Goal: Information Seeking & Learning: Check status

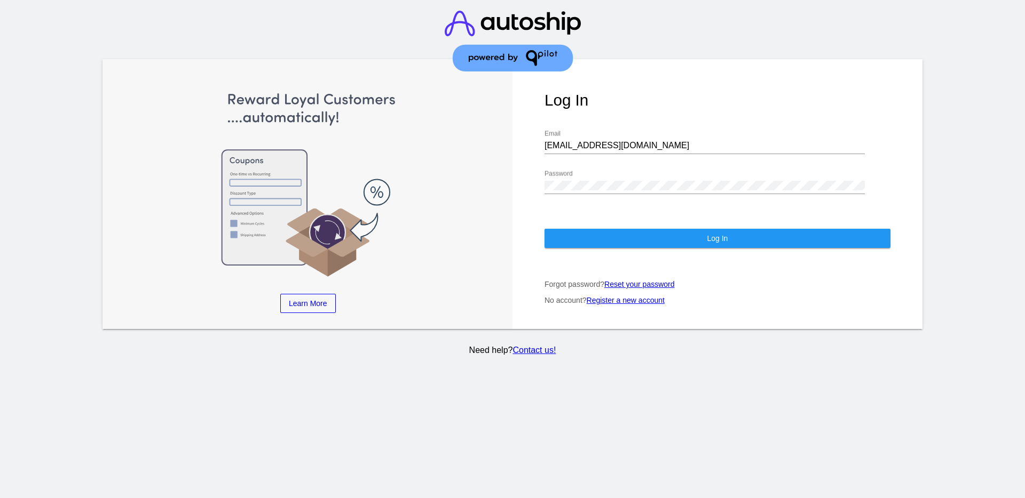
drag, startPoint x: 643, startPoint y: 140, endPoint x: 546, endPoint y: 145, distance: 97.2
click at [546, 145] on div "[EMAIL_ADDRESS][DOMAIN_NAME] Email" at bounding box center [704, 142] width 320 height 24
drag, startPoint x: 623, startPoint y: 153, endPoint x: 619, endPoint y: 142, distance: 10.8
click at [620, 152] on div "[EMAIL_ADDRESS][DOMAIN_NAME] Email" at bounding box center [704, 142] width 320 height 24
drag, startPoint x: 619, startPoint y: 142, endPoint x: 462, endPoint y: 148, distance: 157.0
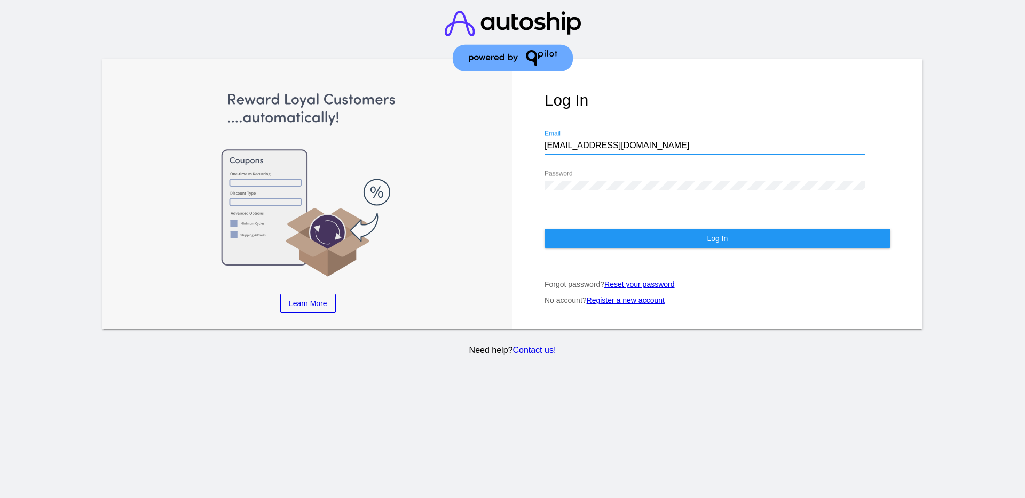
click at [463, 148] on div "Learn More Learn How Learn More Learn How Learn More Learn How ‹ › Log In [EMAI…" at bounding box center [512, 194] width 820 height 270
paste input "[EMAIL_ADDRESS][DOMAIN_NAME]"
drag, startPoint x: 743, startPoint y: 143, endPoint x: 517, endPoint y: 146, distance: 226.8
click at [518, 146] on div "Log In aly@qpilot.cloudsupport@[DOMAIN_NAME] Email Password Log In Forgot passw…" at bounding box center [717, 194] width 410 height 270
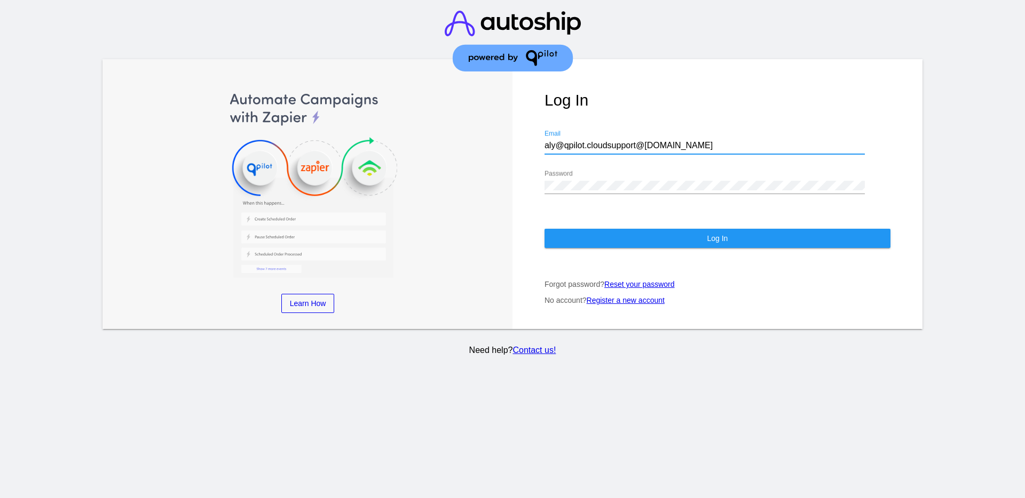
paste input
type input "[EMAIL_ADDRESS][DOMAIN_NAME]"
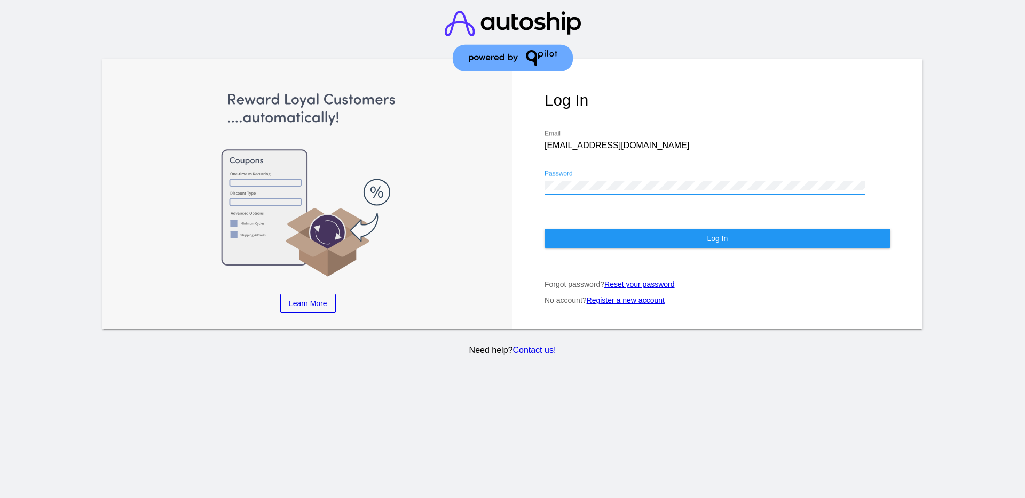
click at [535, 184] on div "Log In [EMAIL_ADDRESS][DOMAIN_NAME] Email Password Log In Forgot password? Rese…" at bounding box center [717, 194] width 410 height 270
click at [575, 243] on button "Log In" at bounding box center [717, 238] width 346 height 19
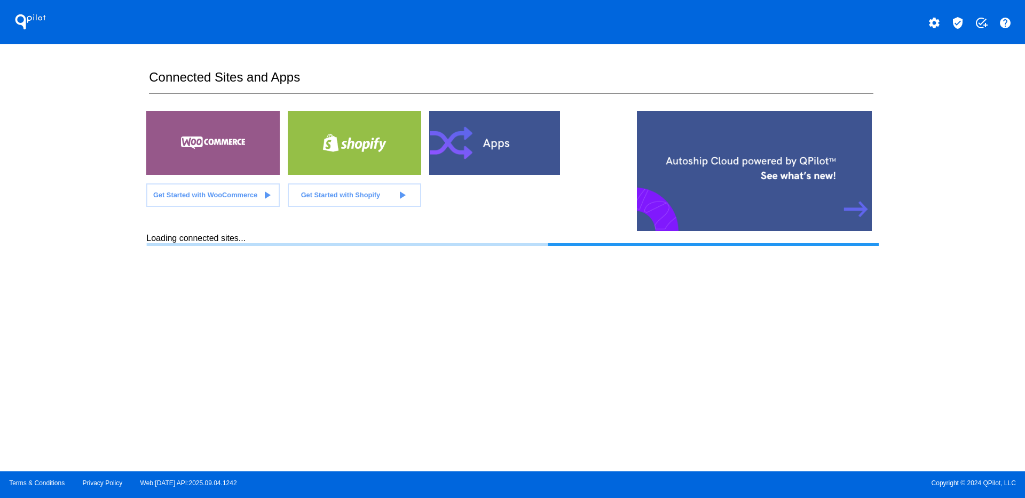
click at [958, 26] on mat-icon "verified_user" at bounding box center [957, 23] width 13 height 13
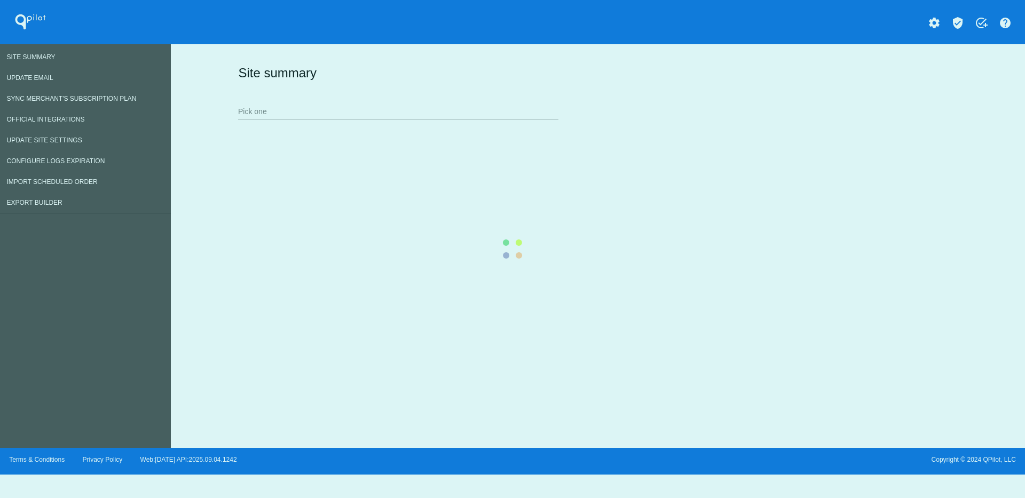
click at [401, 108] on div "Site summary Pick one" at bounding box center [595, 92] width 720 height 74
click at [378, 112] on div "Site summary Pick one" at bounding box center [595, 92] width 720 height 74
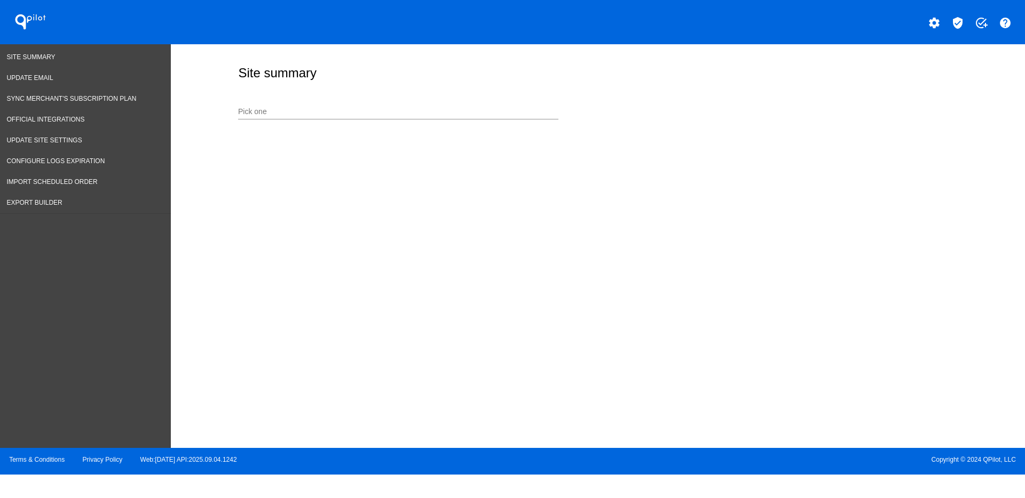
click at [383, 101] on div "Pick one" at bounding box center [398, 109] width 320 height 21
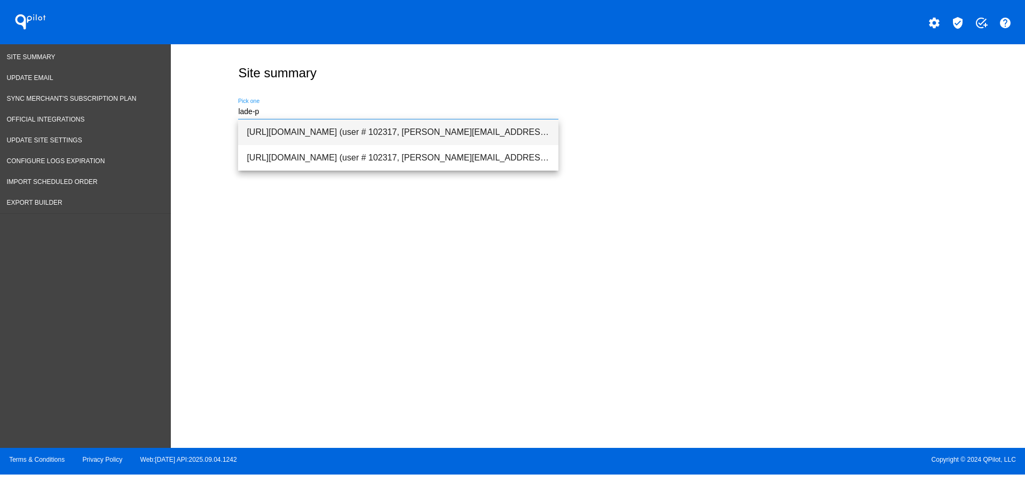
click at [376, 129] on span "[URL][DOMAIN_NAME] (user # 102317, [PERSON_NAME][EMAIL_ADDRESS][PERSON_NAME][DO…" at bounding box center [398, 133] width 303 height 26
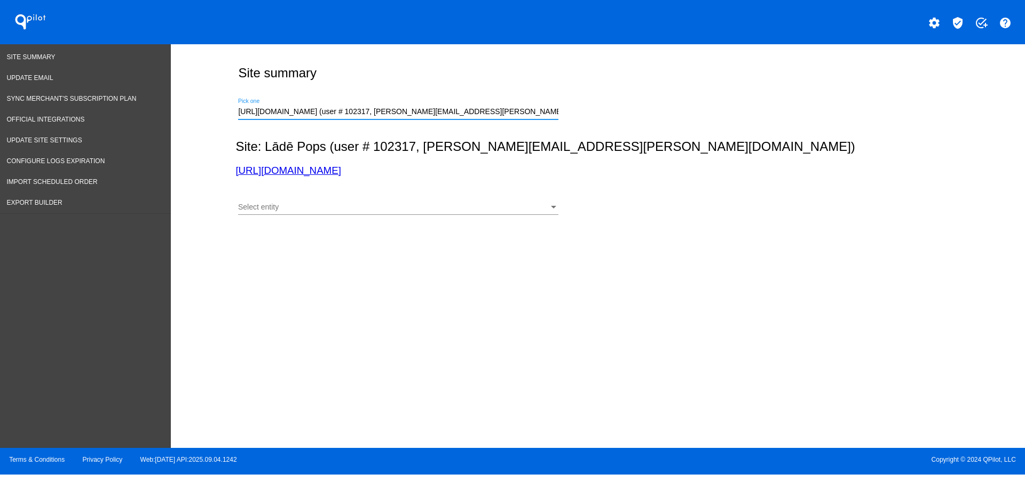
click at [426, 202] on div "Select entity Select entity" at bounding box center [398, 204] width 320 height 21
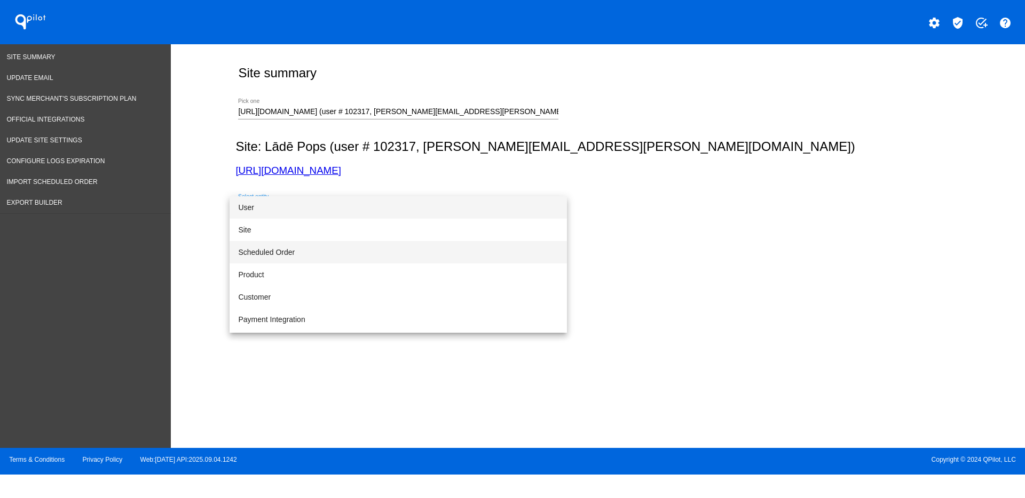
click at [381, 243] on span "Scheduled Order" at bounding box center [398, 252] width 320 height 22
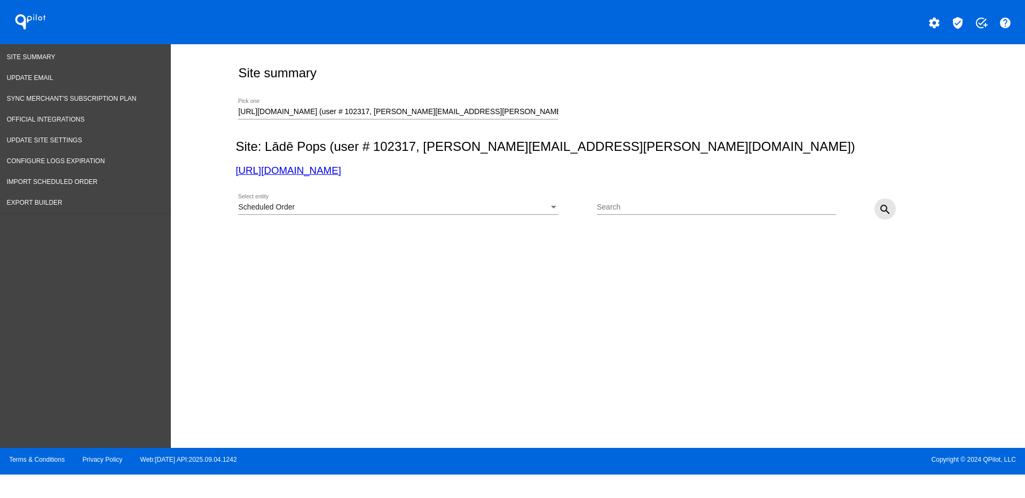
click at [879, 208] on mat-icon "search" at bounding box center [884, 209] width 13 height 13
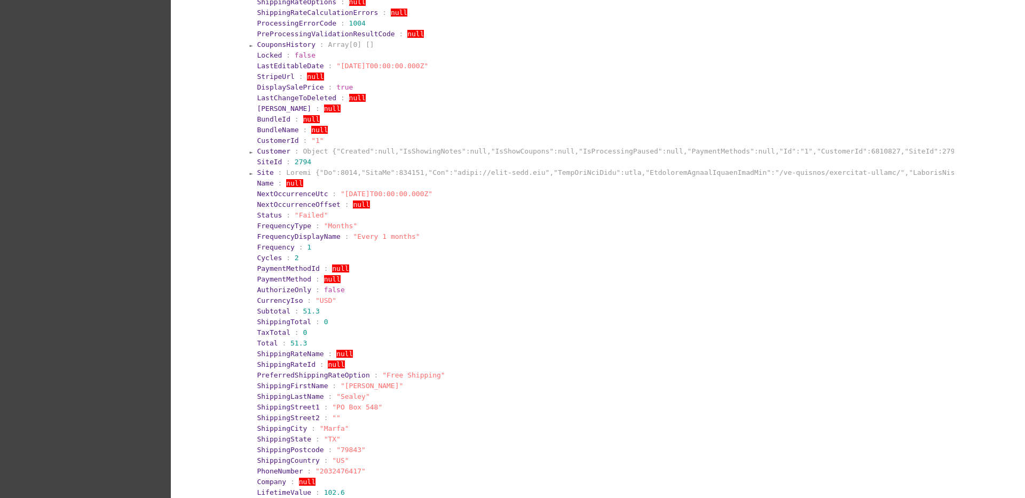
scroll to position [200, 0]
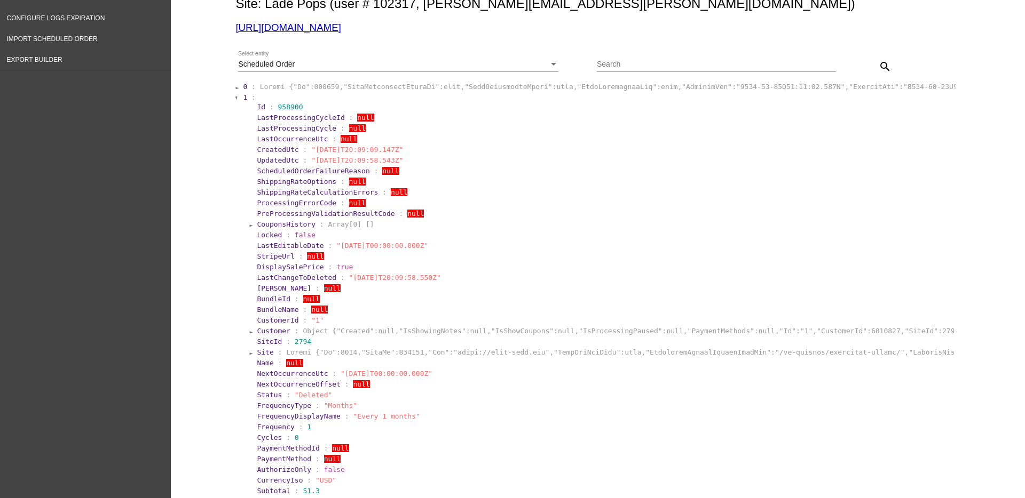
scroll to position [133, 0]
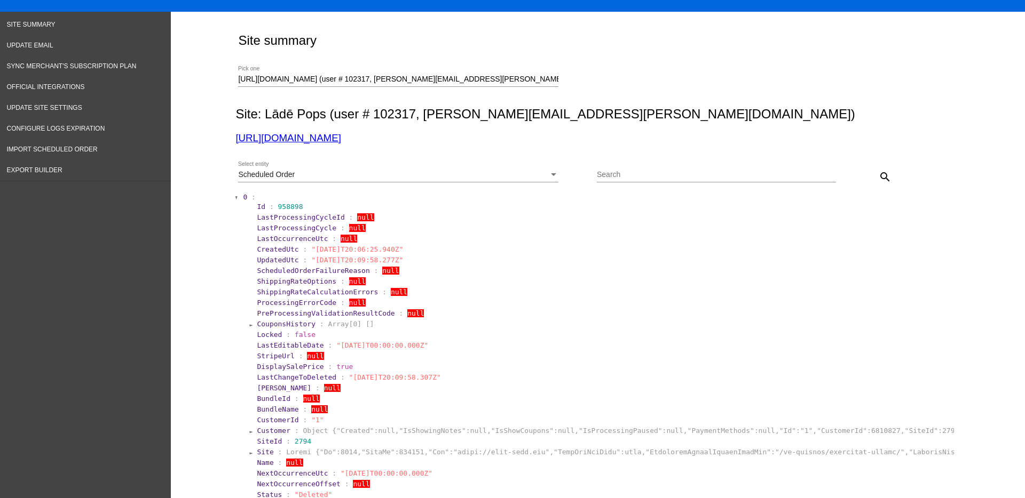
scroll to position [0, 0]
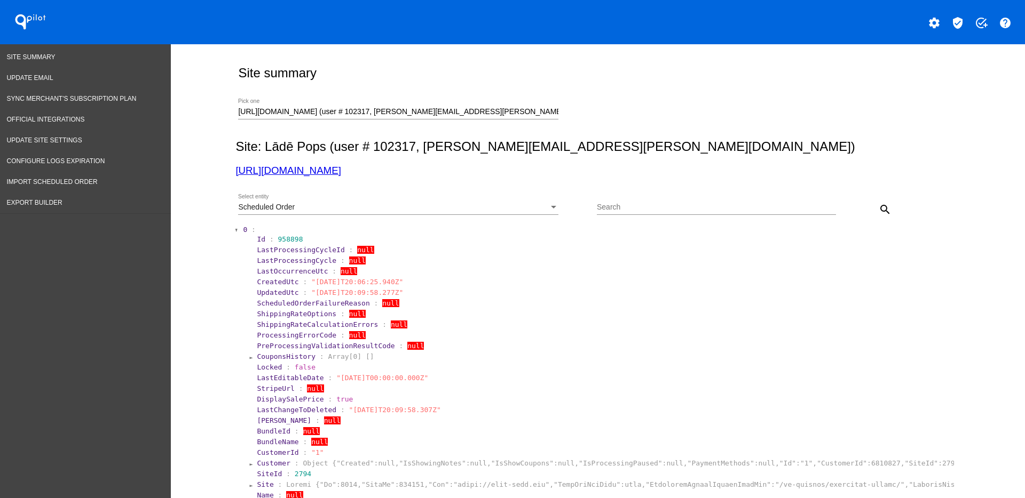
click at [360, 204] on div "Scheduled Order" at bounding box center [393, 207] width 311 height 9
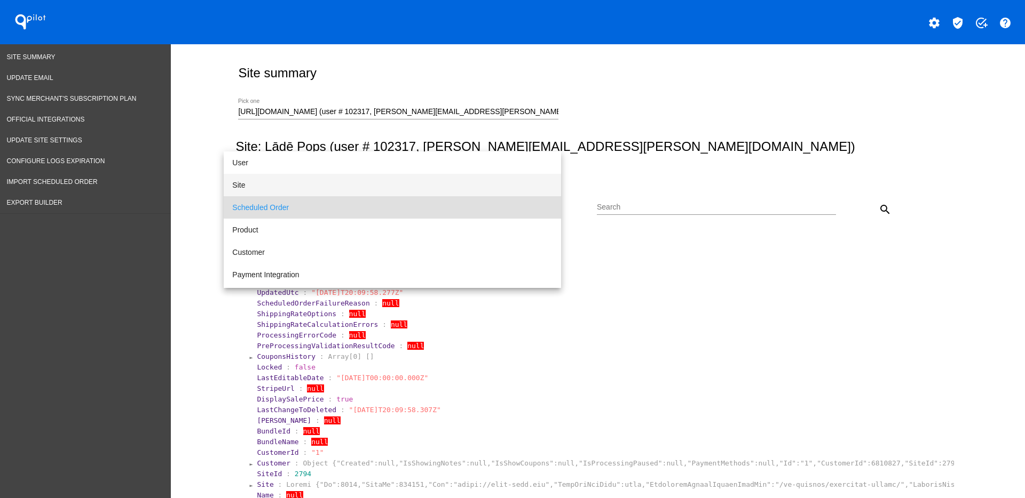
click at [308, 184] on span "Site" at bounding box center [392, 185] width 320 height 22
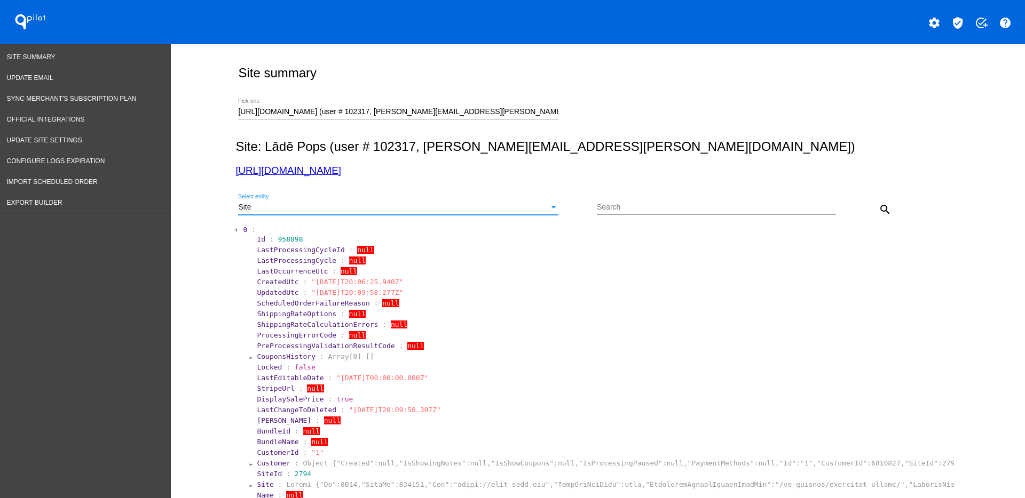
click at [878, 209] on mat-icon "search" at bounding box center [884, 209] width 13 height 13
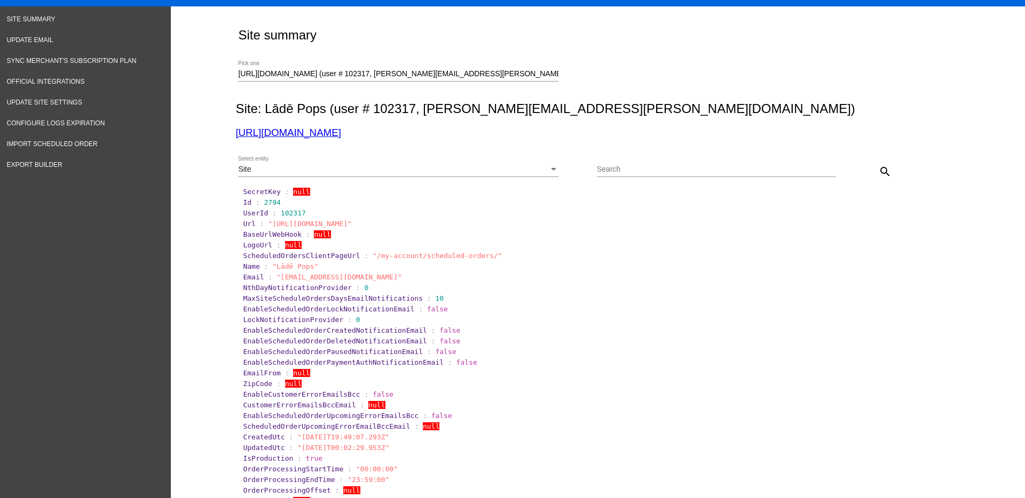
scroll to position [133, 0]
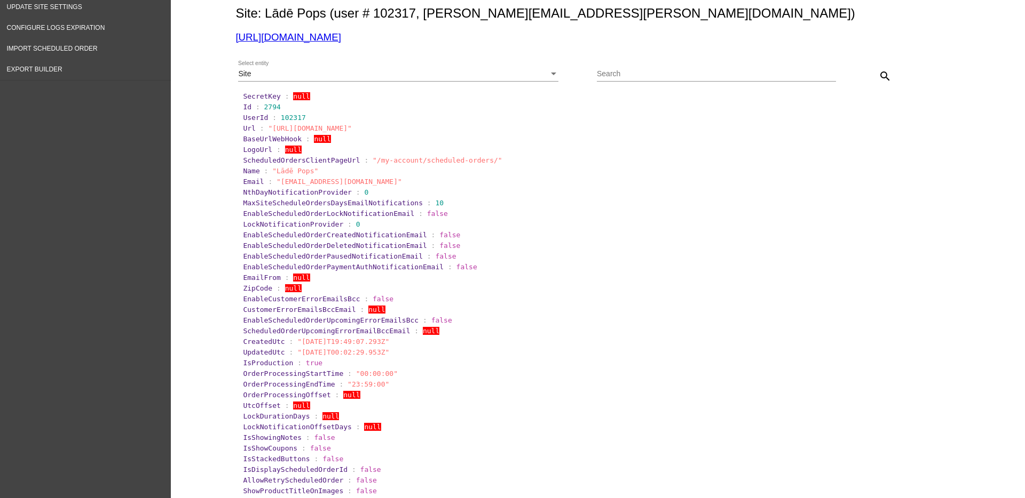
click at [462, 69] on div "Site Select entity" at bounding box center [398, 71] width 320 height 21
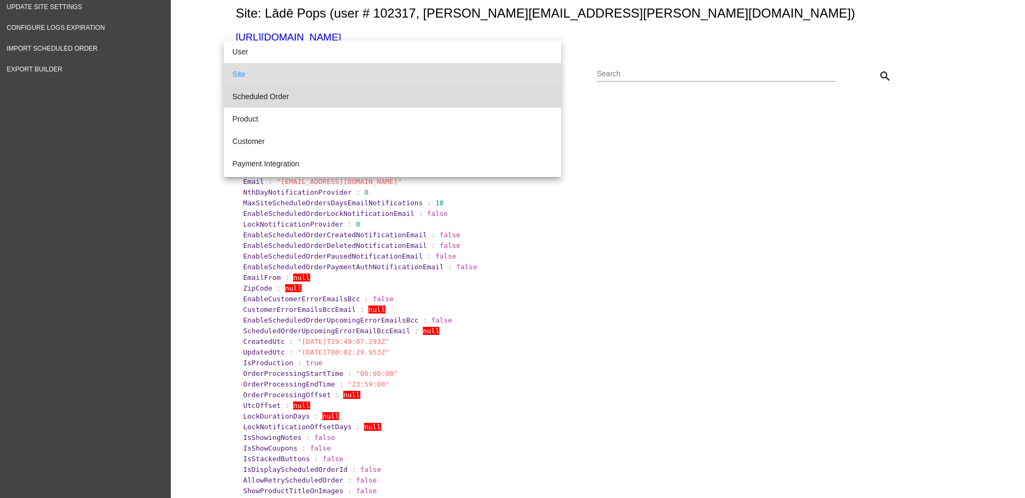
click at [422, 96] on span "Scheduled Order" at bounding box center [392, 96] width 320 height 22
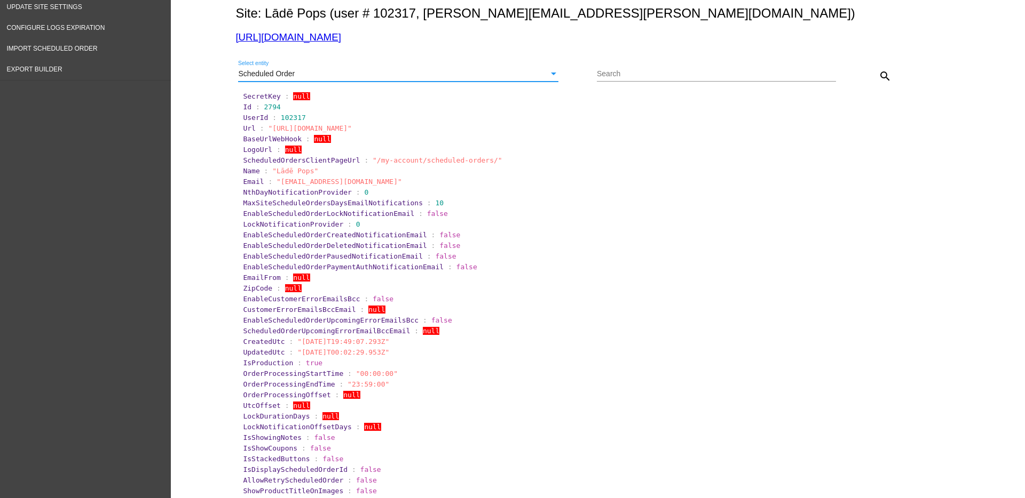
click at [878, 75] on mat-icon "search" at bounding box center [884, 76] width 13 height 13
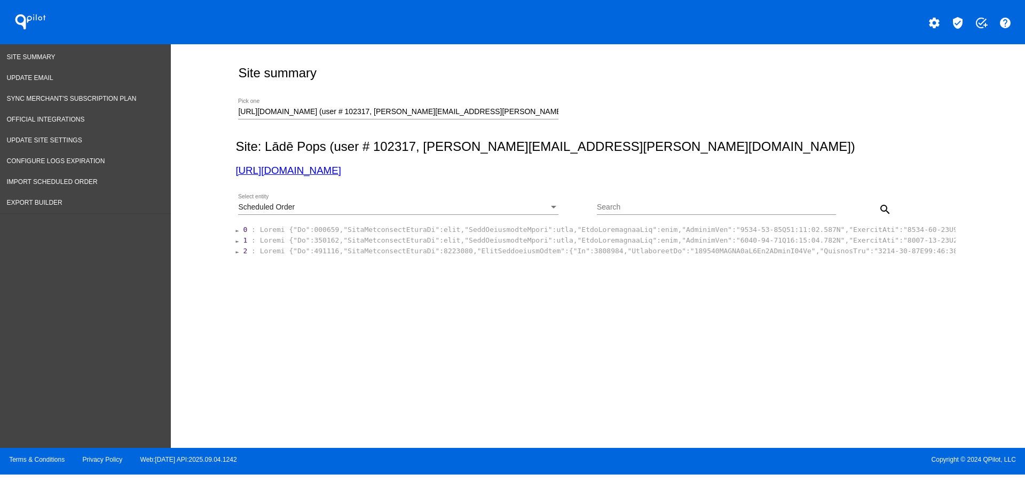
scroll to position [0, 0]
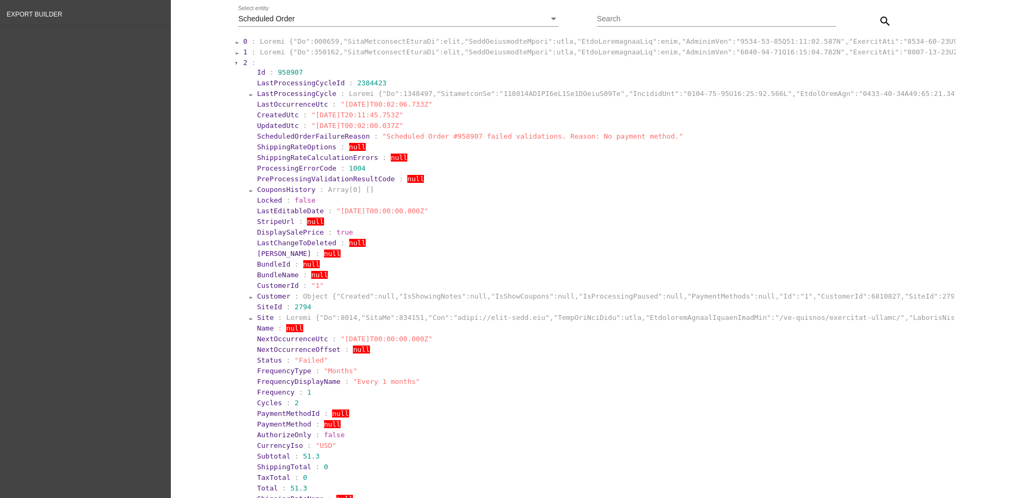
scroll to position [200, 0]
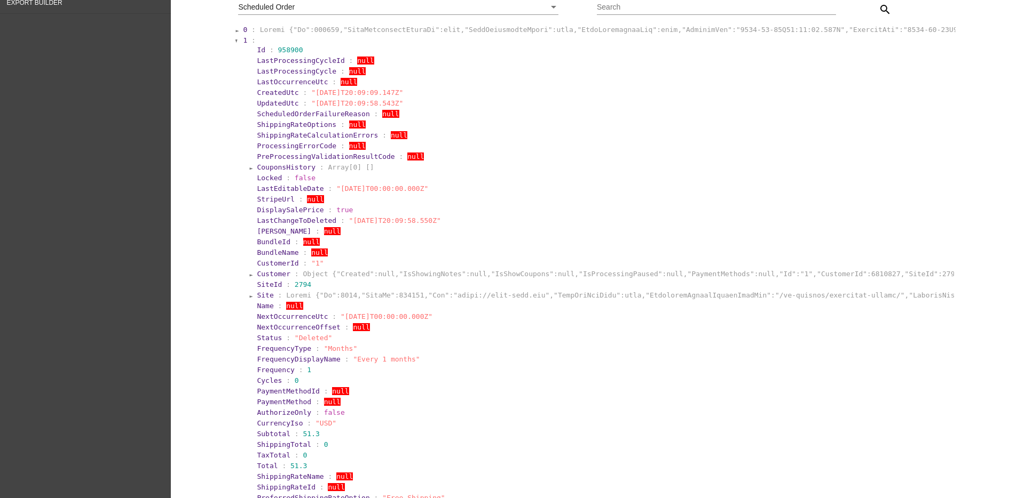
click at [363, 25] on section "0 :" at bounding box center [598, 30] width 713 height 10
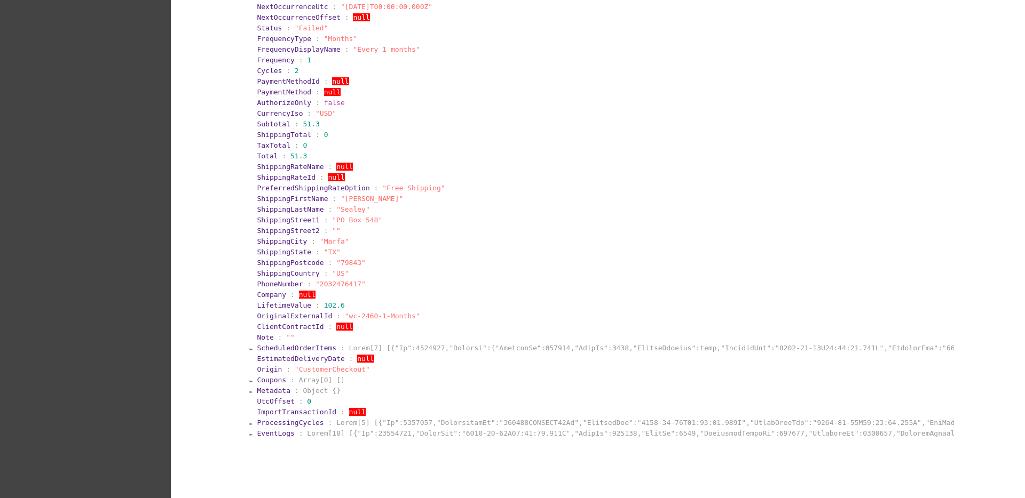
scroll to position [1969, 0]
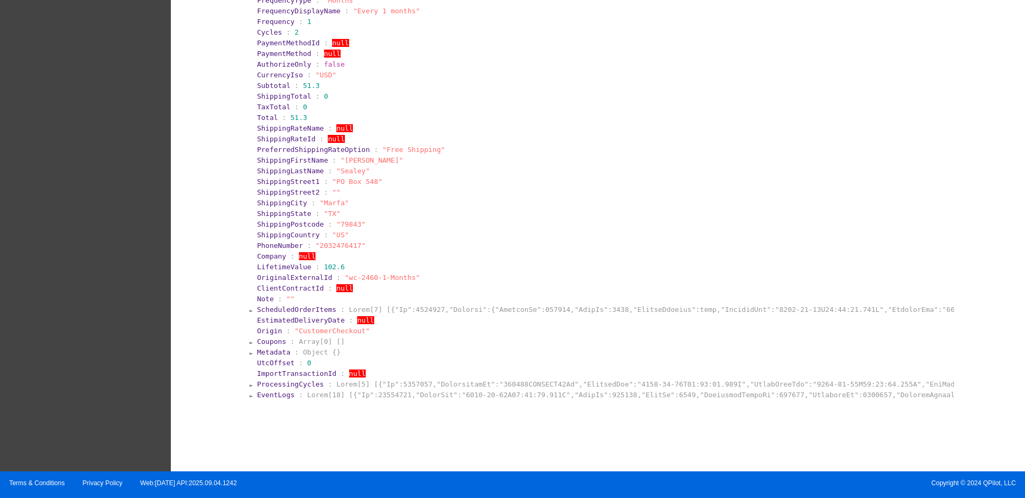
click at [281, 400] on section "EventLogs :" at bounding box center [605, 395] width 698 height 10
click at [299, 395] on span ":" at bounding box center [301, 395] width 4 height 8
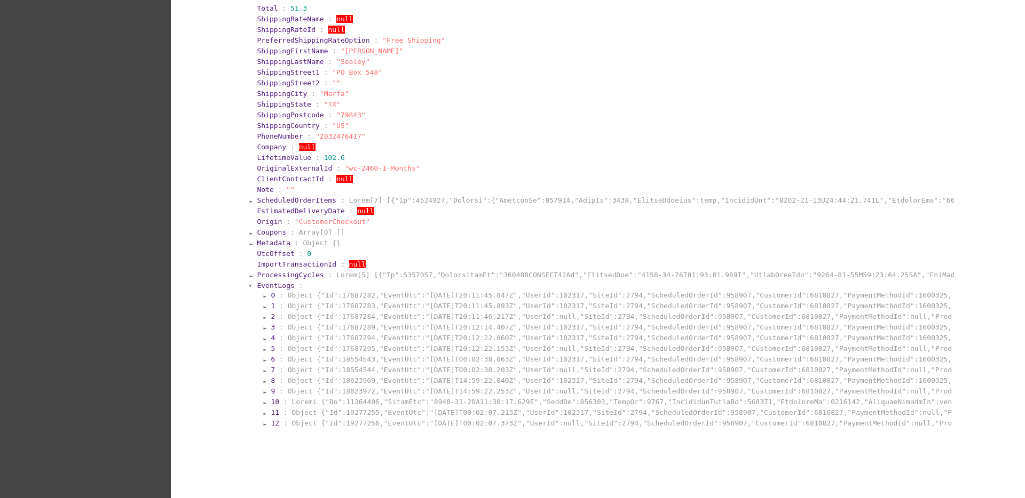
scroll to position [2109, 0]
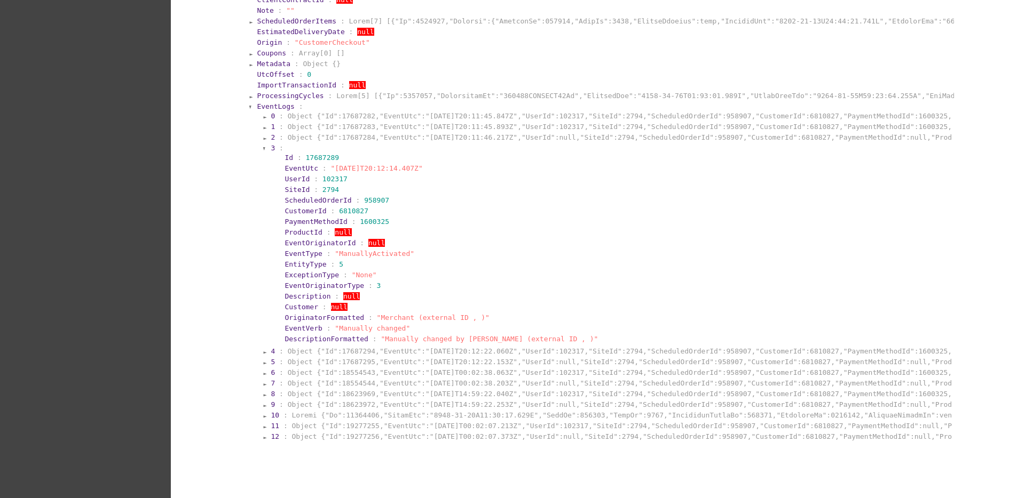
scroll to position [2301, 0]
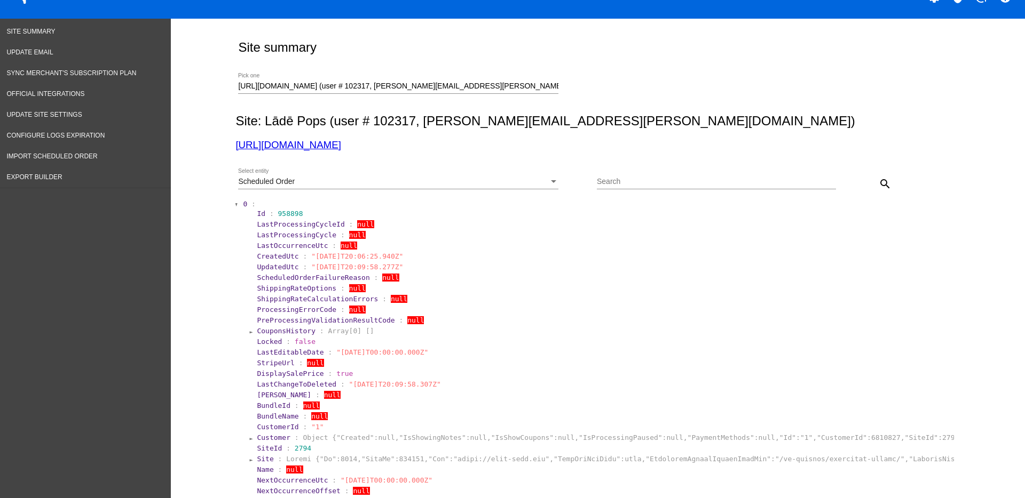
scroll to position [0, 0]
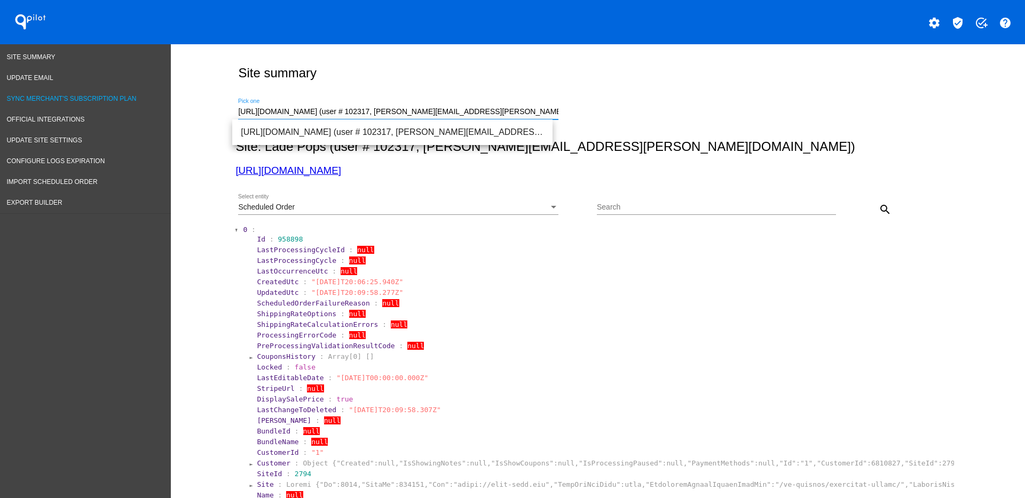
drag, startPoint x: 495, startPoint y: 112, endPoint x: 152, endPoint y: 106, distance: 343.2
click at [291, 130] on span "[URL][DOMAIN_NAME] (user # 1500, [EMAIL_ADDRESS][DOMAIN_NAME]) - Production" at bounding box center [392, 133] width 303 height 26
type input "[URL][DOMAIN_NAME] (user # 1500, [EMAIL_ADDRESS][DOMAIN_NAME]) - Production"
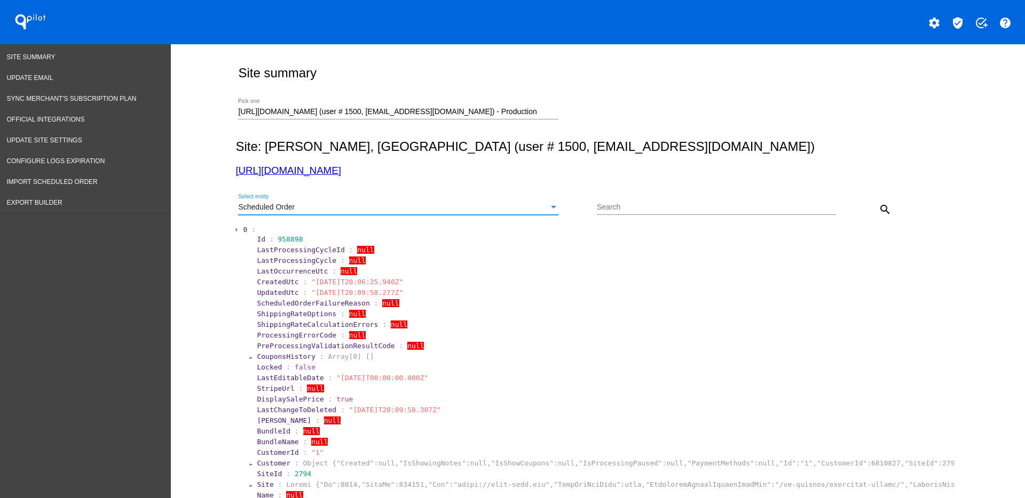
click at [534, 210] on div "Scheduled Order" at bounding box center [393, 207] width 311 height 9
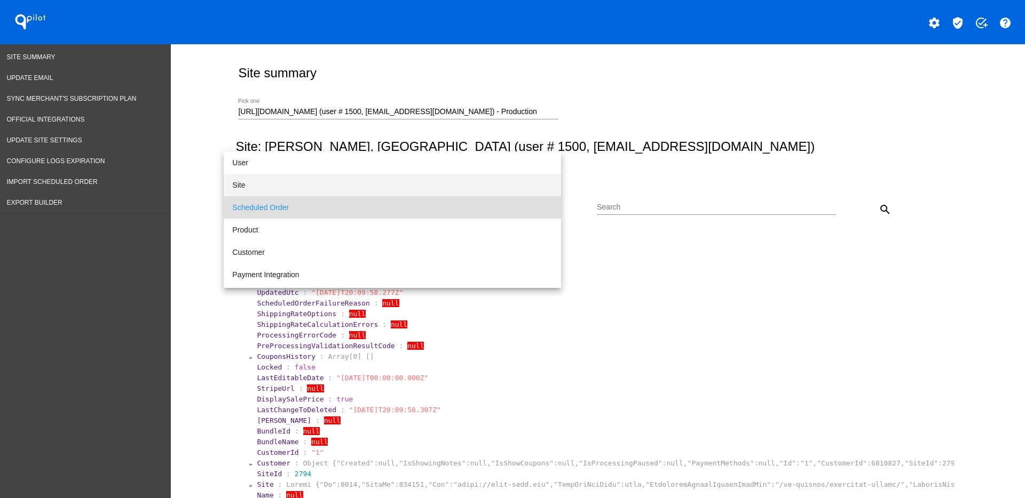
click at [474, 189] on span "Site" at bounding box center [392, 185] width 320 height 22
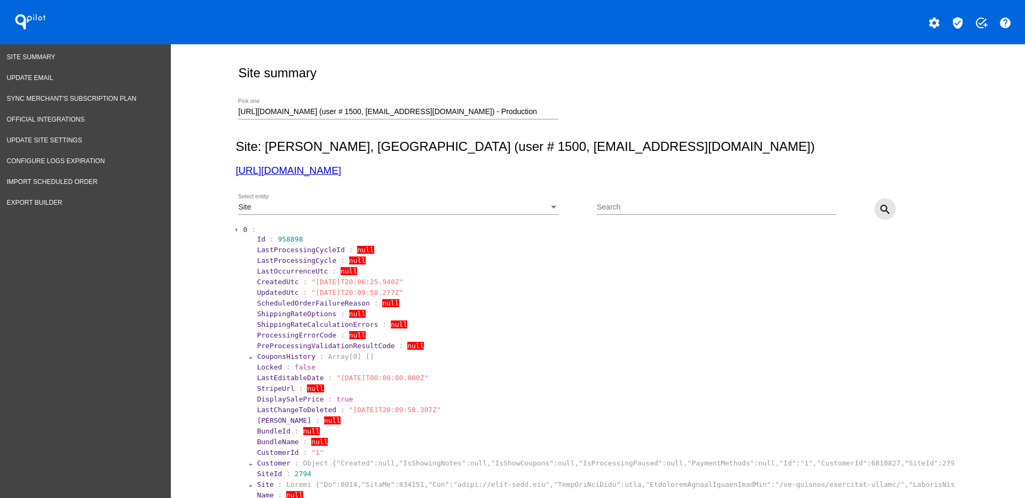
click at [884, 210] on mat-icon "search" at bounding box center [884, 209] width 13 height 13
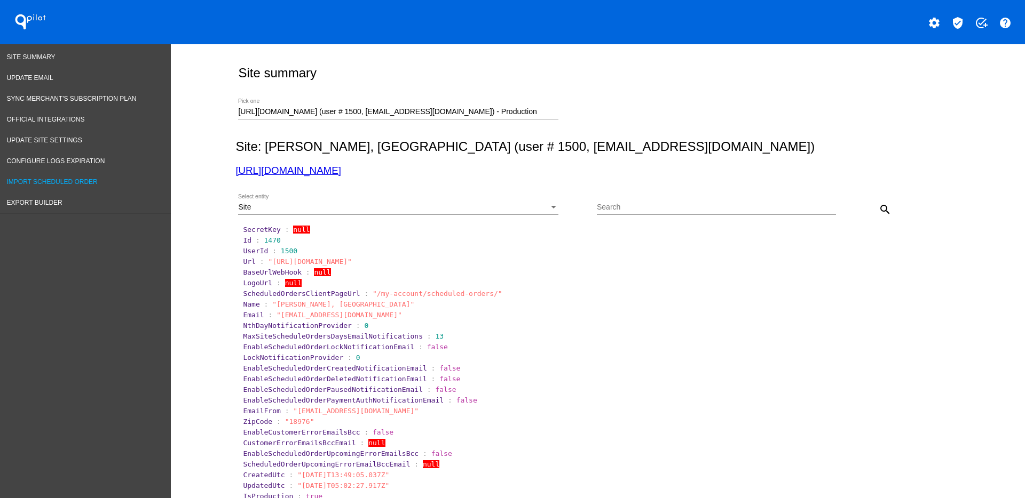
click at [73, 183] on span "Import Scheduled Order" at bounding box center [52, 181] width 91 height 7
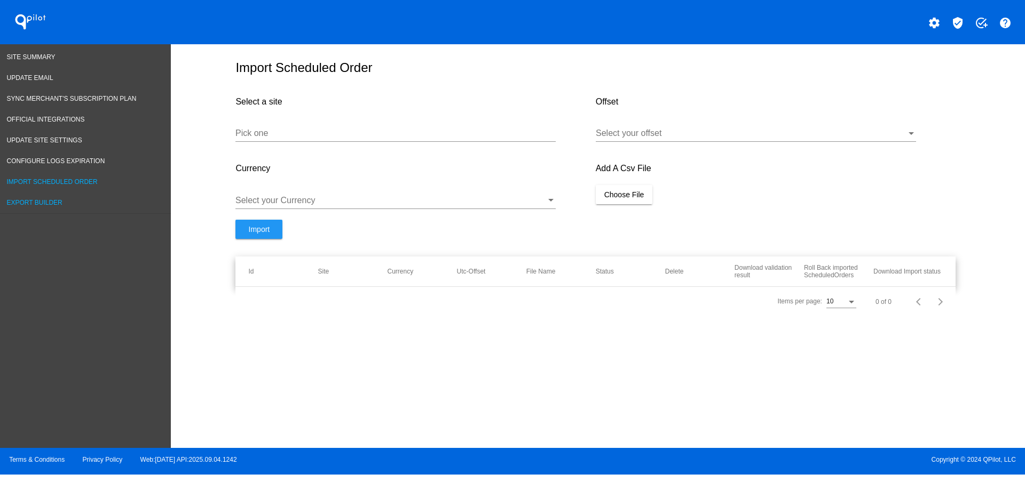
click at [61, 203] on span "Export Builder" at bounding box center [35, 202] width 56 height 7
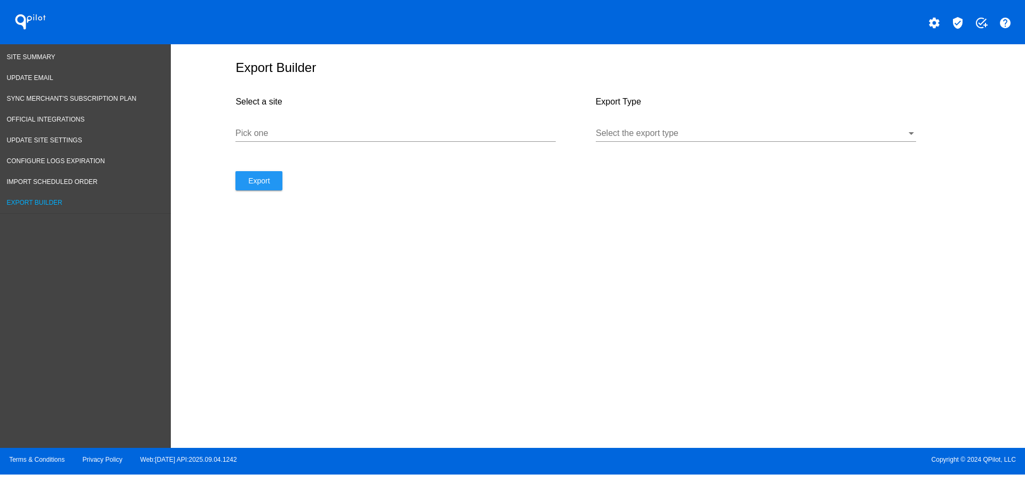
click at [397, 129] on input "Pick one" at bounding box center [395, 134] width 320 height 10
paste input "!iDABd?6tK@"
type input "!iDABd?6tK@"
click at [350, 140] on div "Pick one" at bounding box center [395, 130] width 320 height 24
paste input "[URL][DOMAIN_NAME]"
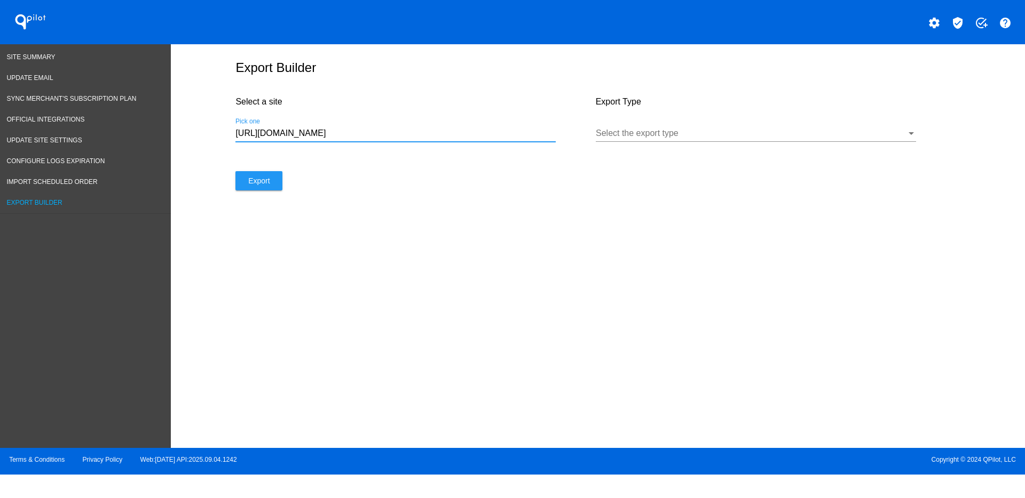
type input "[URL][DOMAIN_NAME]"
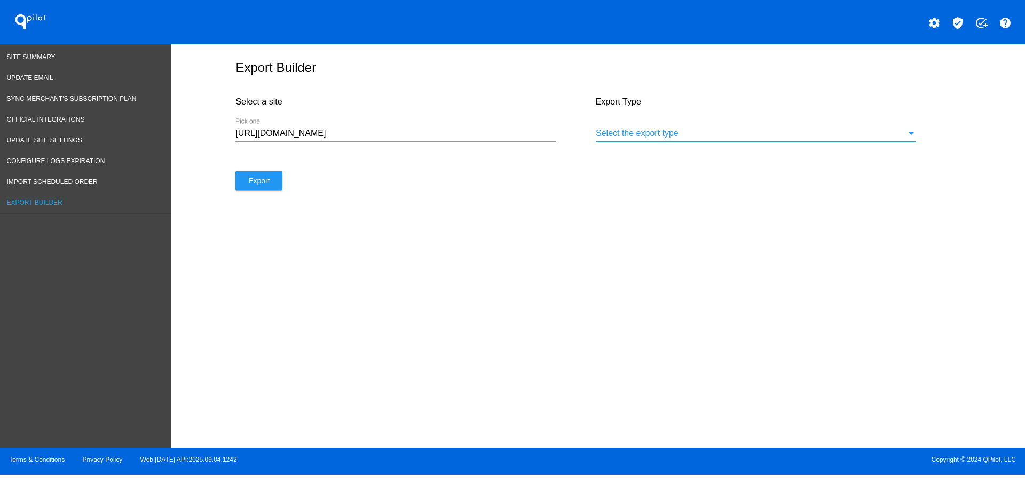
click at [719, 136] on div at bounding box center [751, 134] width 311 height 10
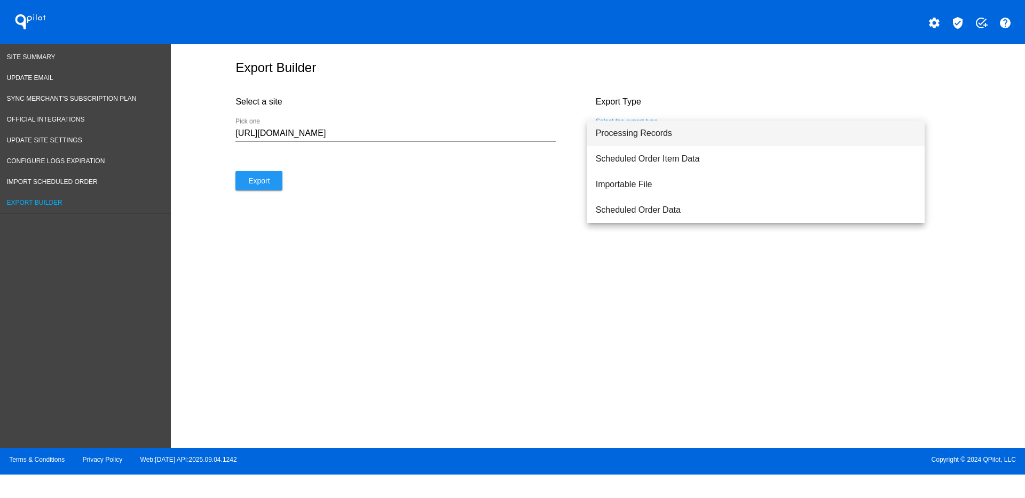
click at [706, 139] on span "Processing Records" at bounding box center [756, 134] width 320 height 26
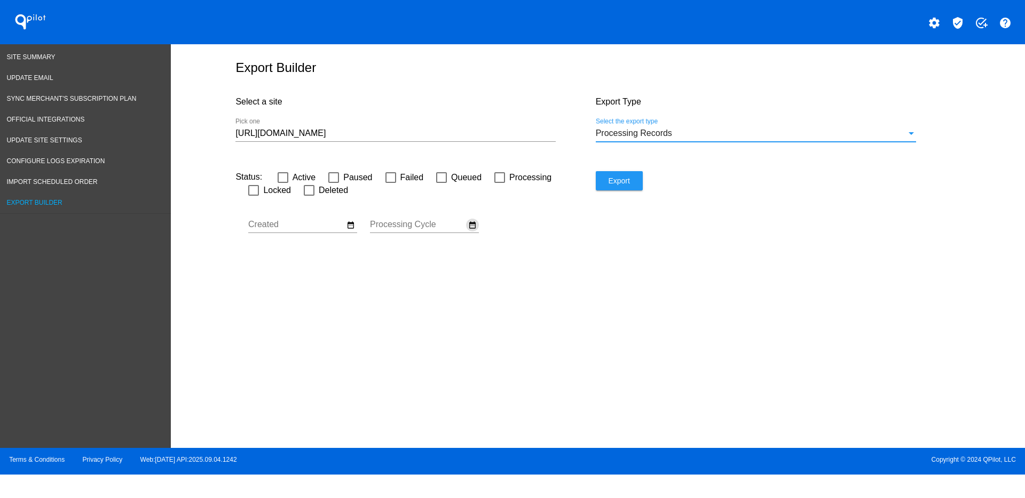
click at [467, 223] on button "date_range" at bounding box center [472, 225] width 13 height 13
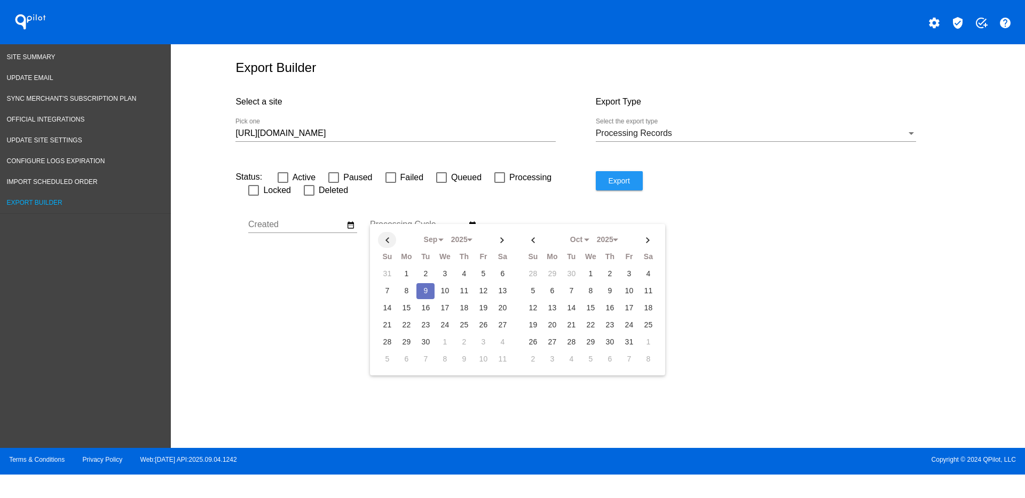
click at [391, 237] on th at bounding box center [387, 240] width 18 height 16
click at [492, 264] on th "Fr" at bounding box center [483, 257] width 18 height 16
click at [483, 266] on td "1" at bounding box center [483, 274] width 18 height 16
click at [497, 244] on th at bounding box center [502, 240] width 18 height 16
click at [390, 247] on th at bounding box center [387, 240] width 18 height 16
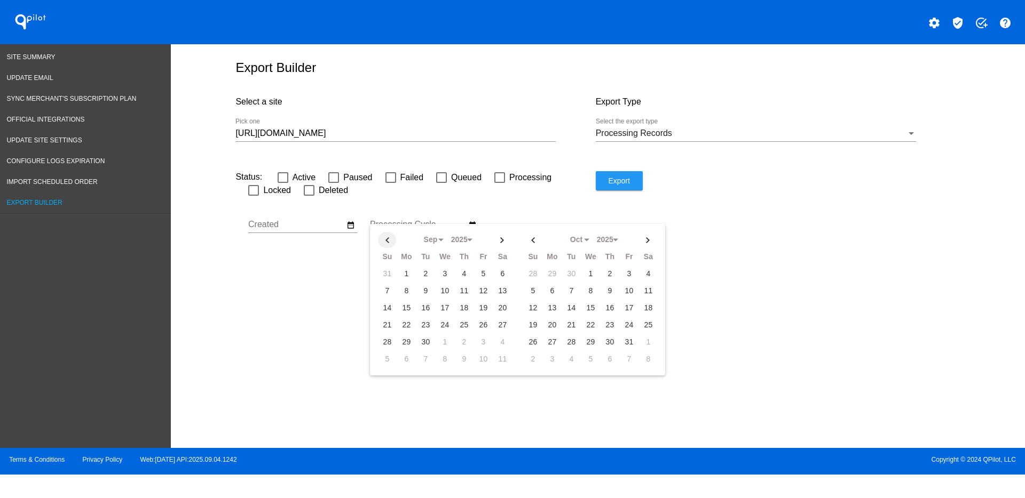
select select "7"
click at [387, 359] on td "31" at bounding box center [387, 360] width 18 height 16
type input "[DATE] - [DATE]"
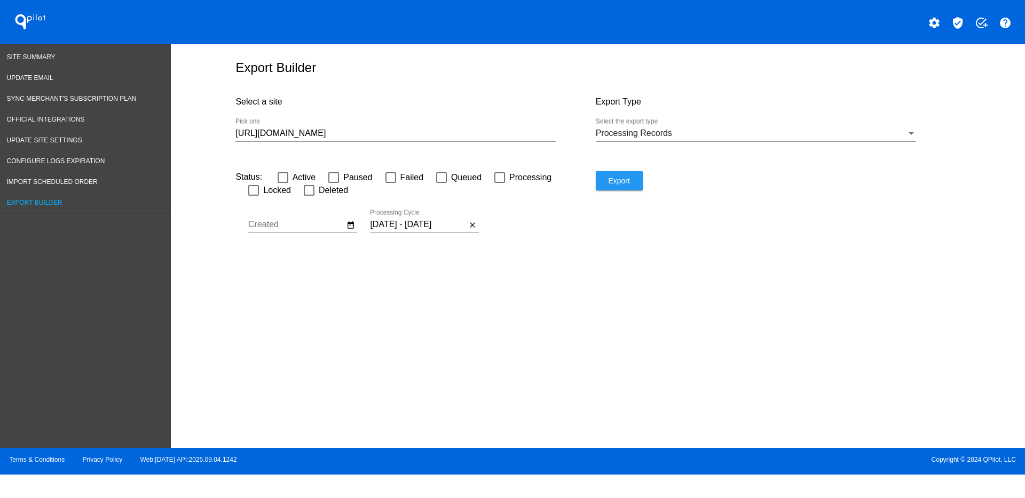
click at [626, 180] on span "Export" at bounding box center [618, 181] width 21 height 9
click at [475, 130] on input "[URL][DOMAIN_NAME]" at bounding box center [395, 134] width 320 height 10
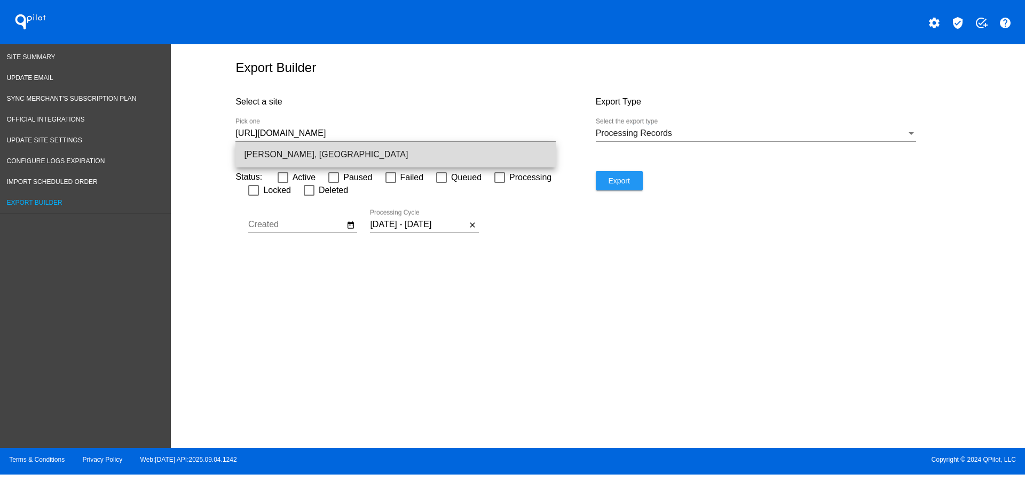
click at [488, 150] on span "[PERSON_NAME], [GEOGRAPHIC_DATA]" at bounding box center [395, 155] width 303 height 26
type input "[PERSON_NAME], [GEOGRAPHIC_DATA]"
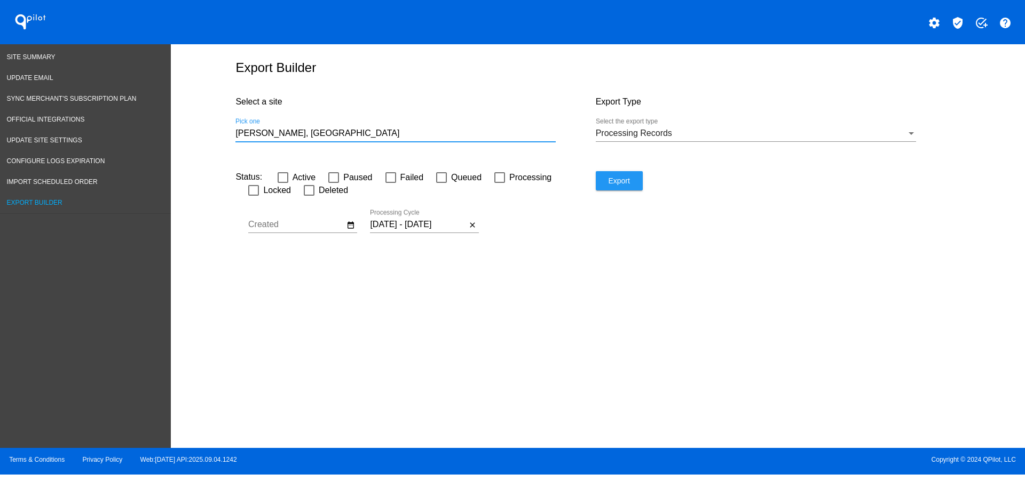
click at [628, 187] on button "Export" at bounding box center [619, 180] width 47 height 19
click at [23, 60] on span "Site Summary" at bounding box center [31, 56] width 49 height 7
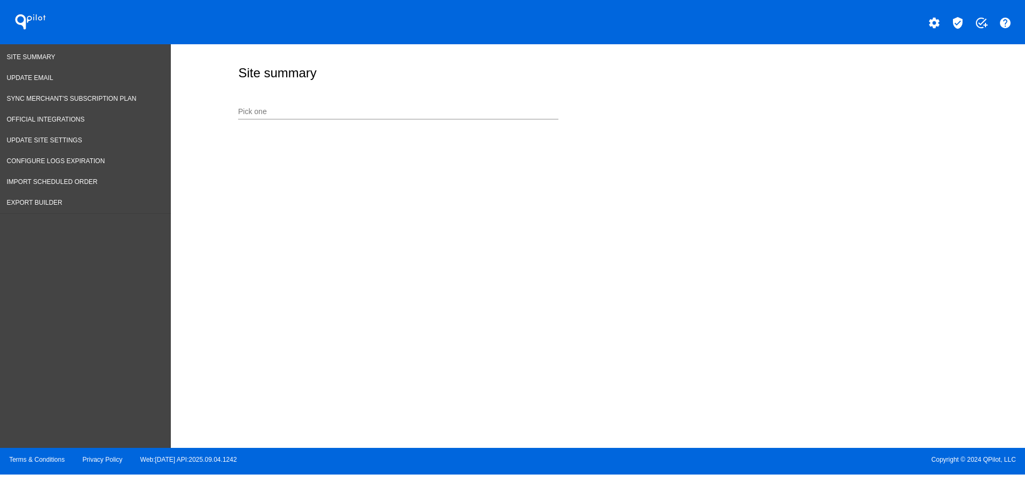
click at [373, 113] on input "Pick one" at bounding box center [398, 112] width 320 height 9
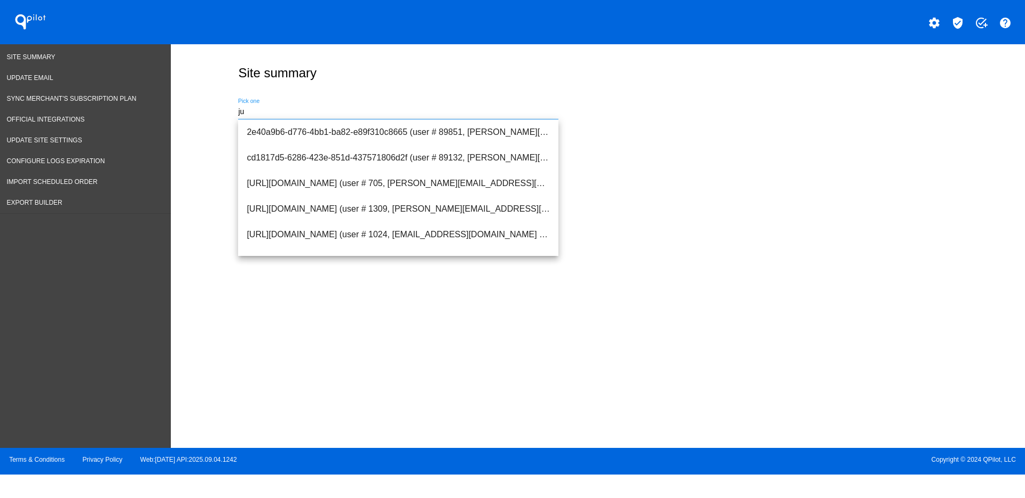
type input "j"
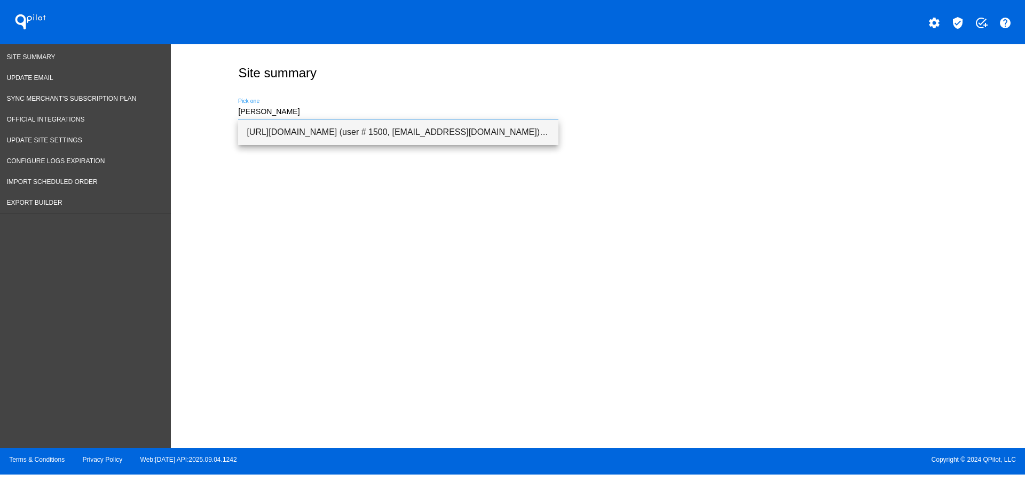
click at [382, 135] on span "[URL][DOMAIN_NAME] (user # 1500, [EMAIL_ADDRESS][DOMAIN_NAME]) - Production" at bounding box center [398, 133] width 303 height 26
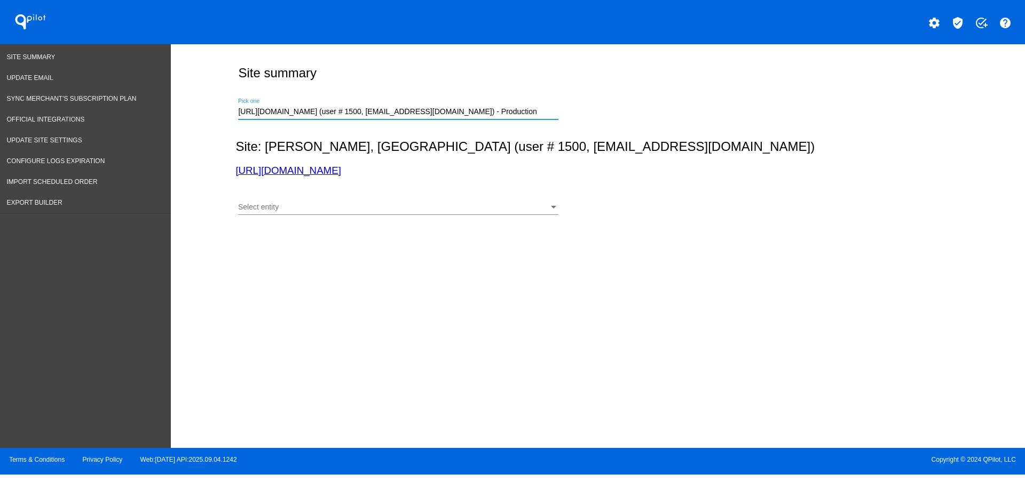
click at [350, 209] on div "Select entity" at bounding box center [393, 207] width 311 height 9
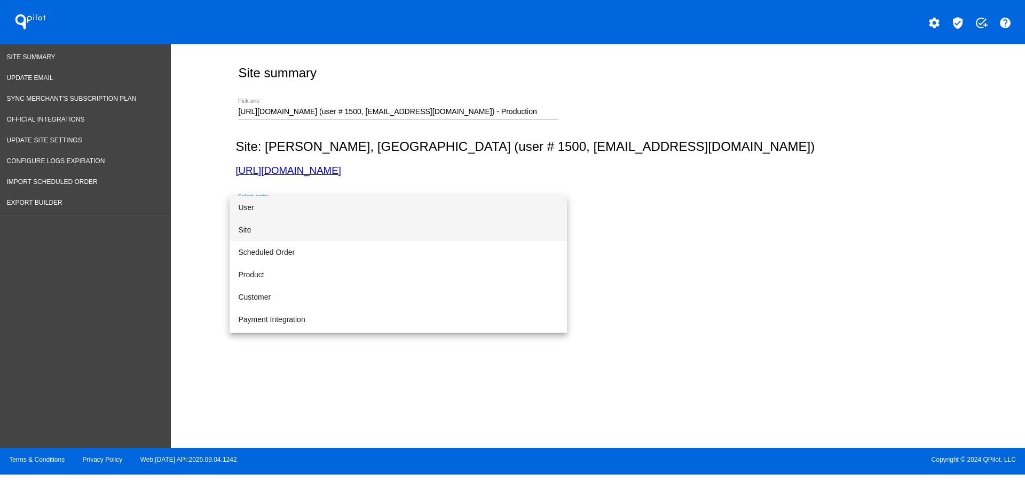
drag, startPoint x: 342, startPoint y: 231, endPoint x: 404, endPoint y: 220, distance: 63.3
click at [341, 231] on span "Site" at bounding box center [398, 230] width 320 height 22
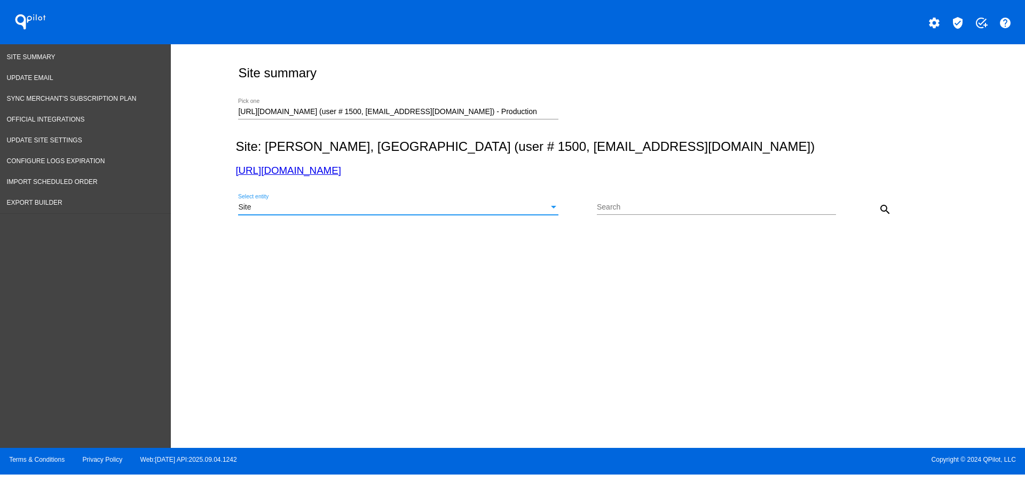
click at [880, 210] on mat-icon "search" at bounding box center [884, 209] width 13 height 13
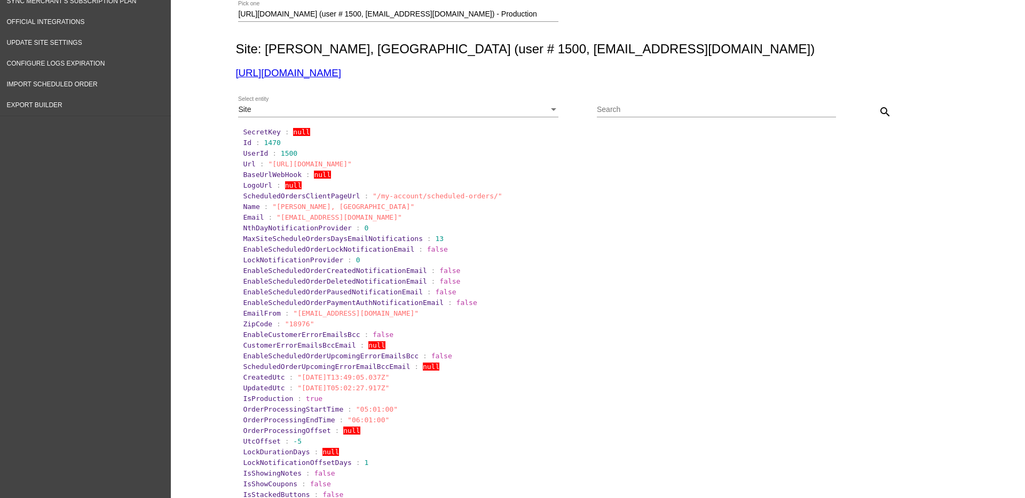
scroll to position [67, 0]
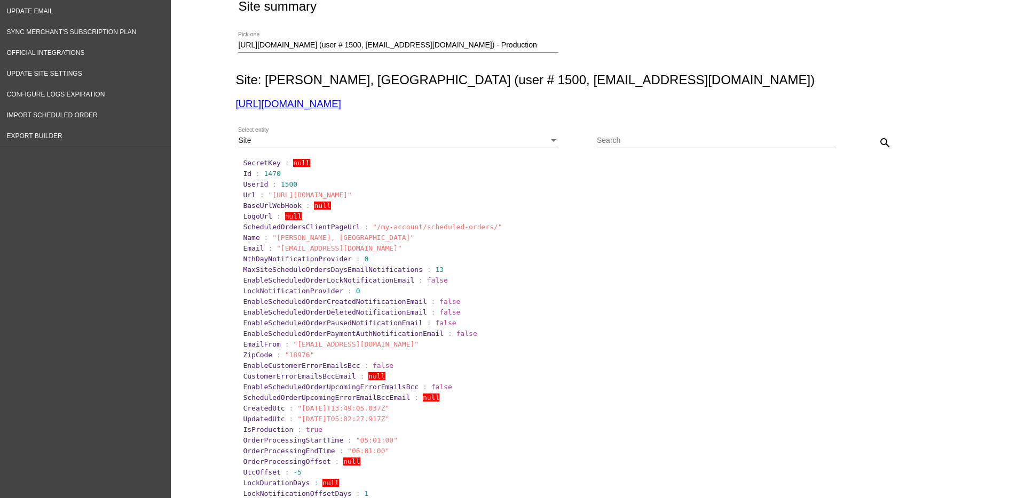
click at [883, 144] on mat-icon "search" at bounding box center [884, 143] width 13 height 13
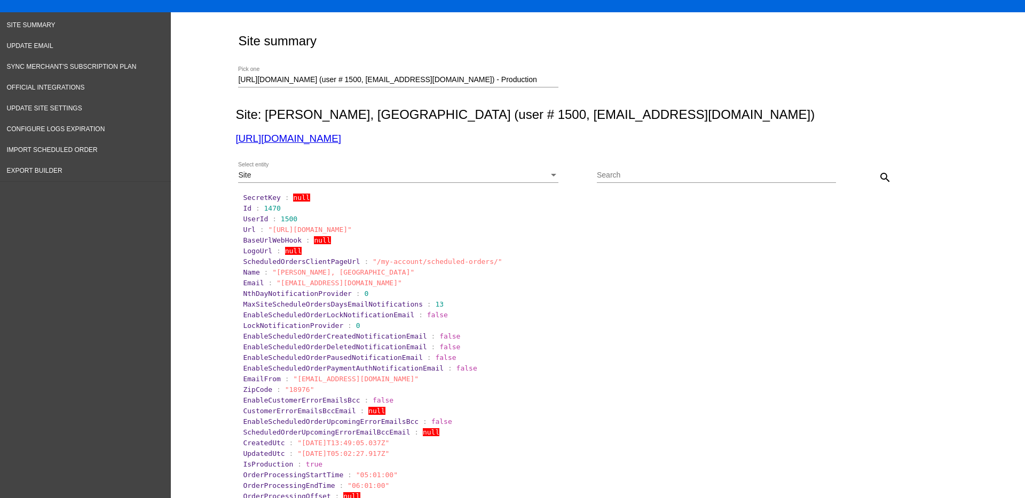
scroll to position [0, 0]
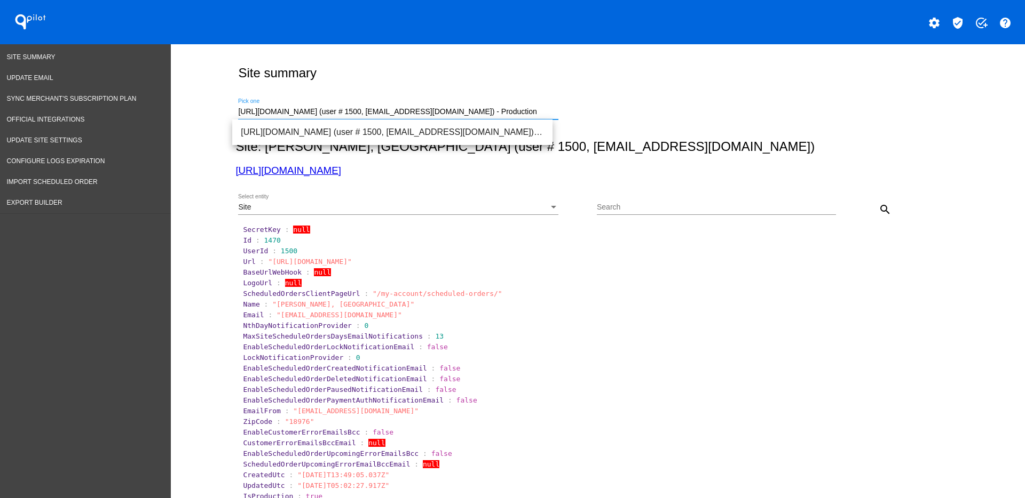
drag, startPoint x: 522, startPoint y: 110, endPoint x: 216, endPoint y: 104, distance: 305.9
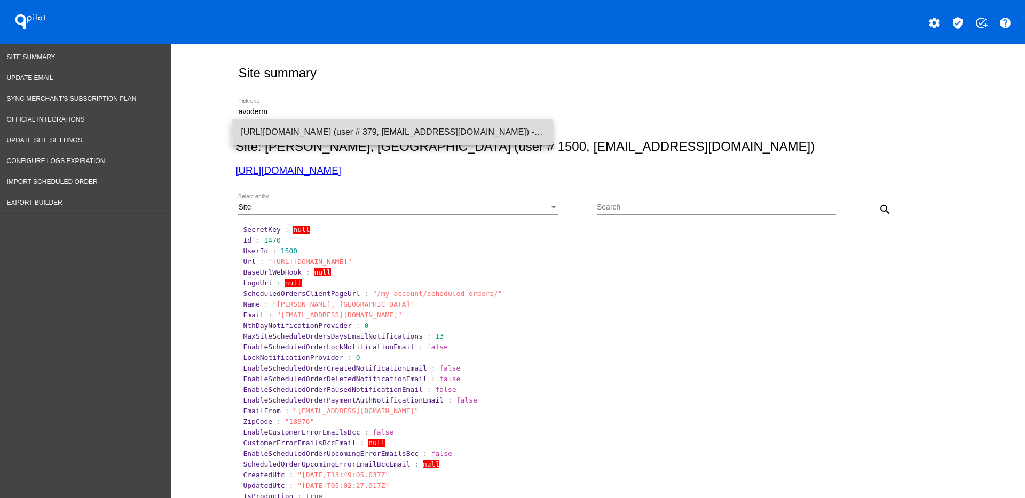
click at [479, 131] on span "[URL][DOMAIN_NAME] (user # 379, [EMAIL_ADDRESS][DOMAIN_NAME]) - Test" at bounding box center [392, 133] width 303 height 26
type input "[URL][DOMAIN_NAME] (user # 379, [EMAIL_ADDRESS][DOMAIN_NAME]) - Test"
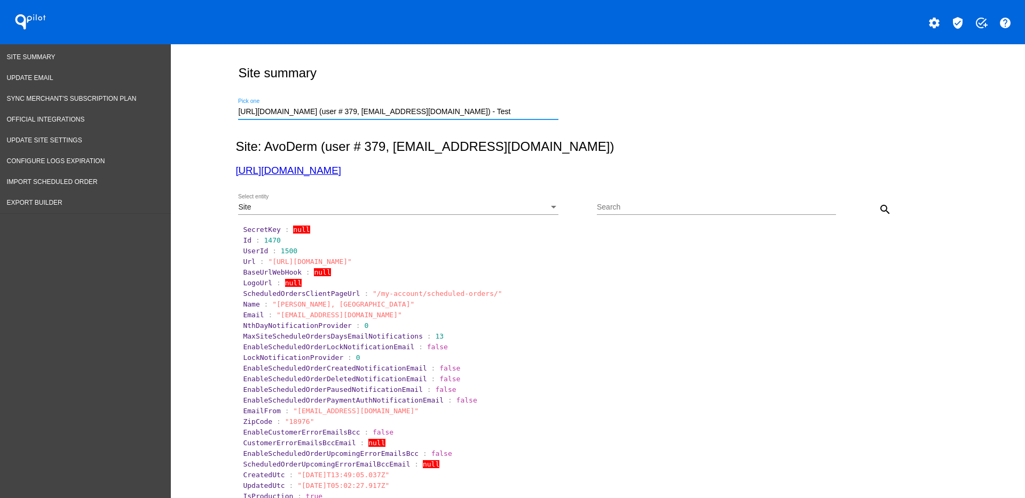
click at [492, 212] on div "Site Select entity" at bounding box center [398, 204] width 320 height 21
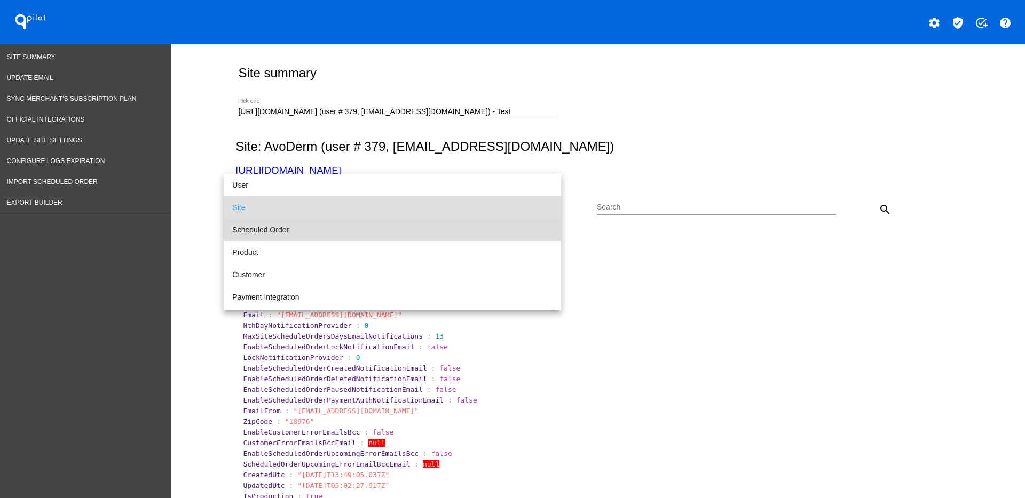
click at [464, 224] on span "Scheduled Order" at bounding box center [392, 230] width 320 height 22
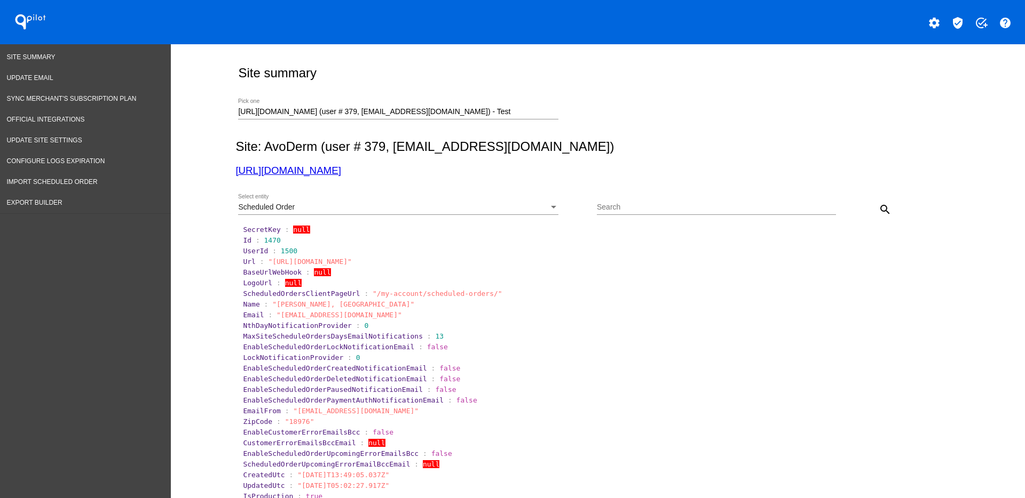
click at [740, 197] on div "Search" at bounding box center [716, 204] width 239 height 21
paste input "1011792"
type input "1011792"
click at [878, 211] on mat-icon "search" at bounding box center [884, 209] width 13 height 13
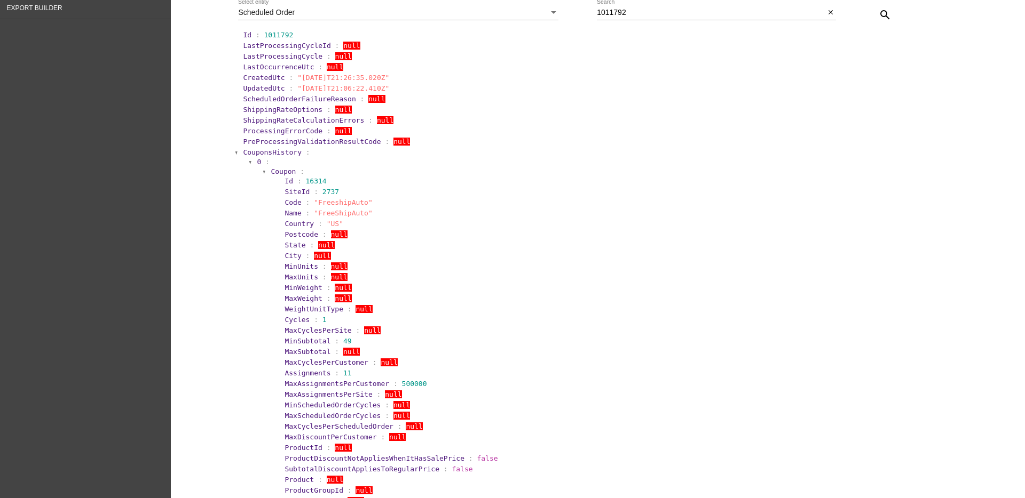
scroll to position [200, 0]
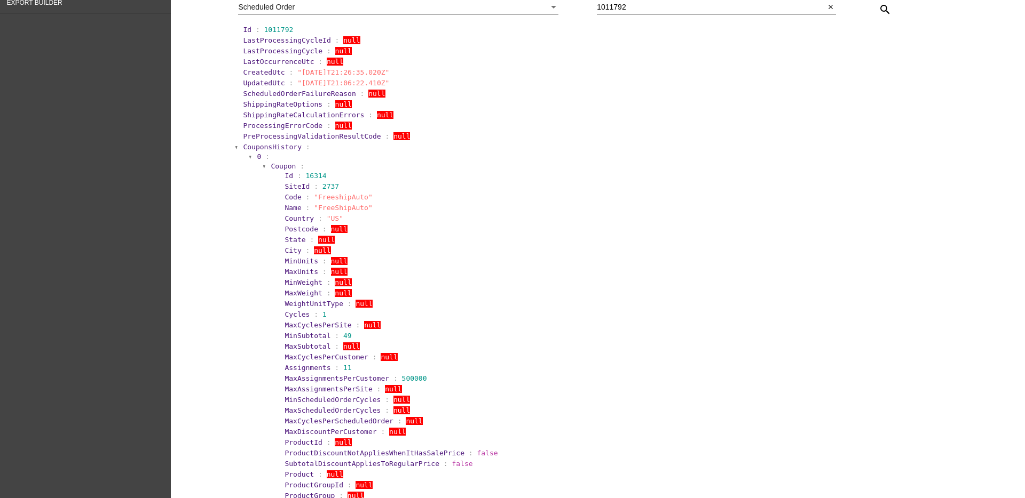
click at [265, 143] on span "CouponsHistory" at bounding box center [272, 147] width 59 height 8
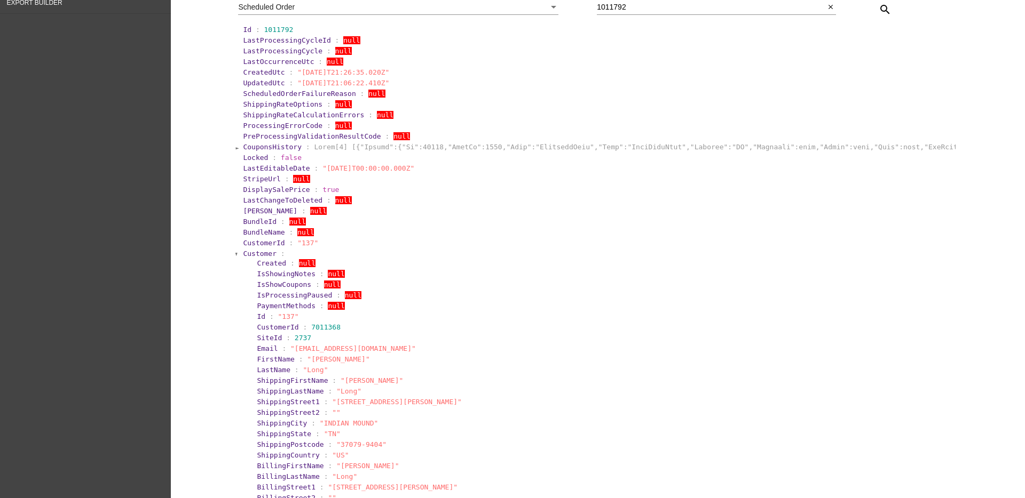
click at [248, 250] on span "Customer" at bounding box center [260, 254] width 34 height 8
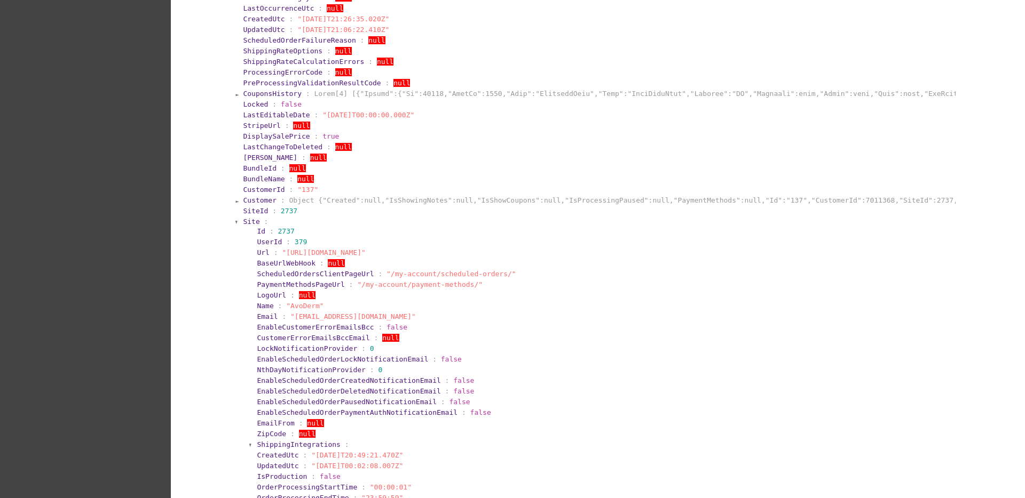
scroll to position [334, 0]
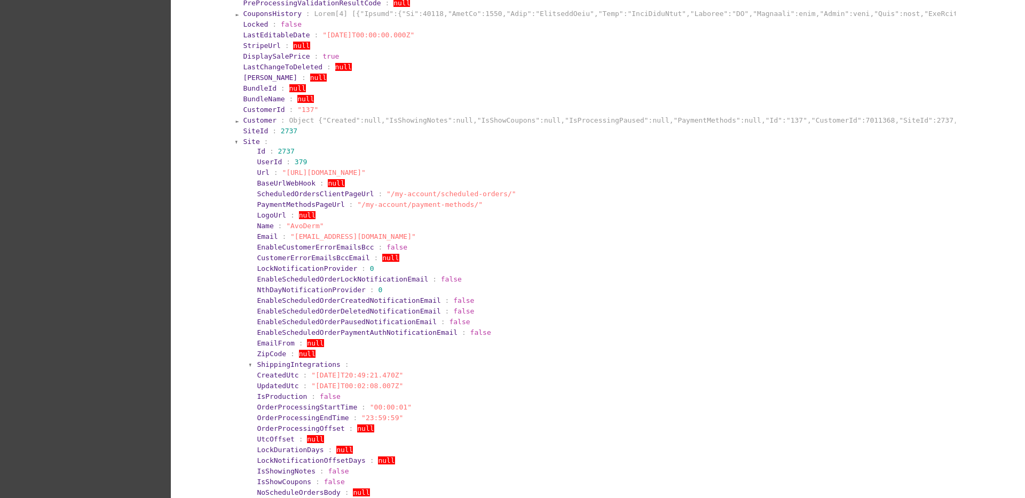
click at [244, 139] on span "Site" at bounding box center [251, 142] width 17 height 8
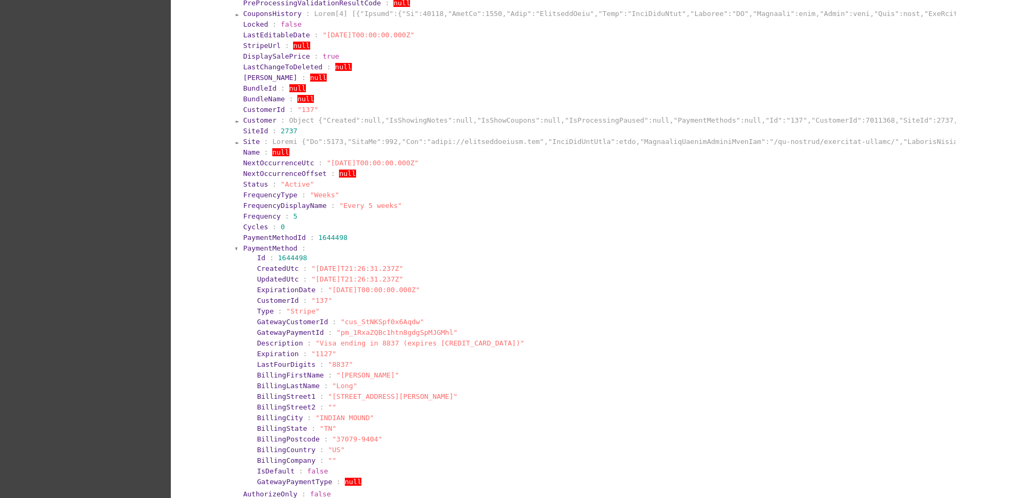
click at [245, 244] on span "PaymentMethod" at bounding box center [270, 248] width 54 height 8
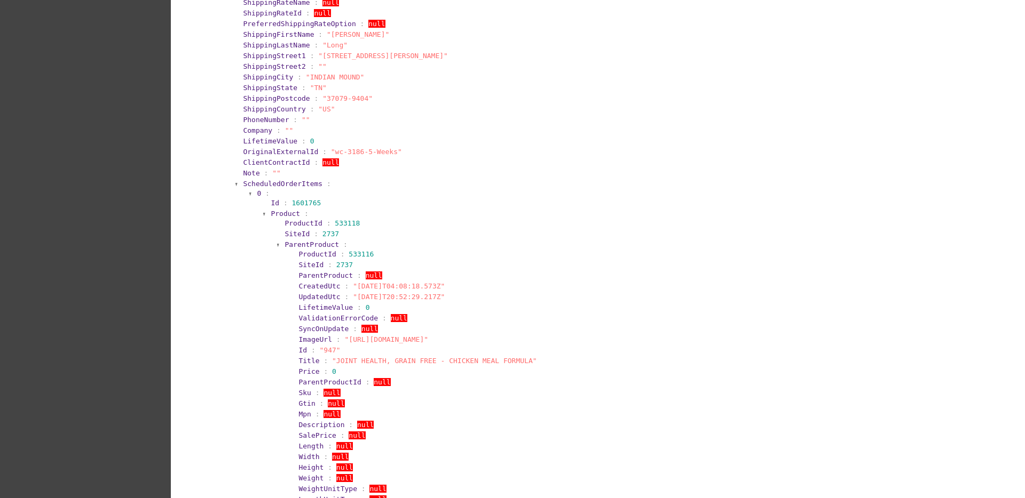
scroll to position [667, 0]
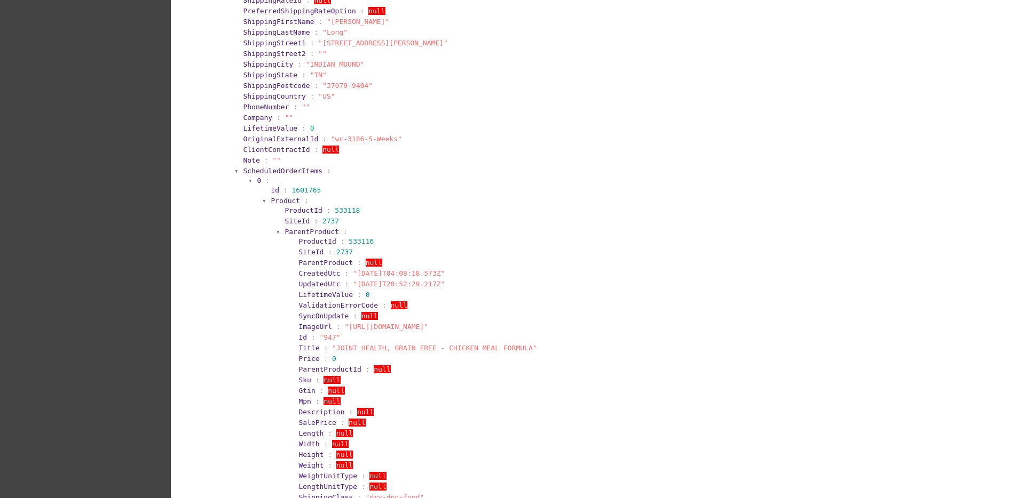
click at [295, 235] on span "ParentProduct" at bounding box center [311, 232] width 54 height 8
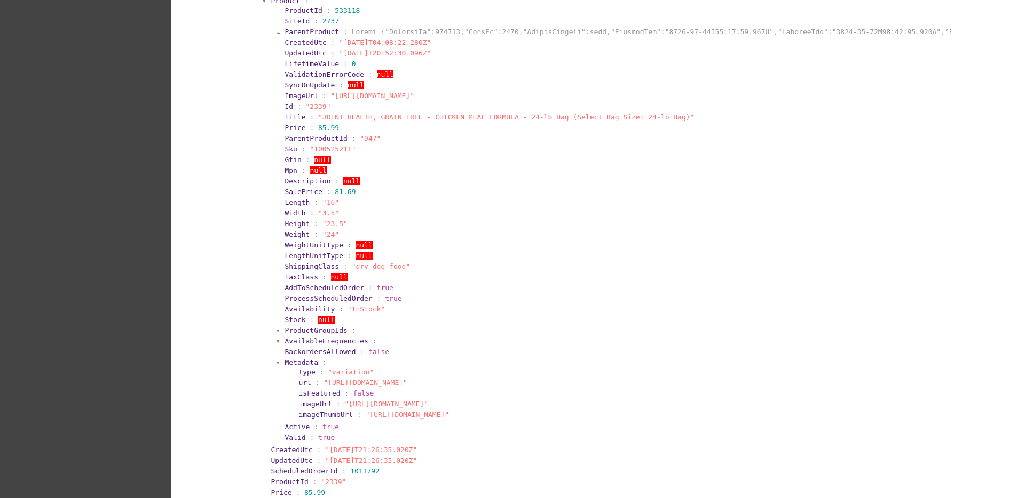
scroll to position [801, 0]
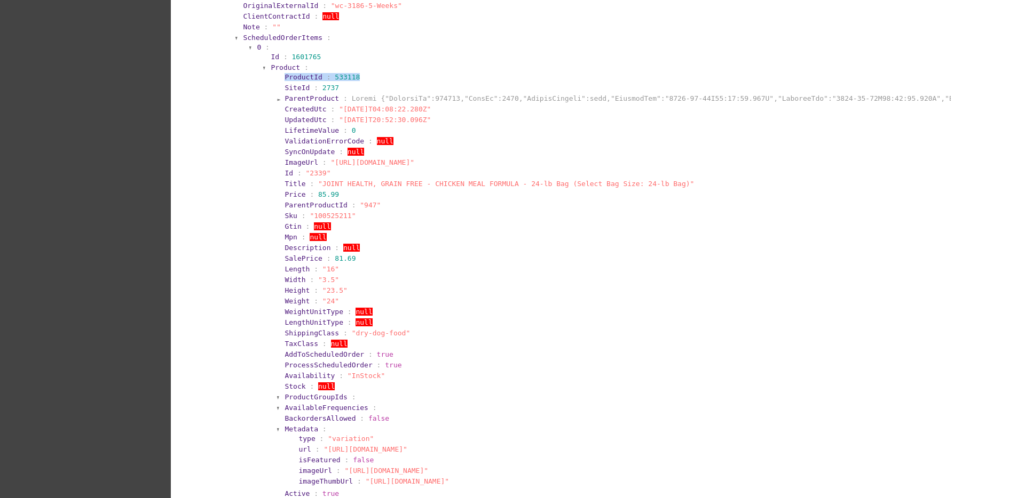
drag, startPoint x: 275, startPoint y: 74, endPoint x: 365, endPoint y: 73, distance: 89.7
click at [365, 73] on section "ProductId : 533118 SiteId : 2737 ParentProduct : CreatedUtc : "[DATE]T04:08:22.…" at bounding box center [613, 291] width 673 height 439
click at [355, 77] on section "ProductId : 533118" at bounding box center [616, 77] width 664 height 8
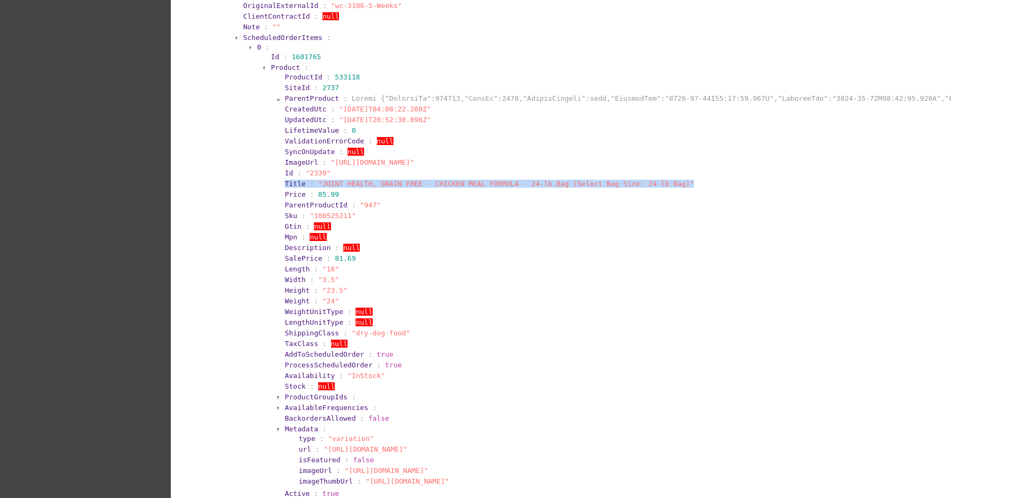
drag, startPoint x: 270, startPoint y: 184, endPoint x: 660, endPoint y: 180, distance: 390.7
click at [660, 180] on section "Product : ProductId : 533118 SiteId : 2737 ParentProduct : CreatedUtc : "[DATE]…" at bounding box center [611, 286] width 682 height 449
copy section "Title : "JOINT HEALTH, GRAIN FREE - CHICKEN MEAL FORMULA - 24-lb Bag (Select Ba…"
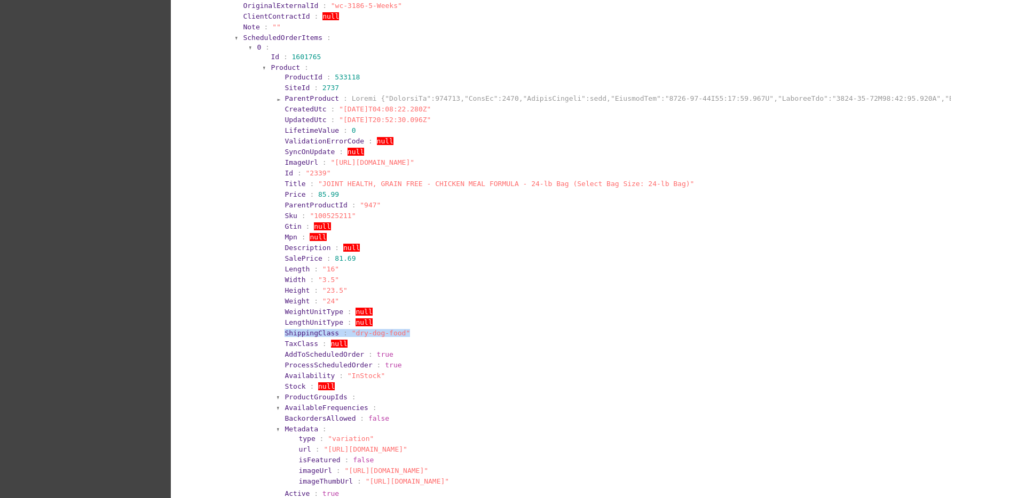
drag, startPoint x: 276, startPoint y: 335, endPoint x: 409, endPoint y: 332, distance: 132.4
click at [409, 332] on section "ProductId : 533118 SiteId : 2737 ParentProduct : CreatedUtc : "[DATE]T04:08:22.…" at bounding box center [613, 291] width 673 height 439
copy section "ShippingClass : "dry-dog-food""
click at [280, 69] on span "Product" at bounding box center [285, 68] width 29 height 8
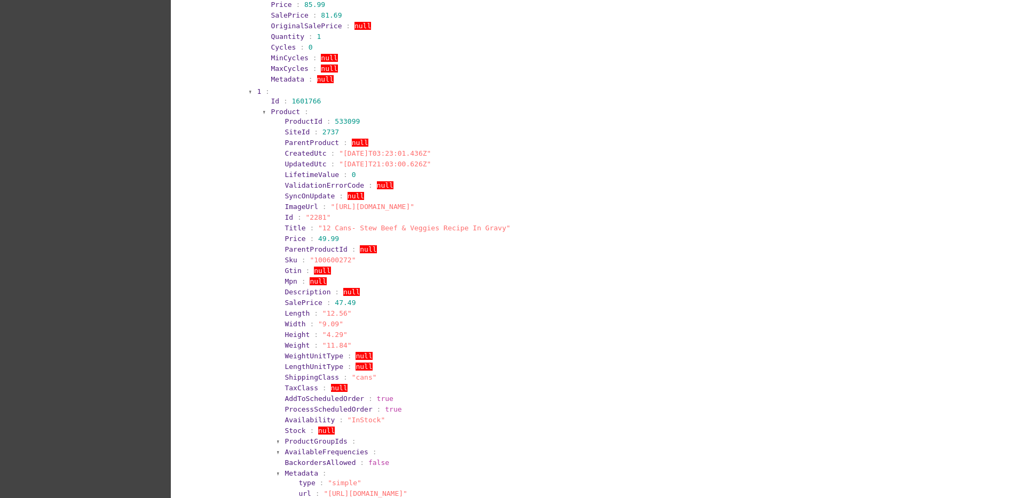
scroll to position [934, 0]
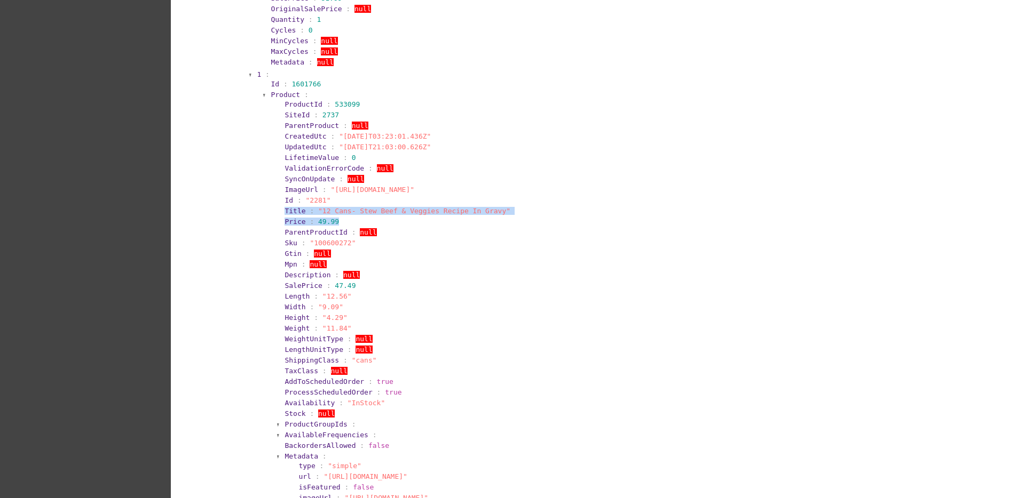
drag, startPoint x: 272, startPoint y: 213, endPoint x: 512, endPoint y: 217, distance: 239.6
click at [512, 217] on section "ProductId : 533099 SiteId : 2737 ParentProduct : null CreatedUtc : "[DATE]T03:2…" at bounding box center [613, 318] width 673 height 439
copy section "Title : "12 Cans- Stew Beef & Veggies Recipe In Gravy" Price : 49.99"
drag, startPoint x: 276, startPoint y: 362, endPoint x: 373, endPoint y: 357, distance: 96.2
click at [373, 357] on section "ProductId : 533099 SiteId : 2737 ParentProduct : null CreatedUtc : "[DATE]T03:2…" at bounding box center [613, 318] width 673 height 439
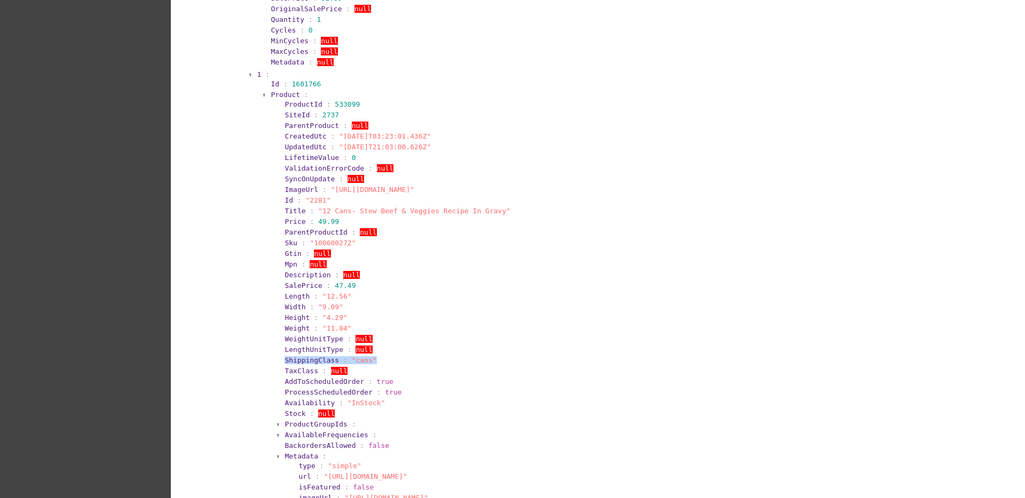
copy section "ShippingClass : "cans""
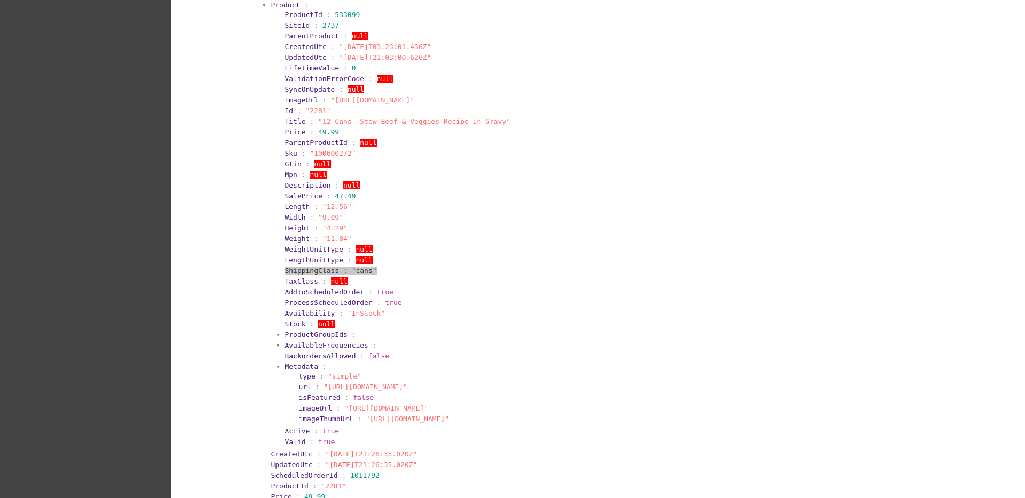
scroll to position [1001, 0]
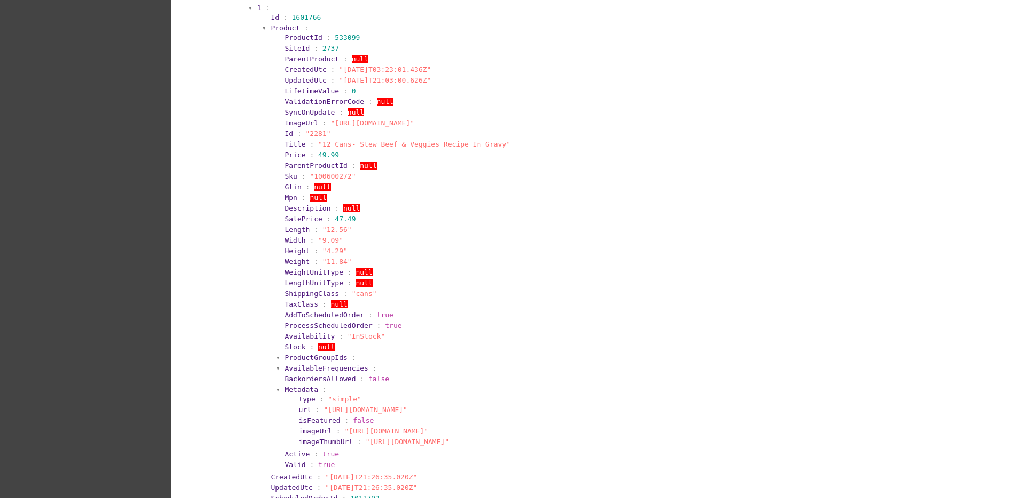
click at [243, 10] on section "ScheduledOrderItems : 0 : Id : 1601765 Product : CreatedUtc : "[DATE]T21:26:35.…" at bounding box center [598, 217] width 713 height 771
click at [249, 10] on div at bounding box center [250, 8] width 3 height 6
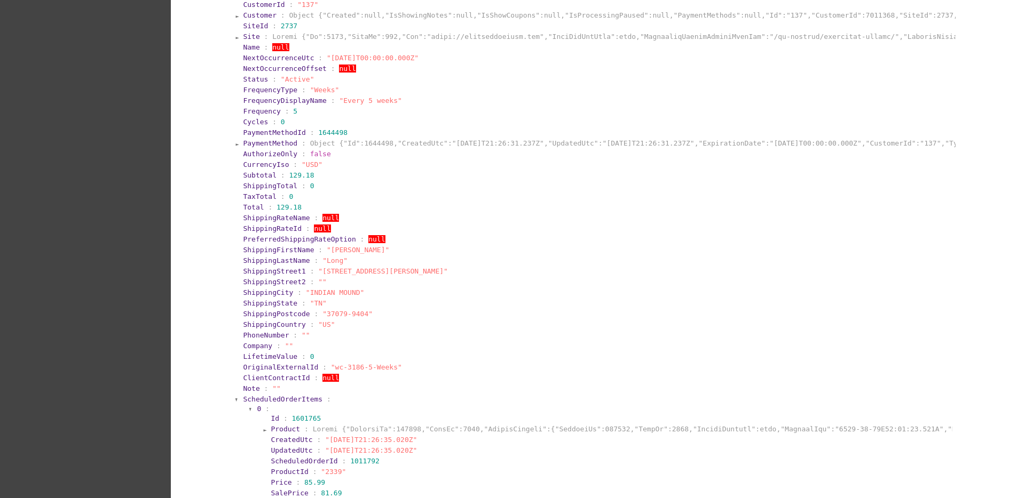
scroll to position [600, 0]
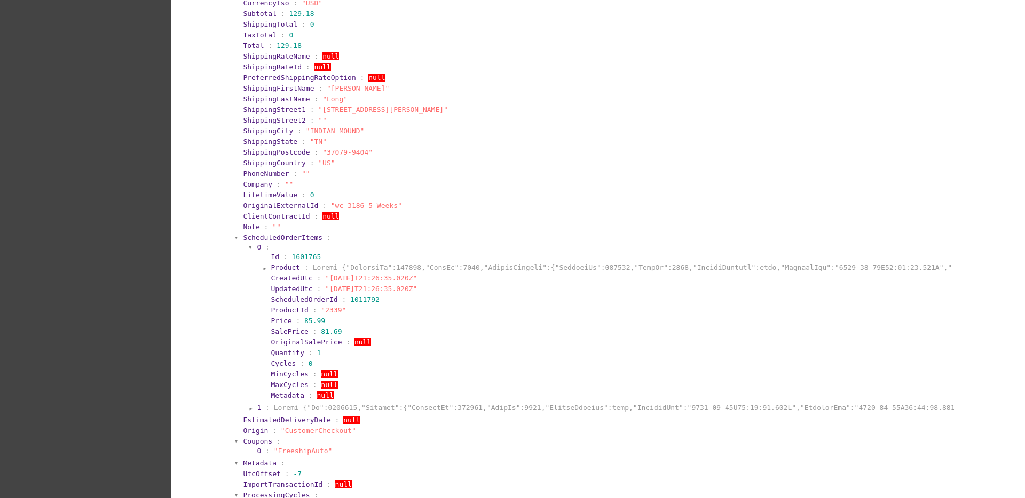
click at [302, 242] on section "0 : Id : 1601765 Product : CreatedUtc : "[DATE]T21:26:35.020Z" UpdatedUtc : "[D…" at bounding box center [605, 322] width 698 height 160
click at [302, 238] on span "ScheduledOrderItems" at bounding box center [283, 238] width 80 height 8
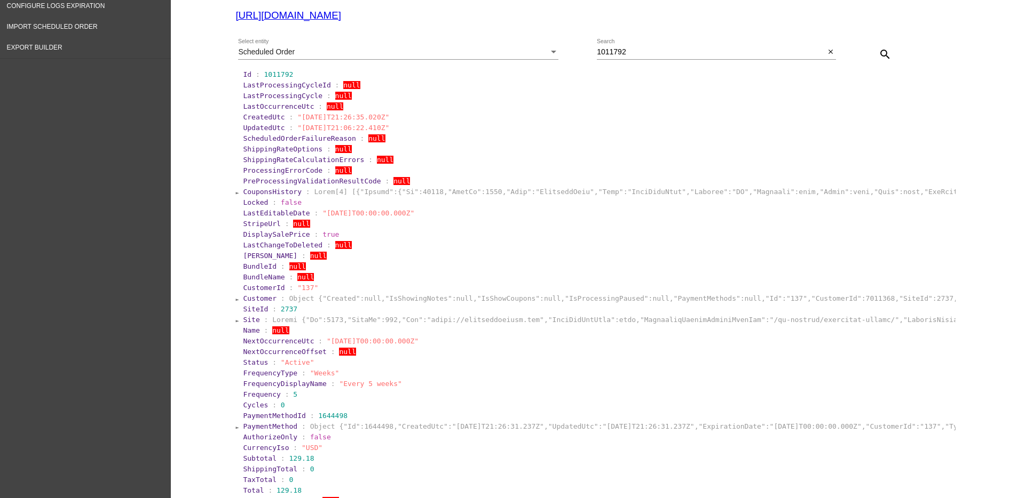
scroll to position [133, 0]
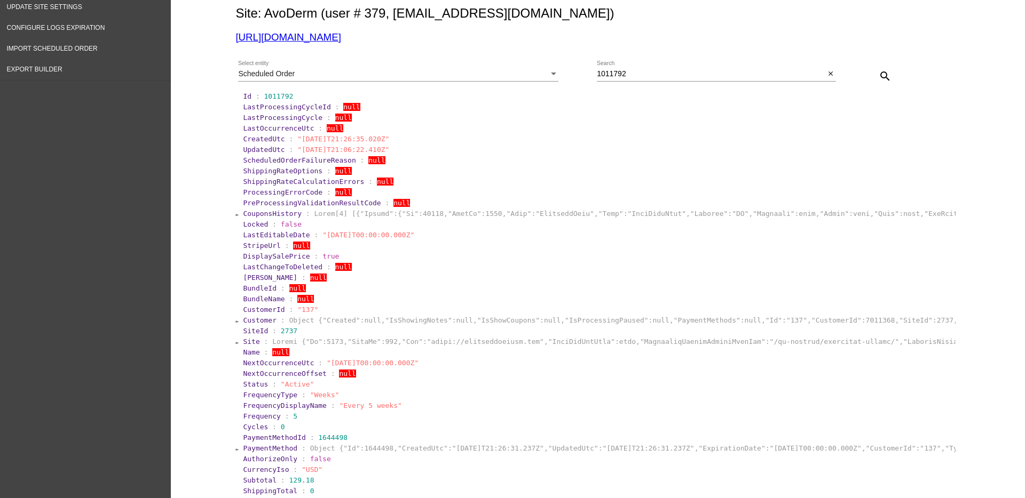
click at [540, 76] on div "Scheduled Order" at bounding box center [393, 74] width 311 height 9
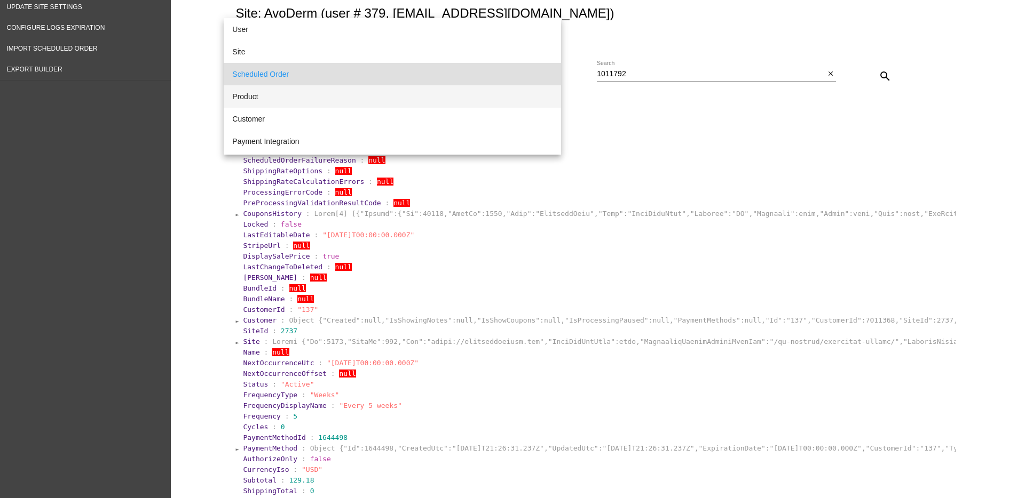
click at [523, 90] on span "Product" at bounding box center [392, 96] width 320 height 22
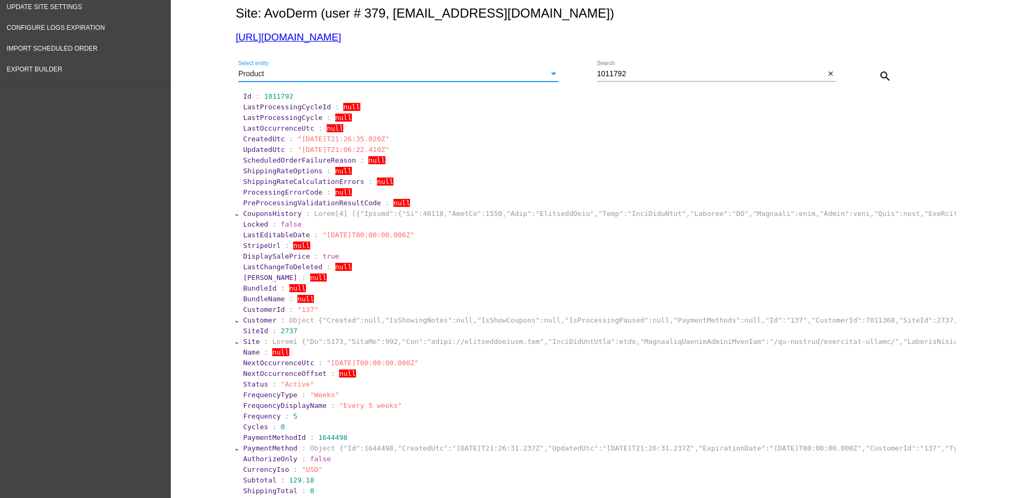
click at [530, 80] on div "Product Select entity" at bounding box center [398, 71] width 320 height 21
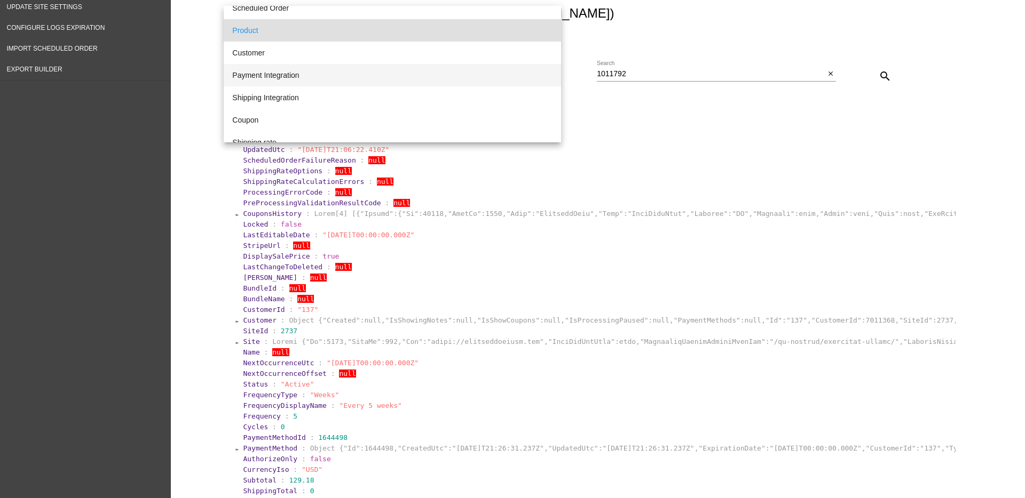
scroll to position [77, 0]
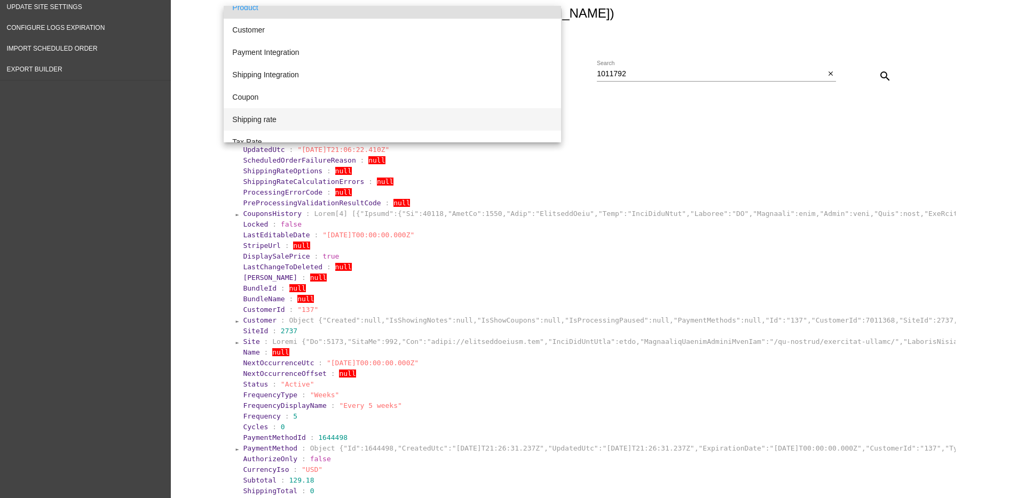
click at [416, 114] on span "Shipping rate" at bounding box center [392, 119] width 320 height 22
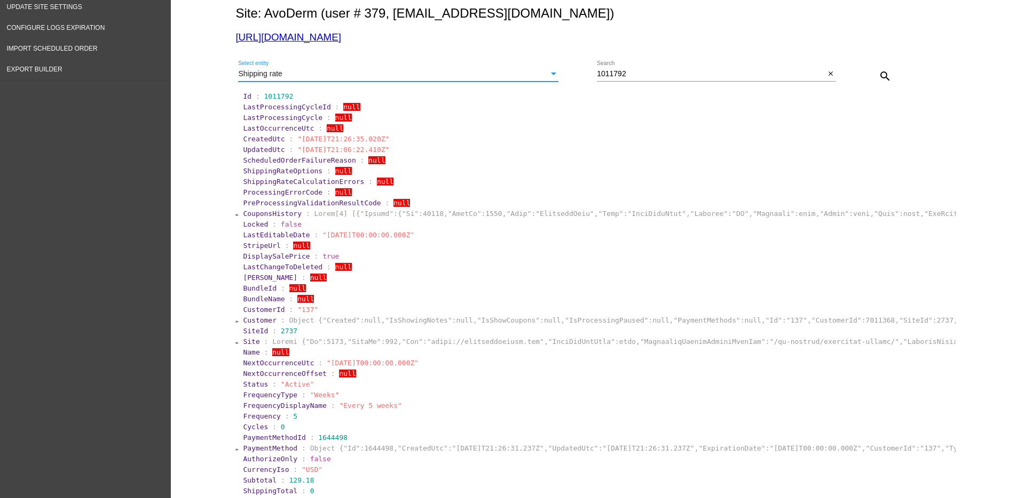
click at [809, 75] on input "1011792" at bounding box center [711, 74] width 228 height 9
click at [827, 75] on mat-icon "close" at bounding box center [830, 74] width 7 height 9
click at [878, 75] on mat-icon "search" at bounding box center [884, 76] width 13 height 13
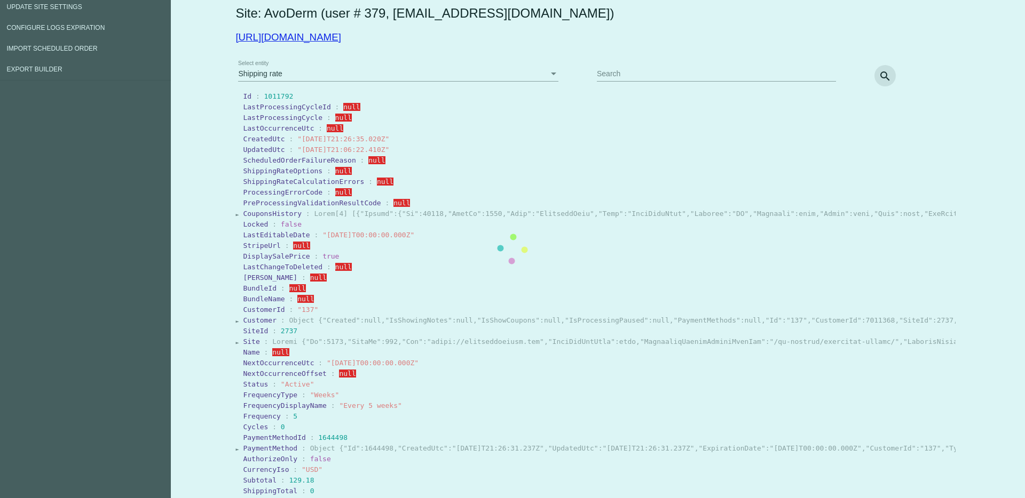
scroll to position [0, 0]
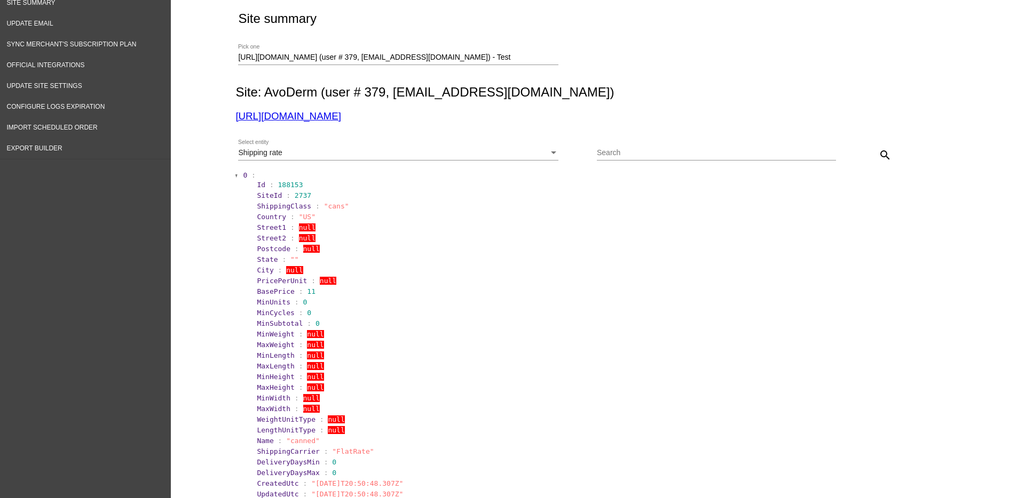
scroll to position [133, 0]
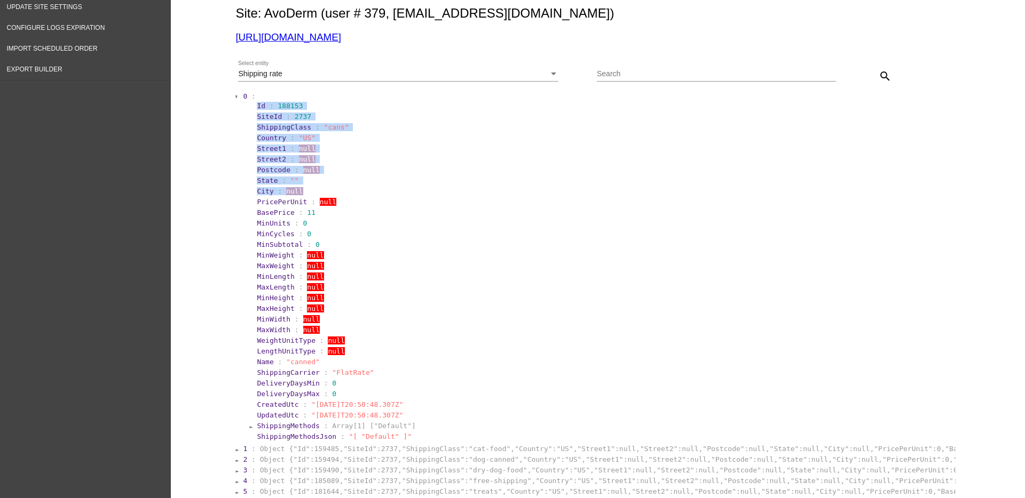
drag, startPoint x: 246, startPoint y: 108, endPoint x: 331, endPoint y: 187, distance: 116.3
click at [331, 187] on section "Id : 188153 SiteId : 2737 ShippingClass : "cans" Country : "US" Street1 : null …" at bounding box center [601, 271] width 704 height 342
click at [368, 188] on section "City : null" at bounding box center [604, 191] width 695 height 8
drag, startPoint x: 252, startPoint y: 127, endPoint x: 352, endPoint y: 208, distance: 128.7
click at [352, 208] on section "Id : 188153 SiteId : 2737 ShippingClass : "cans" Country : "US" Street1 : null …" at bounding box center [601, 271] width 704 height 342
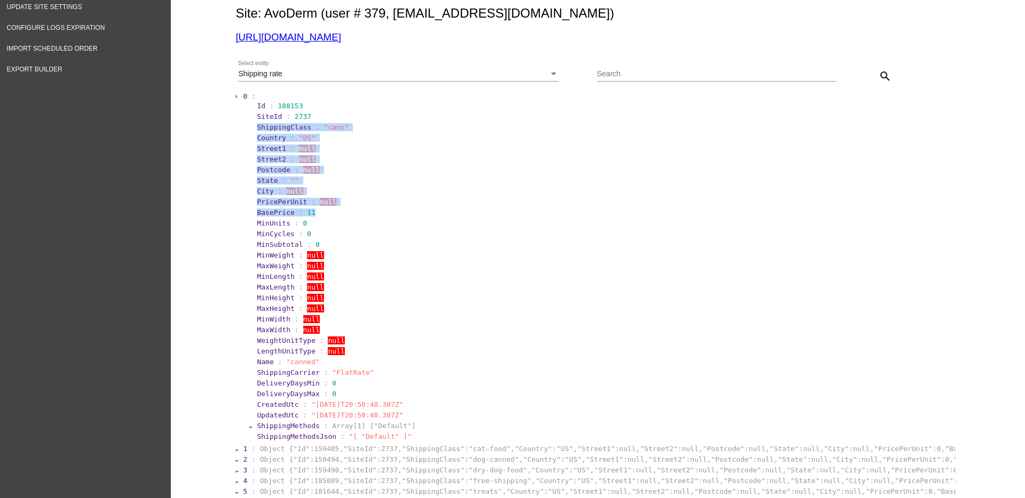
copy section "ShippingClass : "cans" Country : "US" Street1 : null Street2 : null Postcode : …"
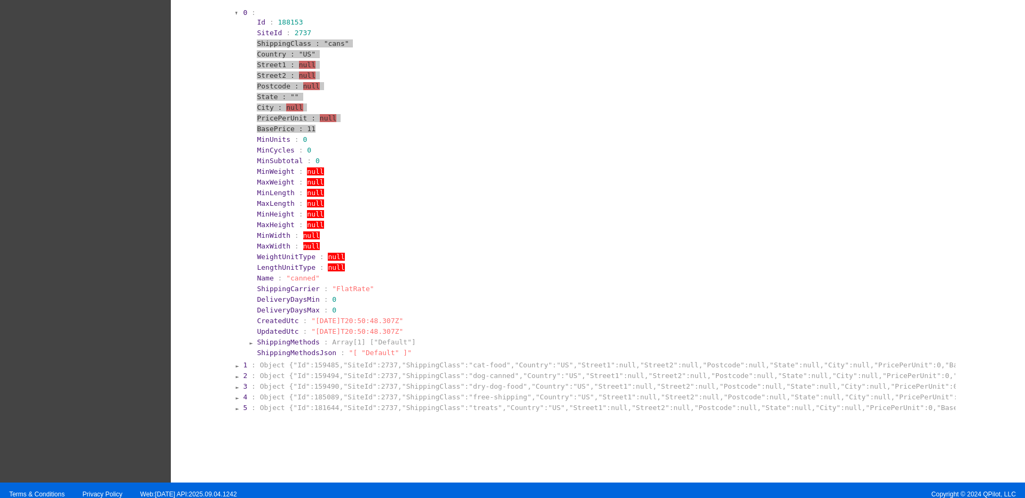
scroll to position [228, 0]
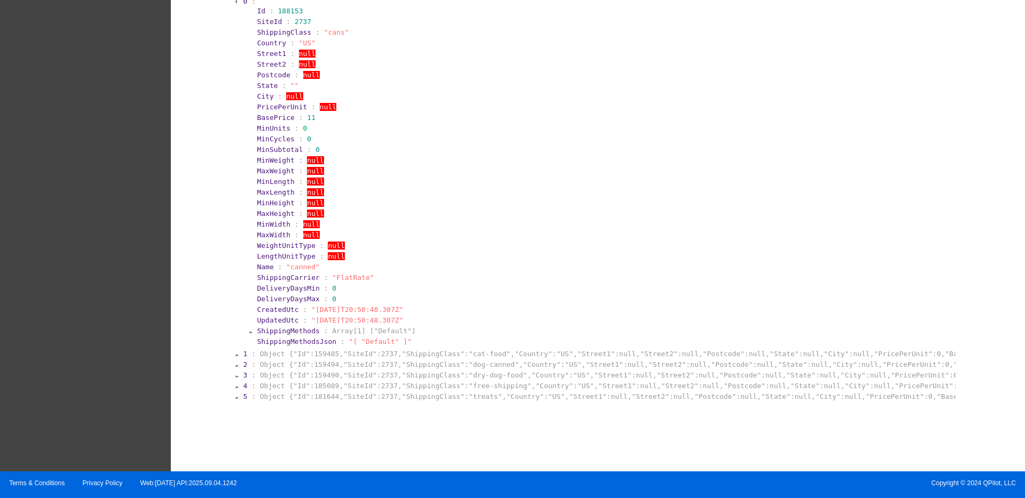
click at [324, 370] on section "3 : Object {"Id":159490,"SiteId":2737,"ShippingClass":"dry-dog-food","Country":…" at bounding box center [598, 375] width 713 height 10
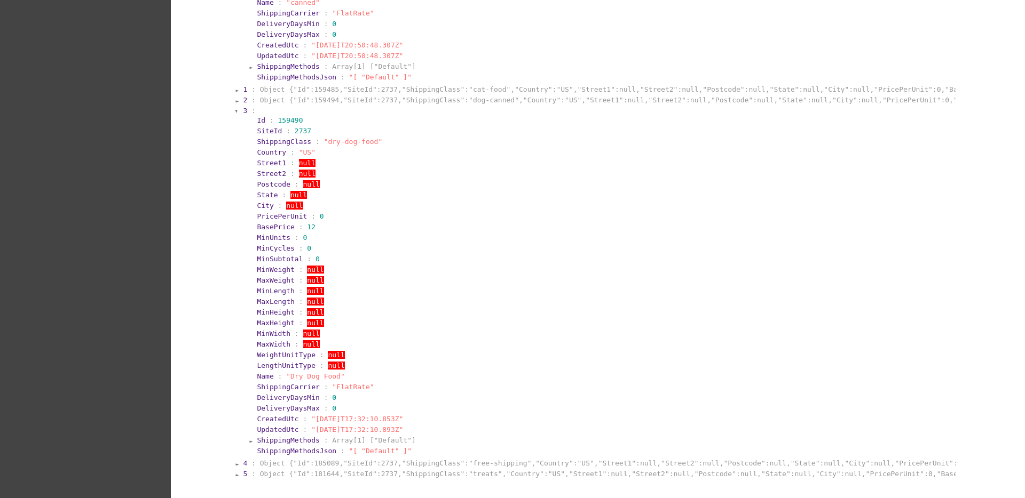
scroll to position [495, 0]
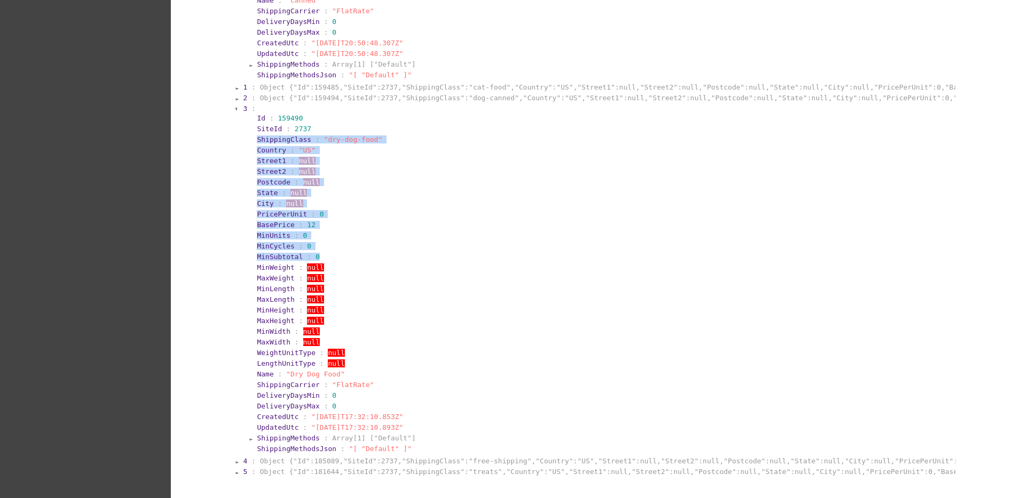
drag, startPoint x: 245, startPoint y: 138, endPoint x: 374, endPoint y: 259, distance: 176.7
click at [374, 259] on section "Id : 159490 SiteId : 2737 ShippingClass : "dry-dog-food" Country : "US" Street1…" at bounding box center [601, 284] width 704 height 342
copy section "ShippingClass : "dry-dog-food" Country : "US" Street1 : null Street2 : null Pos…"
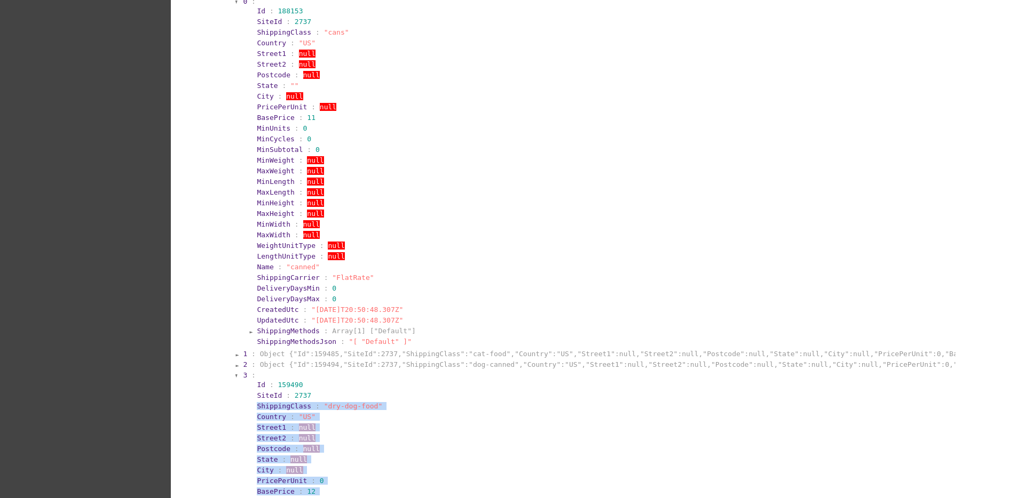
scroll to position [0, 0]
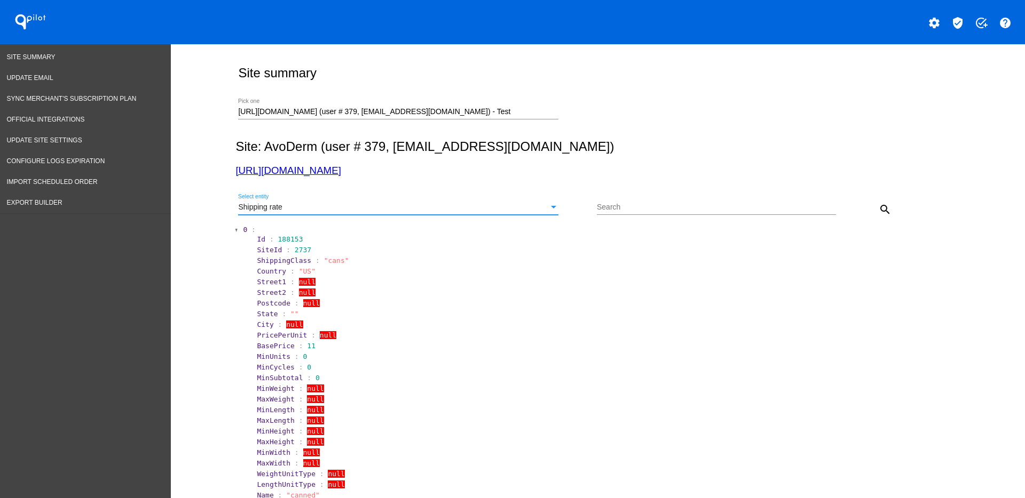
click at [549, 207] on div "Select entity" at bounding box center [554, 207] width 10 height 9
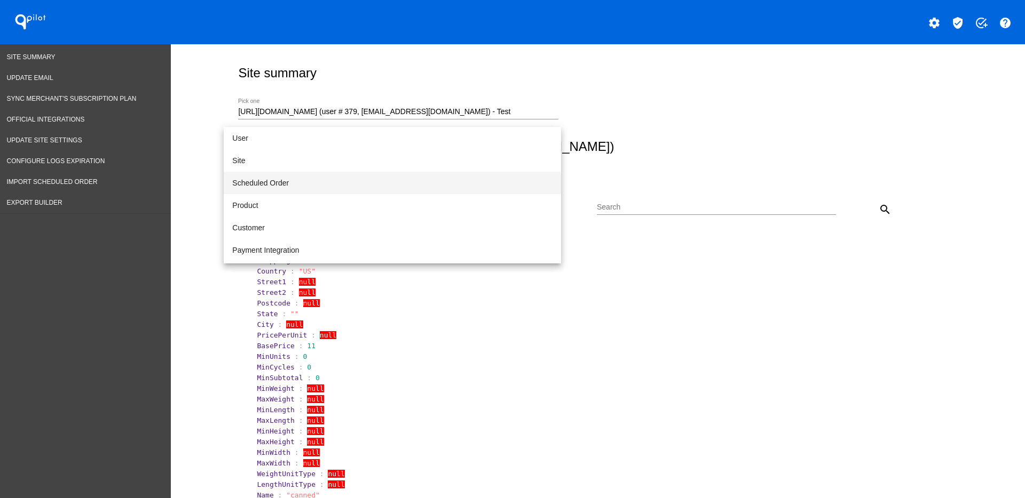
drag, startPoint x: 423, startPoint y: 190, endPoint x: 443, endPoint y: 187, distance: 20.0
click at [423, 189] on span "Scheduled Order" at bounding box center [392, 183] width 320 height 22
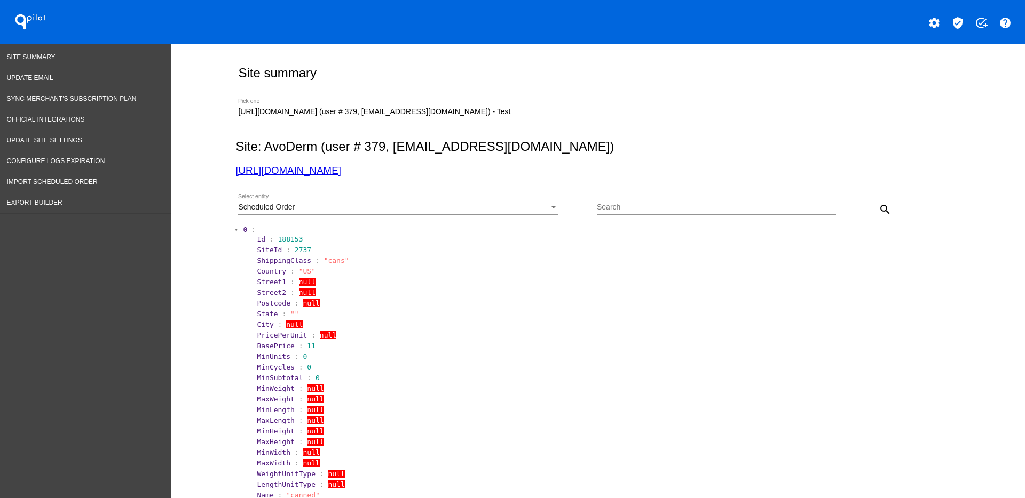
drag, startPoint x: 620, startPoint y: 207, endPoint x: 636, endPoint y: 207, distance: 16.5
click at [620, 206] on input "Search" at bounding box center [716, 207] width 239 height 9
paste input "1011792"
type input "1011792"
click at [881, 213] on mat-icon "search" at bounding box center [884, 209] width 13 height 13
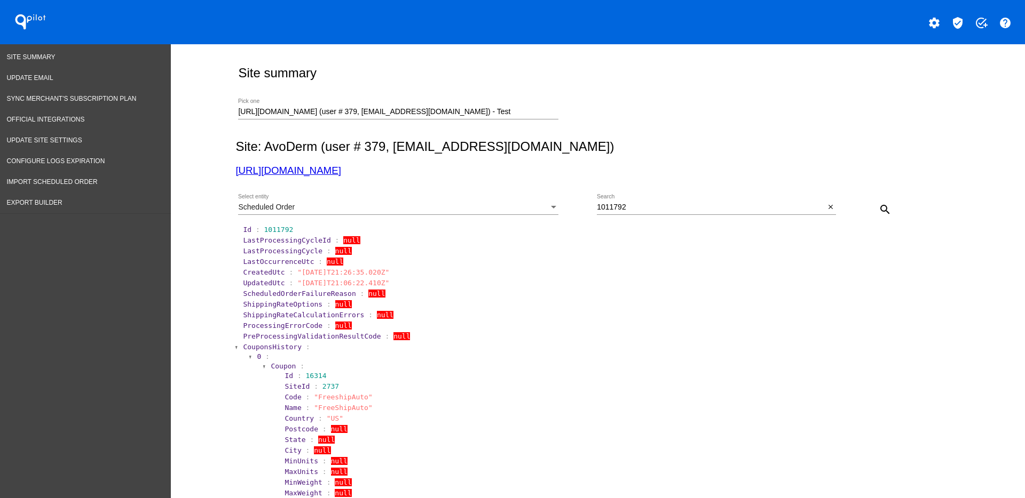
click at [287, 349] on span "CouponsHistory" at bounding box center [272, 347] width 59 height 8
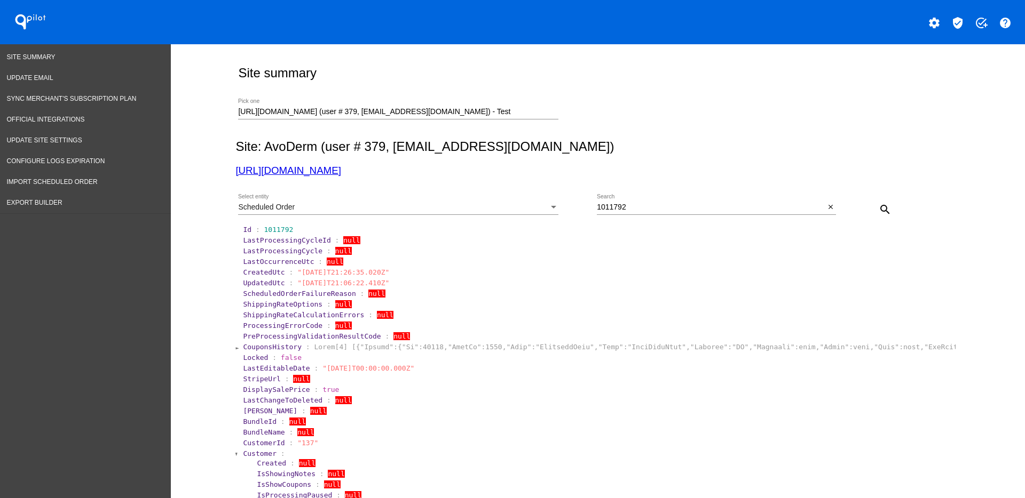
click at [288, 341] on section "PreProcessingValidationResultCode : null" at bounding box center [598, 336] width 713 height 10
click at [286, 347] on span "CouponsHistory" at bounding box center [272, 347] width 59 height 8
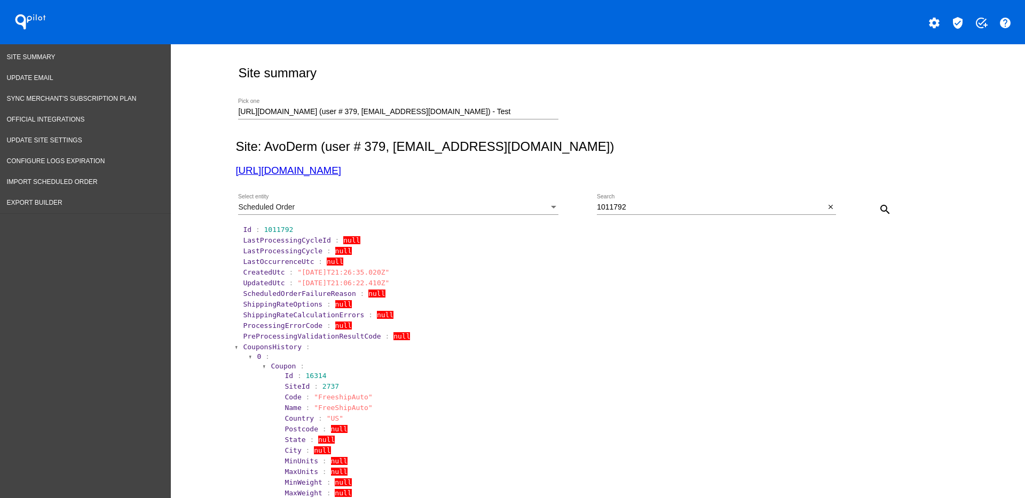
click at [286, 347] on span "CouponsHistory" at bounding box center [272, 347] width 59 height 8
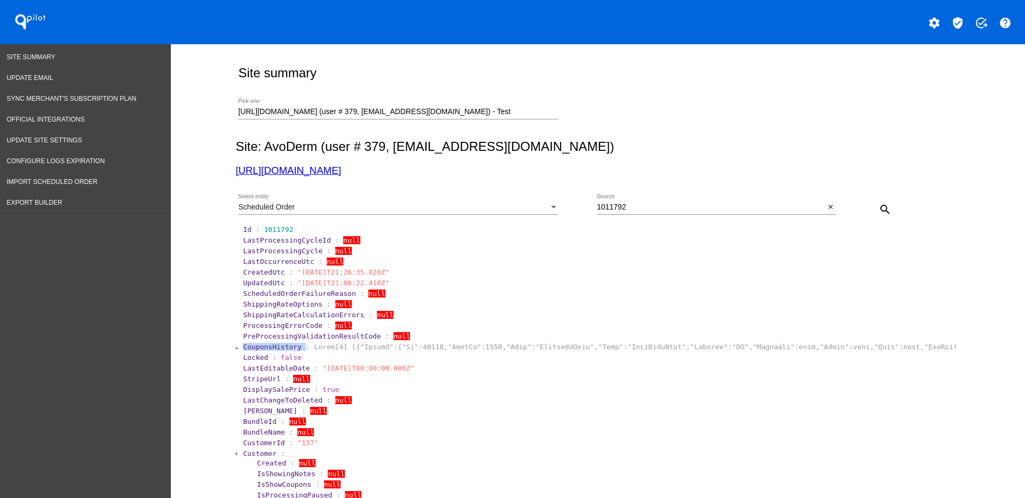
click at [286, 347] on span "CouponsHistory" at bounding box center [272, 347] width 59 height 8
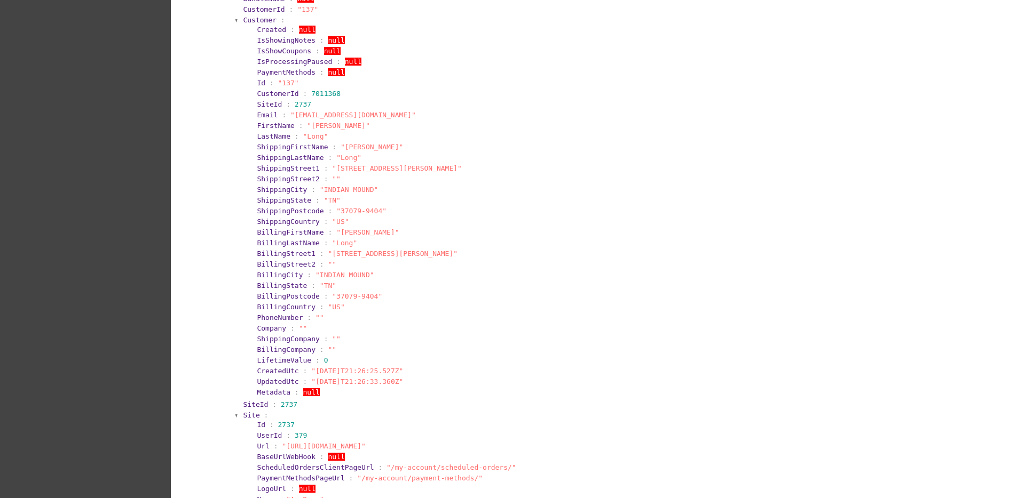
scroll to position [1067, 0]
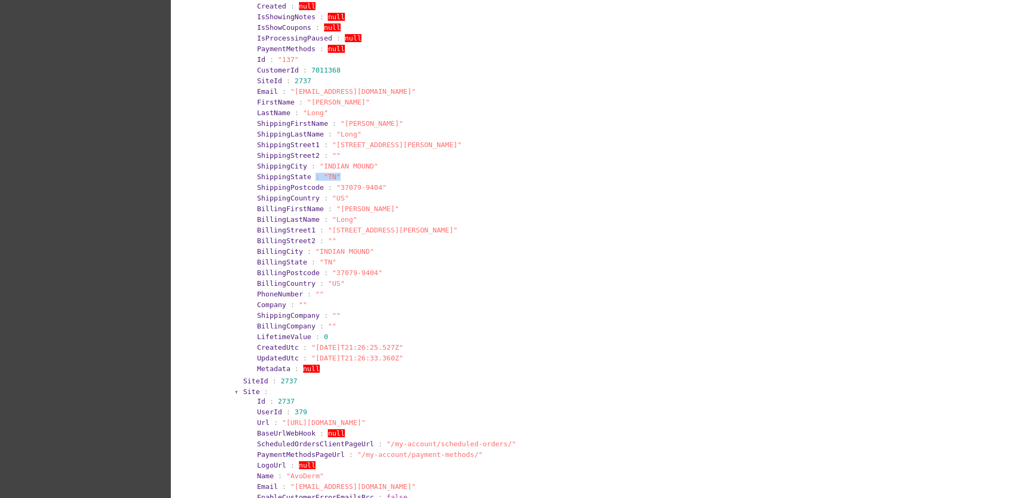
drag, startPoint x: 327, startPoint y: 177, endPoint x: 303, endPoint y: 173, distance: 24.3
click at [303, 173] on section "ShippingState : "TN"" at bounding box center [604, 177] width 695 height 8
click at [384, 191] on section "ShippingPostcode : "37079-9404"" at bounding box center [604, 188] width 695 height 8
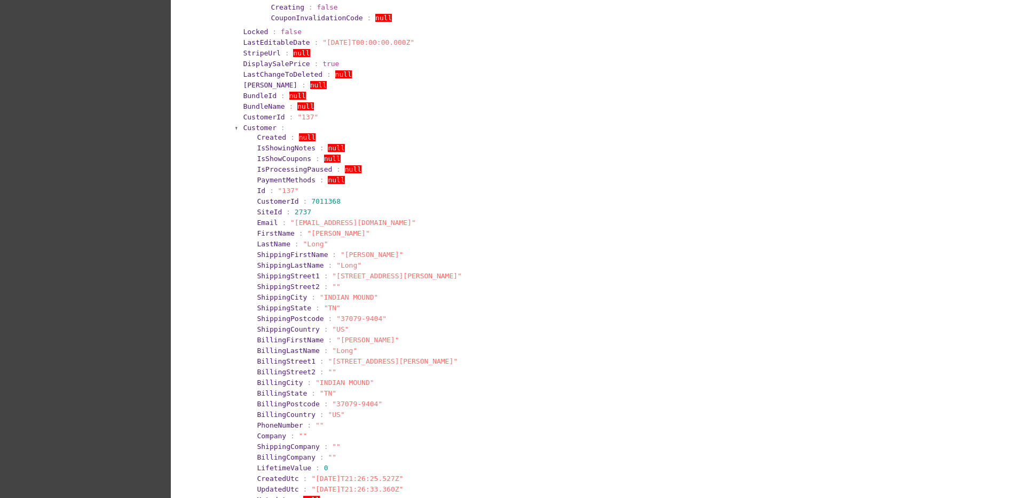
scroll to position [934, 0]
click at [245, 128] on span "Customer" at bounding box center [260, 130] width 34 height 8
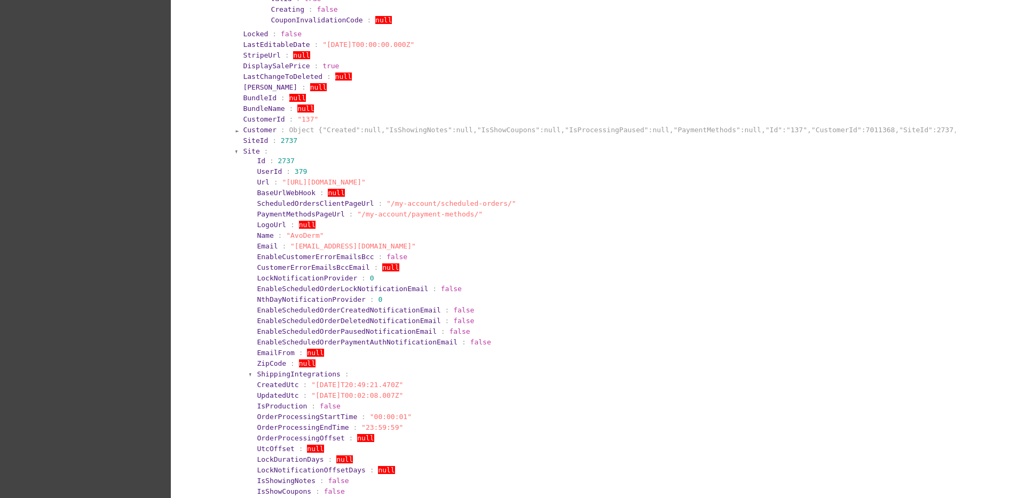
click at [245, 154] on span "Site" at bounding box center [251, 151] width 17 height 8
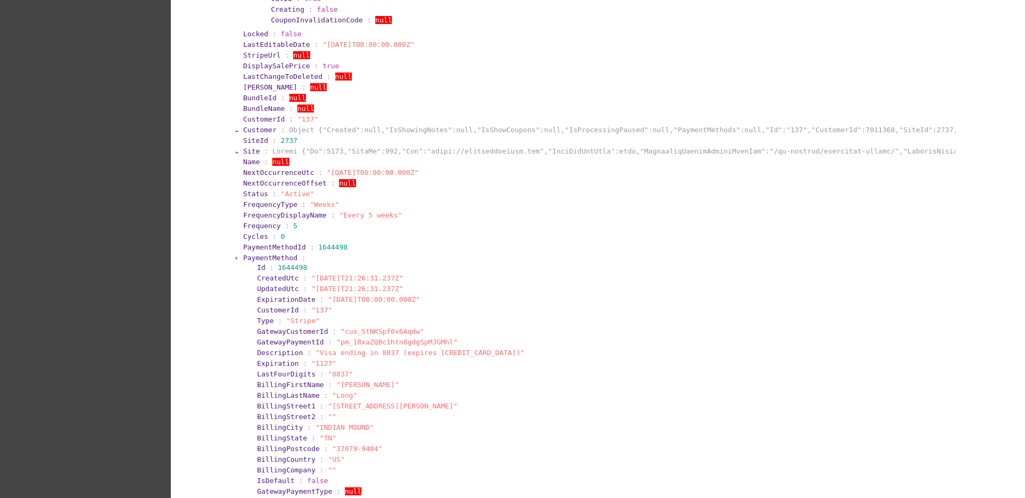
click at [255, 260] on span "PaymentMethod" at bounding box center [270, 258] width 54 height 8
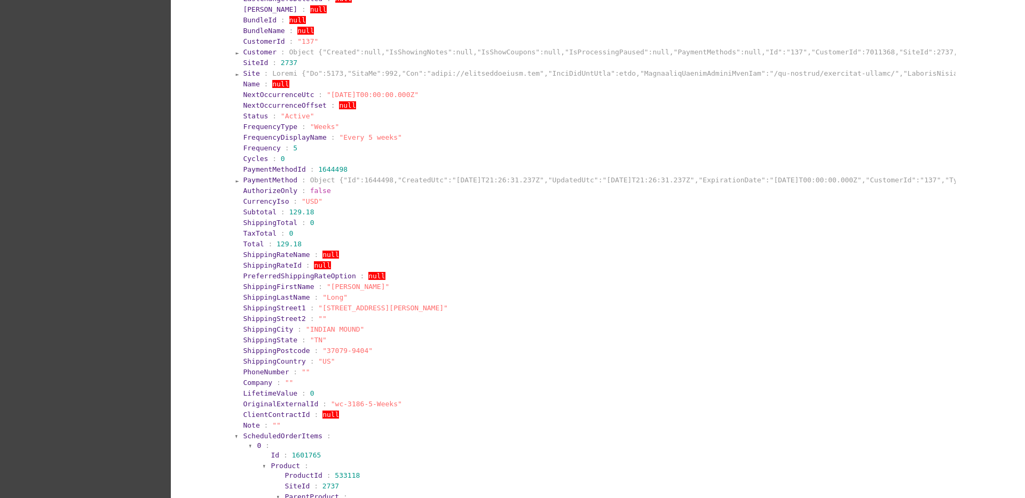
scroll to position [1134, 0]
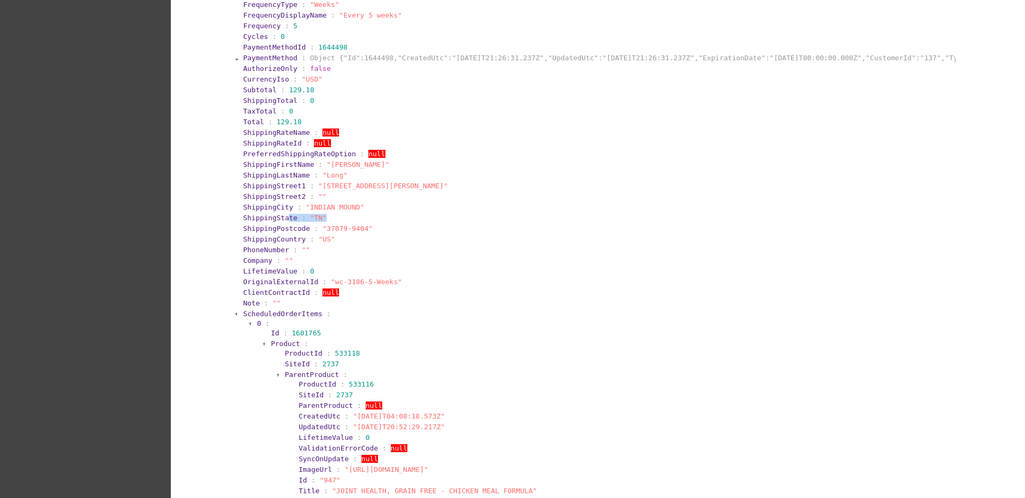
drag, startPoint x: 331, startPoint y: 218, endPoint x: 281, endPoint y: 216, distance: 50.8
click at [281, 216] on section "ShippingState : "TN"" at bounding box center [598, 218] width 711 height 8
click at [287, 221] on section "ShippingState : "TN"" at bounding box center [598, 218] width 711 height 8
click at [304, 266] on section "LifetimeValue : 0" at bounding box center [598, 271] width 713 height 10
click at [260, 312] on span "ScheduledOrderItems" at bounding box center [283, 314] width 80 height 8
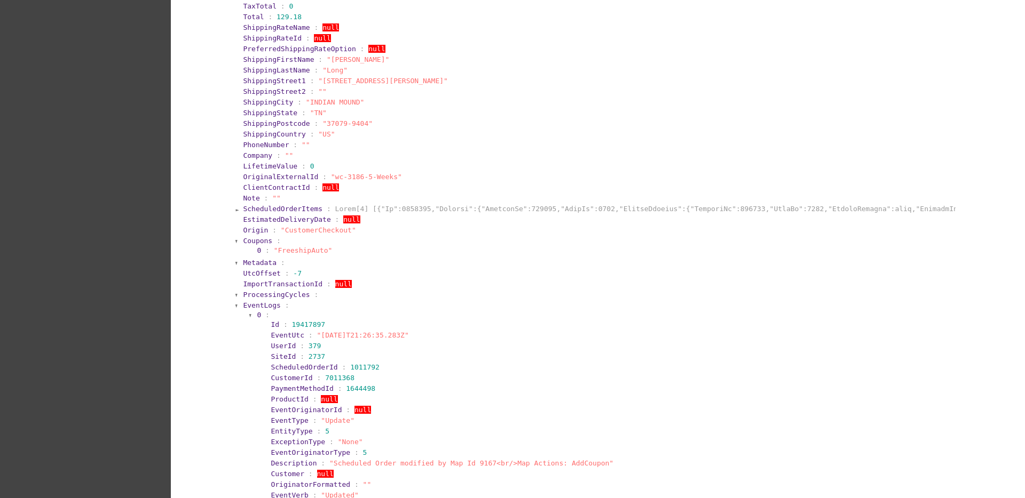
scroll to position [1267, 0]
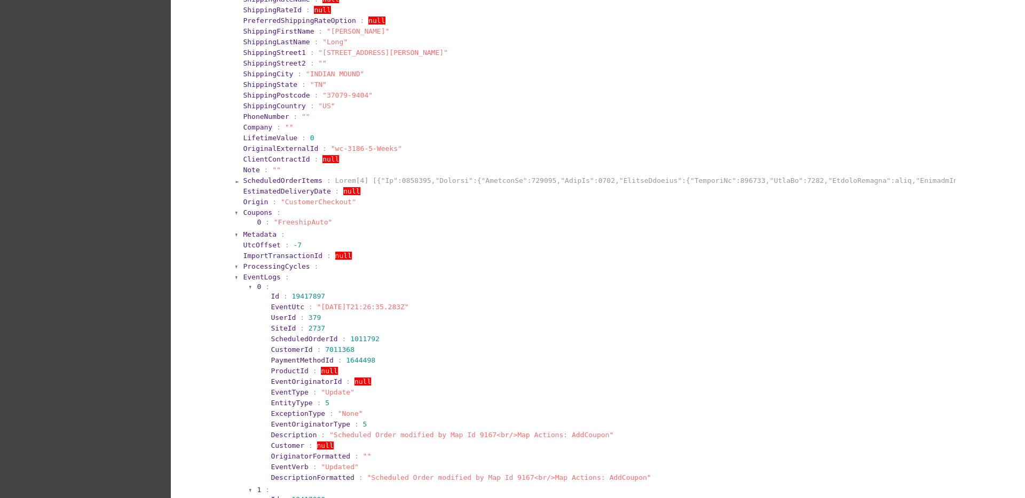
click at [274, 275] on section "EventLogs :" at bounding box center [598, 277] width 711 height 8
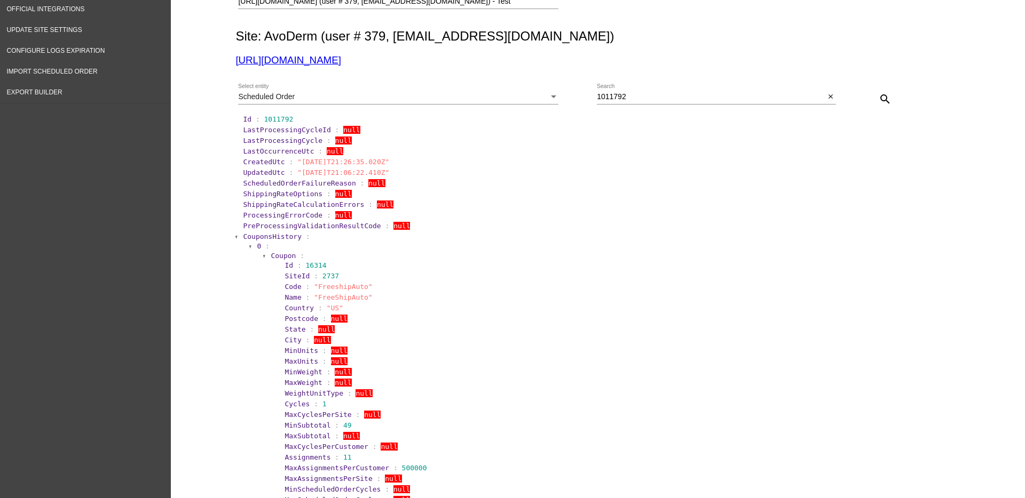
scroll to position [133, 0]
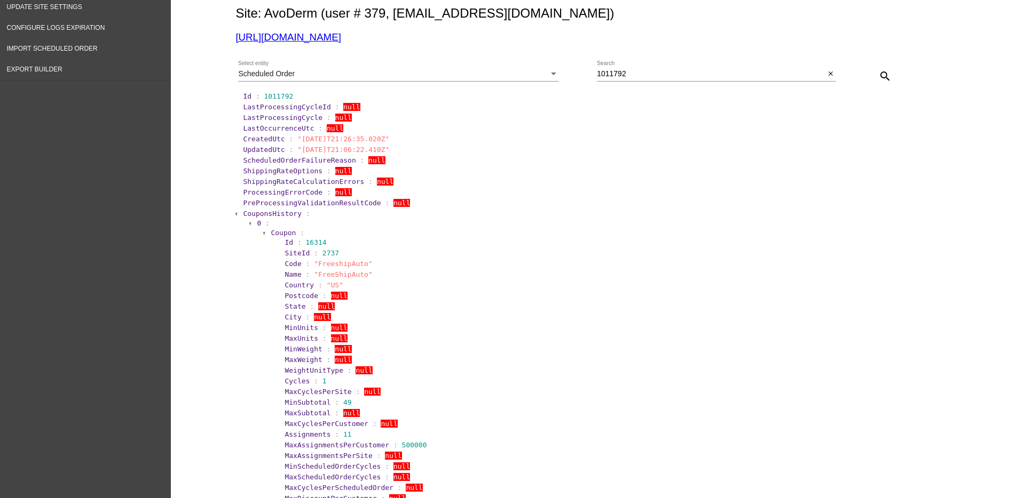
click at [279, 214] on span "CouponsHistory" at bounding box center [272, 214] width 59 height 8
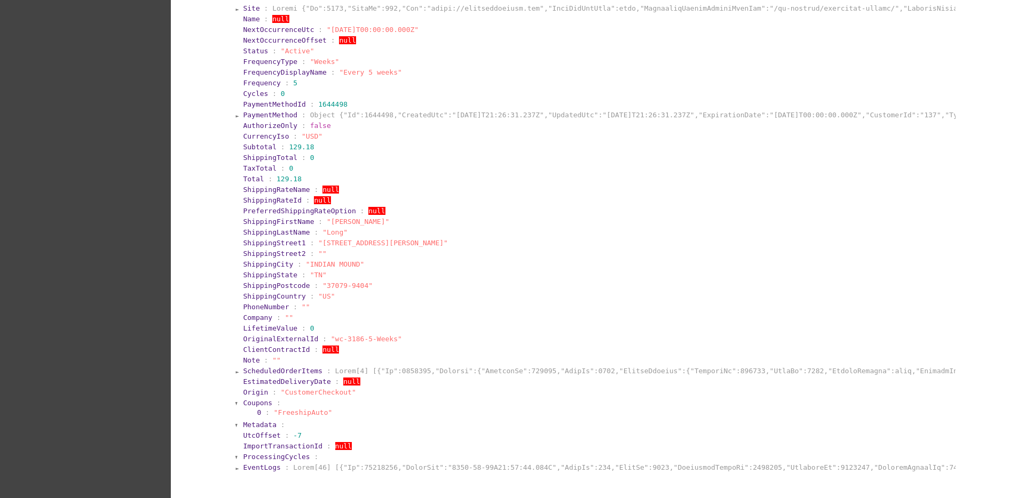
scroll to position [534, 0]
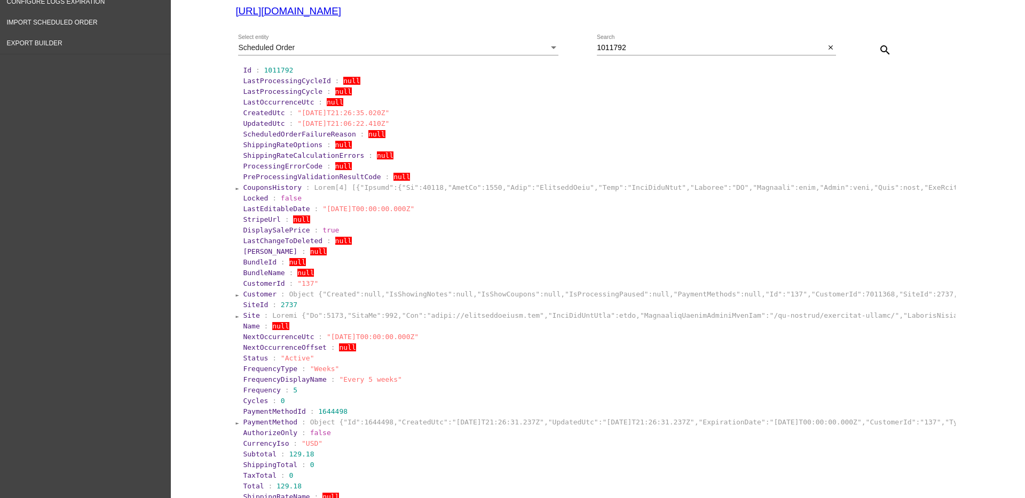
scroll to position [0, 0]
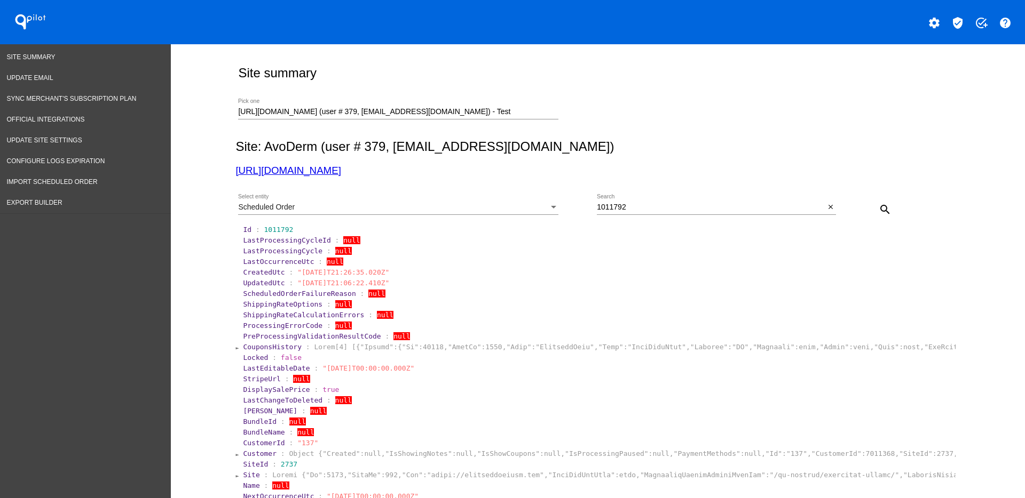
click at [415, 201] on div "Scheduled Order Select entity" at bounding box center [398, 204] width 320 height 21
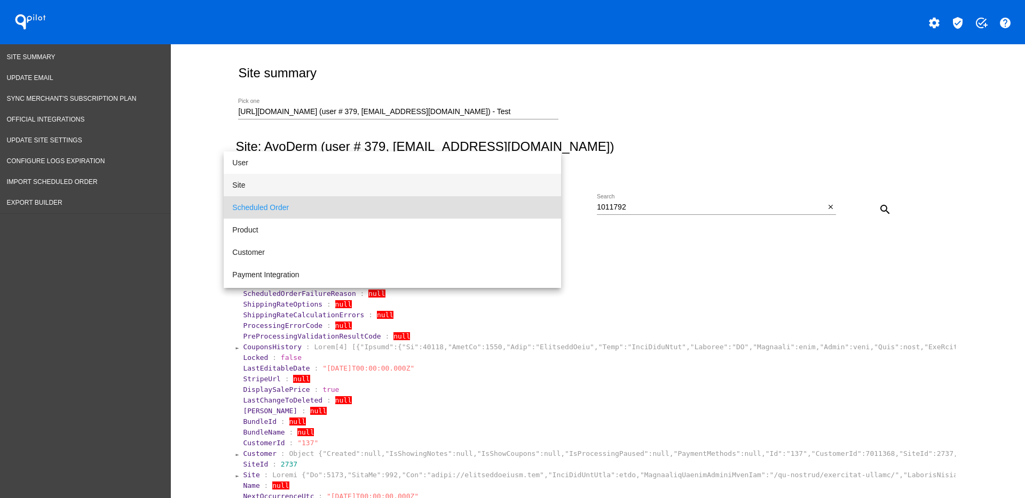
click at [397, 187] on span "Site" at bounding box center [392, 185] width 320 height 22
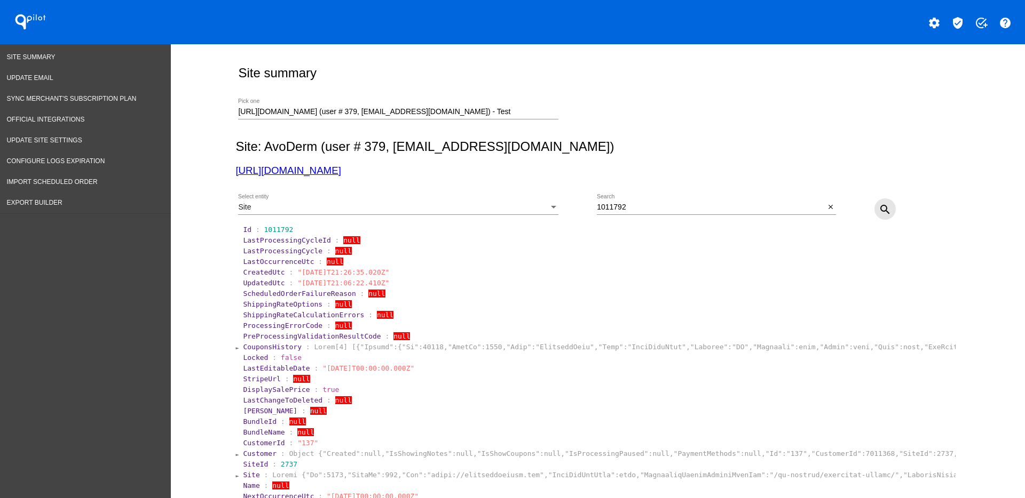
drag, startPoint x: 885, startPoint y: 207, endPoint x: 831, endPoint y: 195, distance: 55.2
click at [883, 206] on mat-icon "search" at bounding box center [884, 209] width 13 height 13
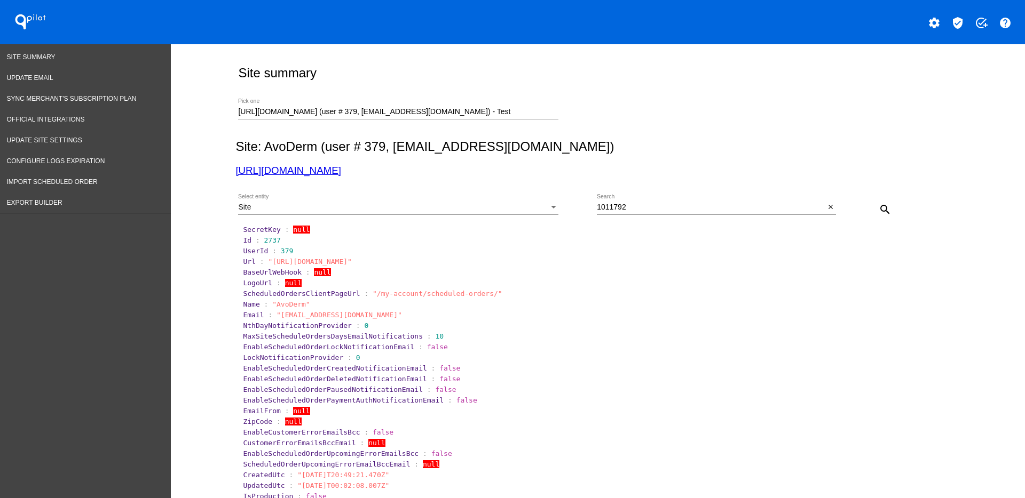
click at [264, 240] on span "2737" at bounding box center [272, 240] width 17 height 8
drag, startPoint x: 257, startPoint y: 239, endPoint x: 300, endPoint y: 240, distance: 43.3
click at [300, 240] on section "Id : 2737" at bounding box center [598, 240] width 711 height 8
copy span "2737"
click at [818, 203] on input "1011792" at bounding box center [711, 207] width 228 height 9
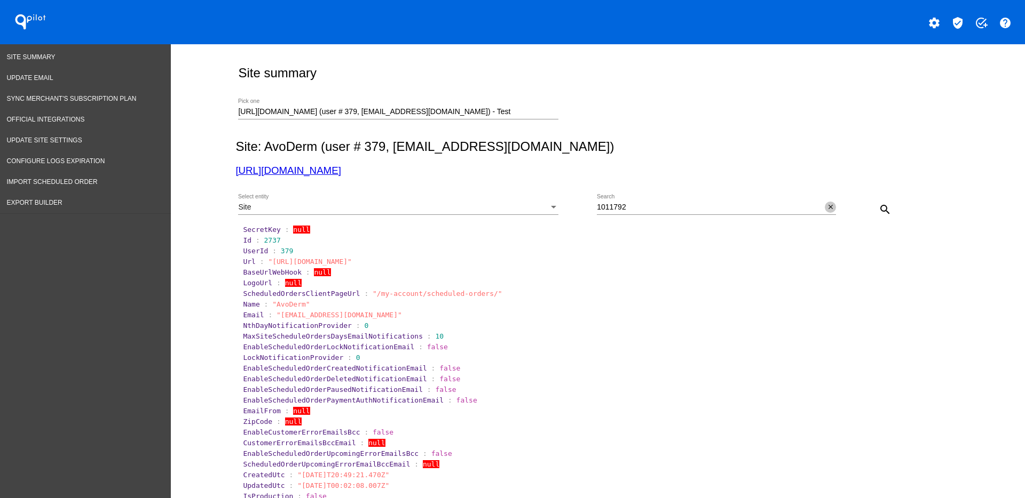
click at [827, 205] on mat-icon "close" at bounding box center [830, 207] width 7 height 9
click at [469, 203] on div "Site" at bounding box center [393, 207] width 311 height 9
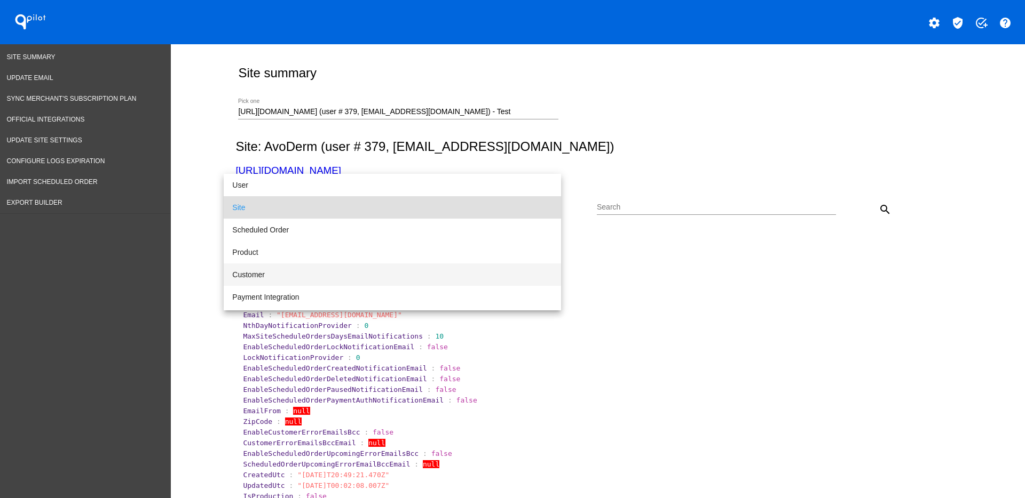
scroll to position [67, 0]
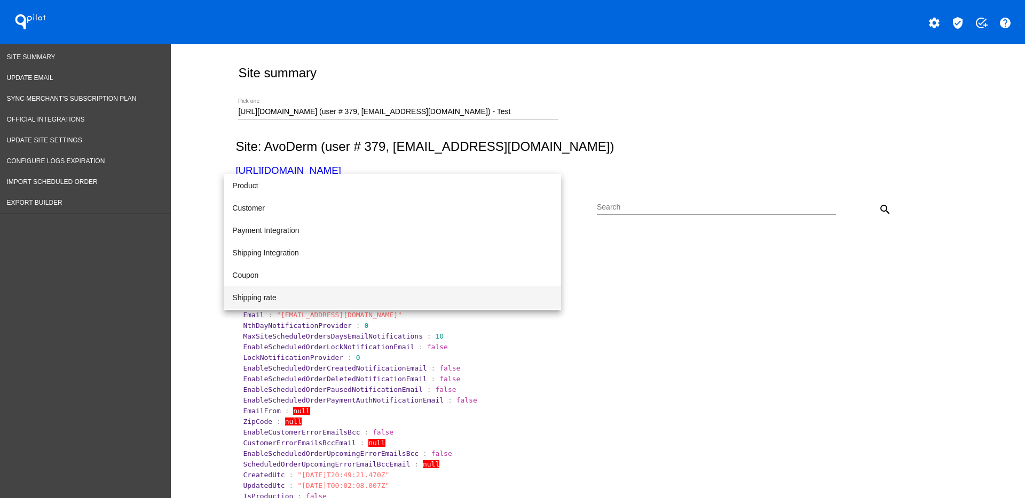
click at [295, 297] on span "Shipping rate" at bounding box center [392, 298] width 320 height 22
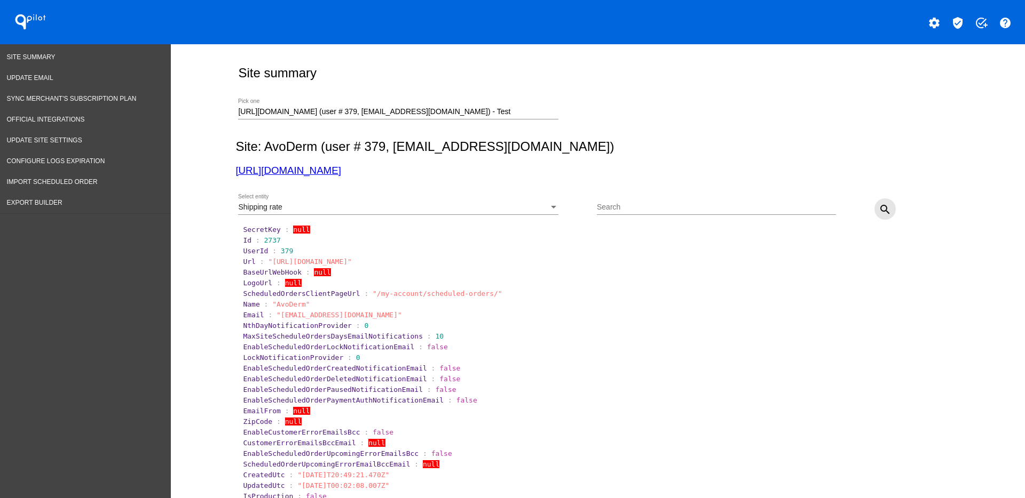
click at [878, 211] on mat-icon "search" at bounding box center [884, 209] width 13 height 13
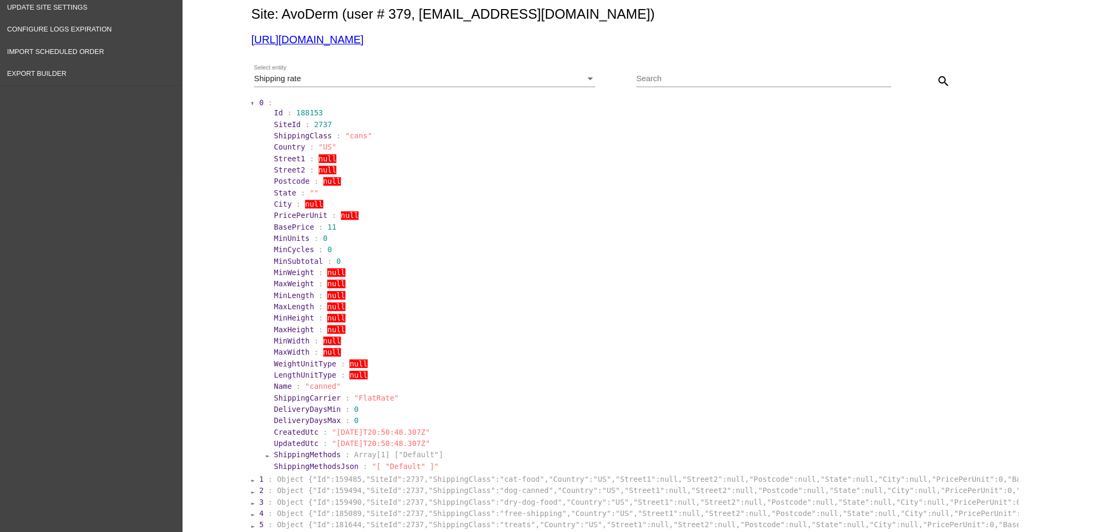
scroll to position [200, 0]
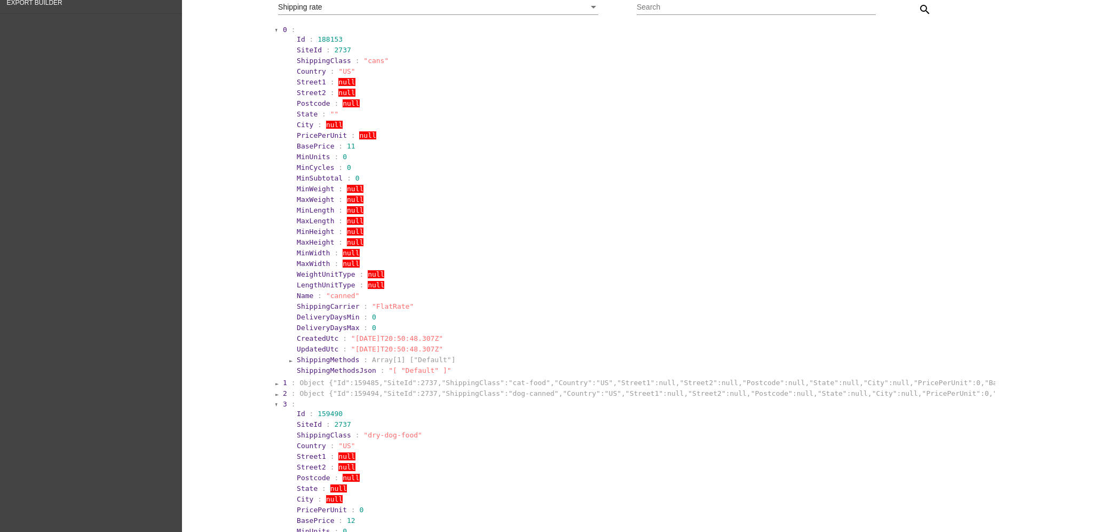
scroll to position [0, 0]
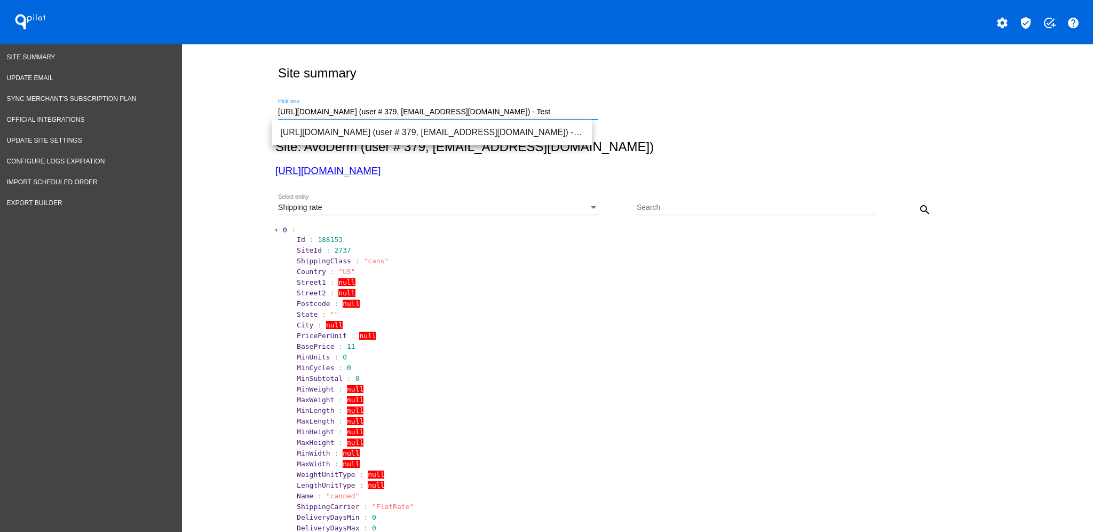
drag, startPoint x: 564, startPoint y: 112, endPoint x: 218, endPoint y: 125, distance: 346.6
click at [218, 125] on div "Site summary [URL][DOMAIN_NAME] (user # 379, [PERSON_NAME][EMAIL_ADDRESS][DOMAI…" at bounding box center [637, 540] width 911 height 993
click at [334, 122] on span "[URL][DOMAIN_NAME] (user # 1830, [PERSON_NAME][EMAIL_ADDRESS][DOMAIN_NAME]) - P…" at bounding box center [431, 133] width 303 height 26
type input "[URL][DOMAIN_NAME] (user # 1830, [PERSON_NAME][EMAIL_ADDRESS][DOMAIN_NAME]) - P…"
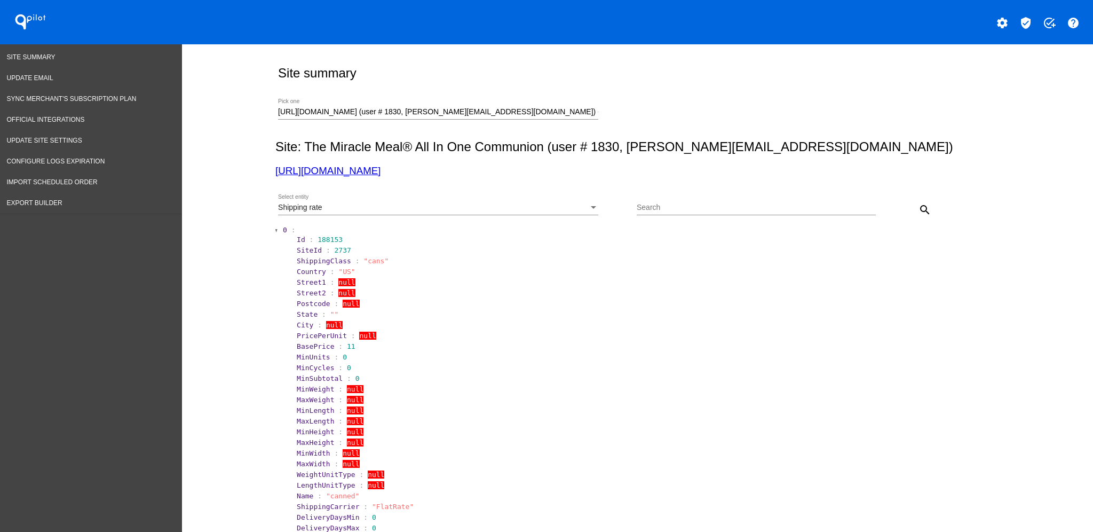
click at [424, 198] on div "Shipping rate Select entity" at bounding box center [438, 204] width 320 height 21
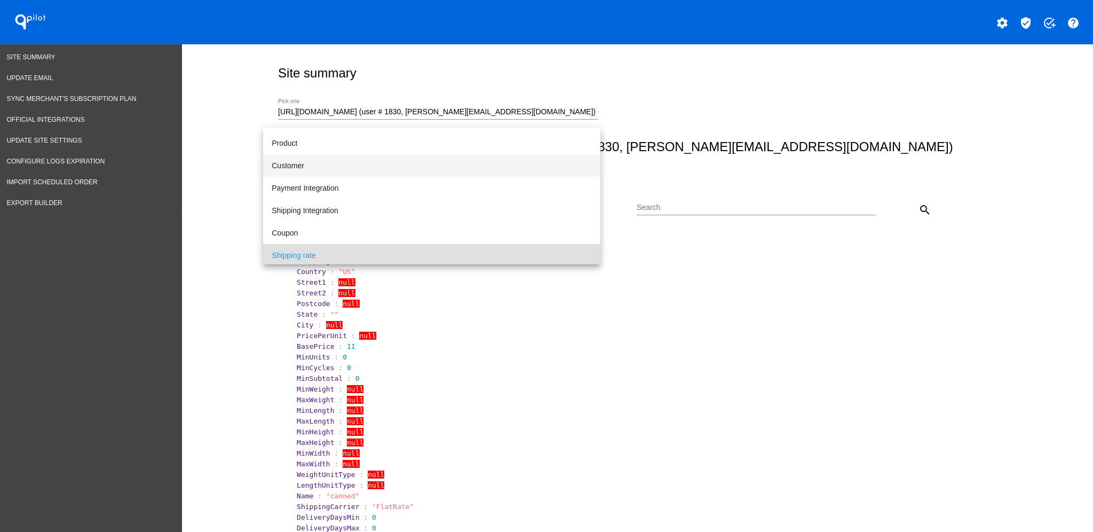
scroll to position [38, 0]
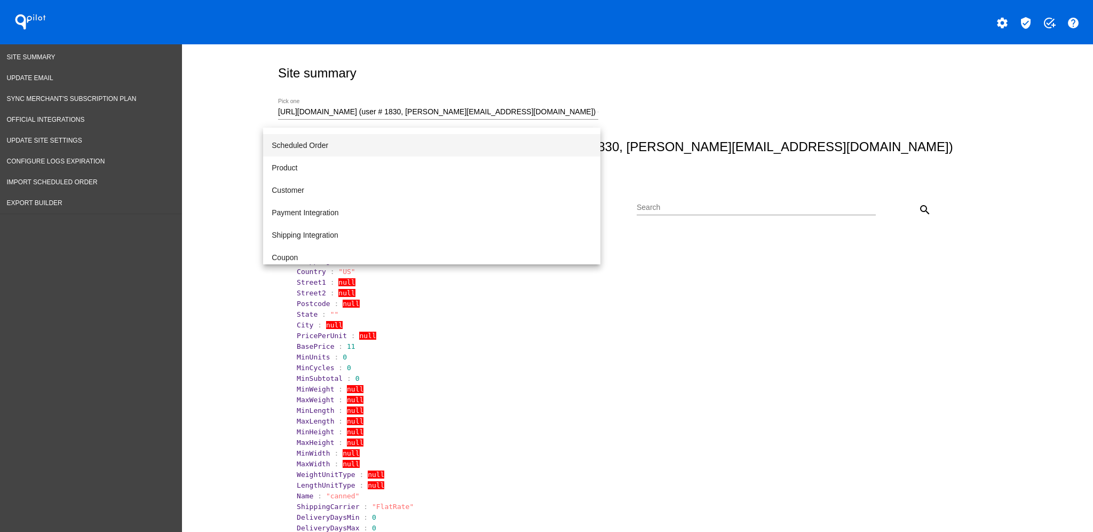
click at [394, 147] on span "Scheduled Order" at bounding box center [432, 145] width 320 height 22
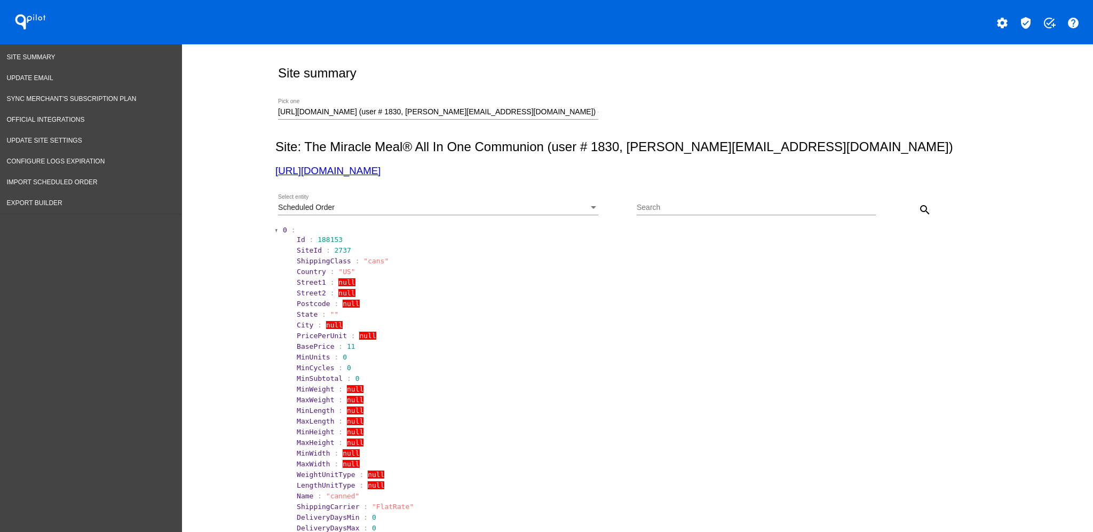
click at [672, 201] on div "Search" at bounding box center [756, 204] width 239 height 21
paste input "560367"
type input "560367"
click at [918, 212] on mat-icon "search" at bounding box center [924, 209] width 13 height 13
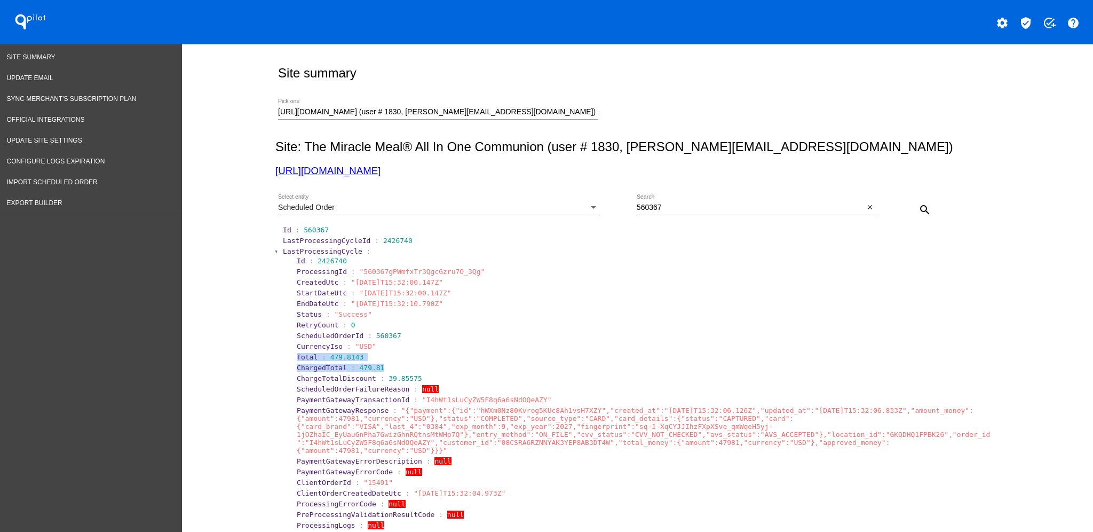
drag, startPoint x: 287, startPoint y: 355, endPoint x: 377, endPoint y: 365, distance: 91.3
copy section "Total : 479.8143 ChargedTotal : 479.81"
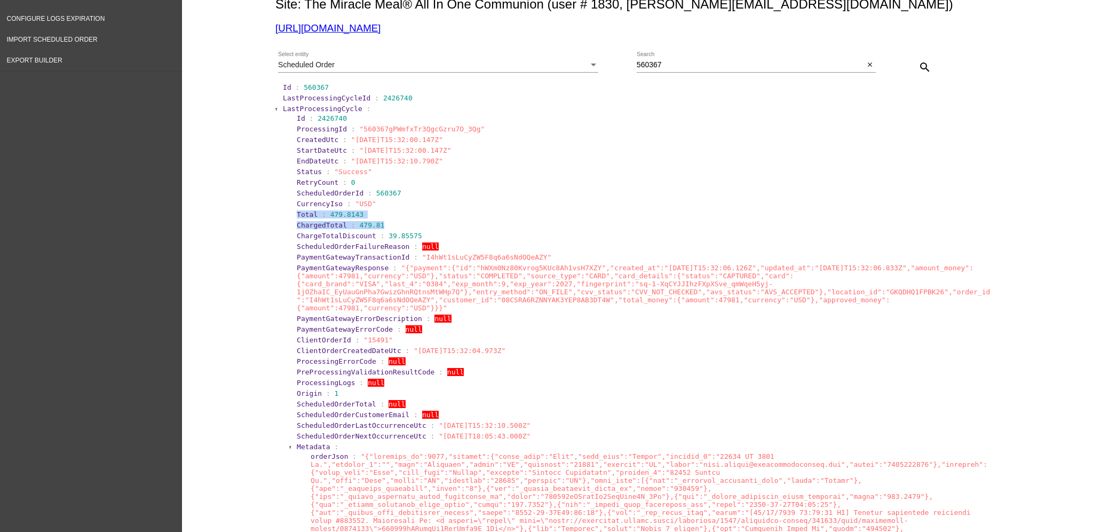
scroll to position [142, 0]
click at [288, 107] on span "LastProcessingCycle" at bounding box center [323, 109] width 80 height 8
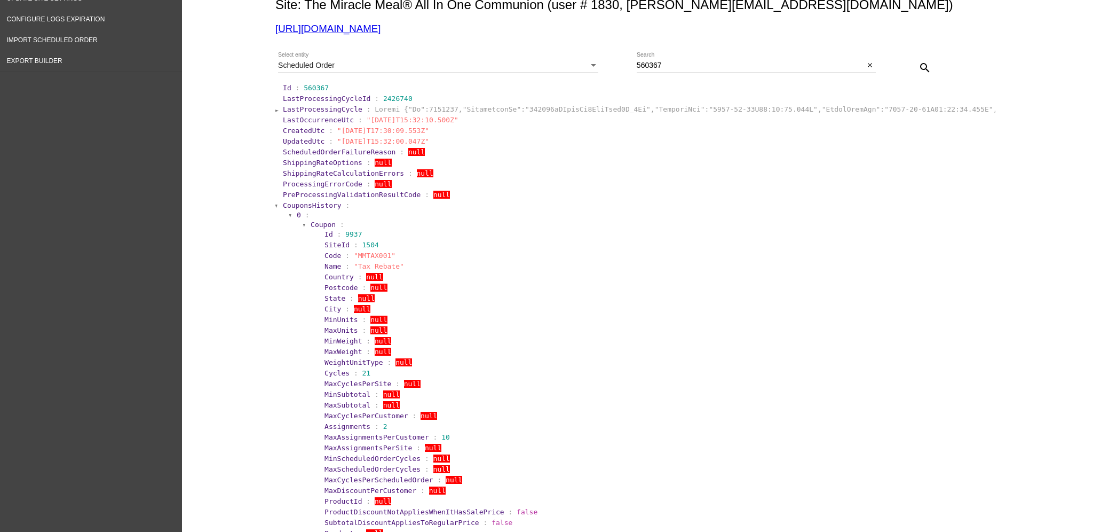
click at [298, 204] on span "CouponsHistory" at bounding box center [312, 205] width 59 height 8
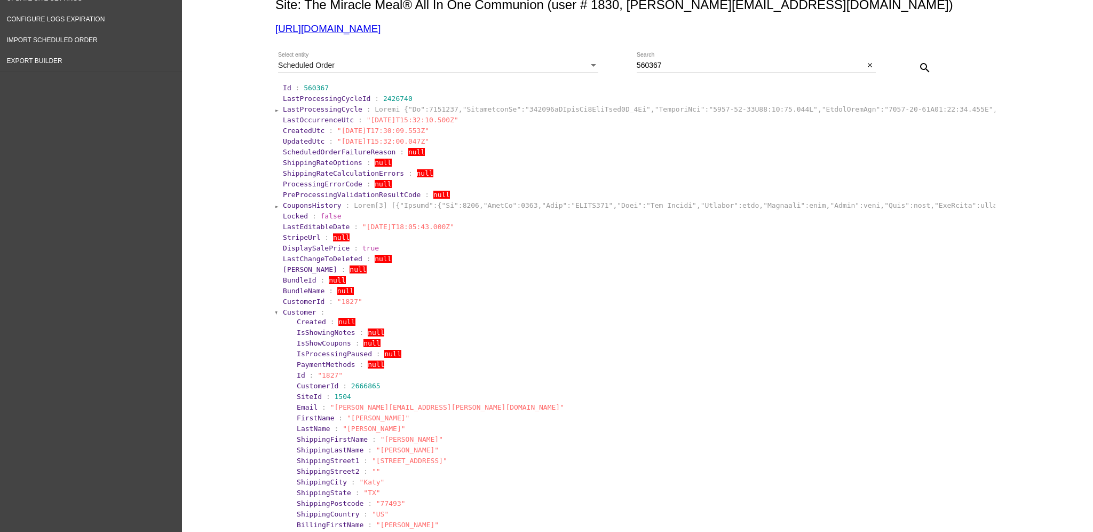
click at [291, 314] on span "Customer" at bounding box center [300, 312] width 34 height 8
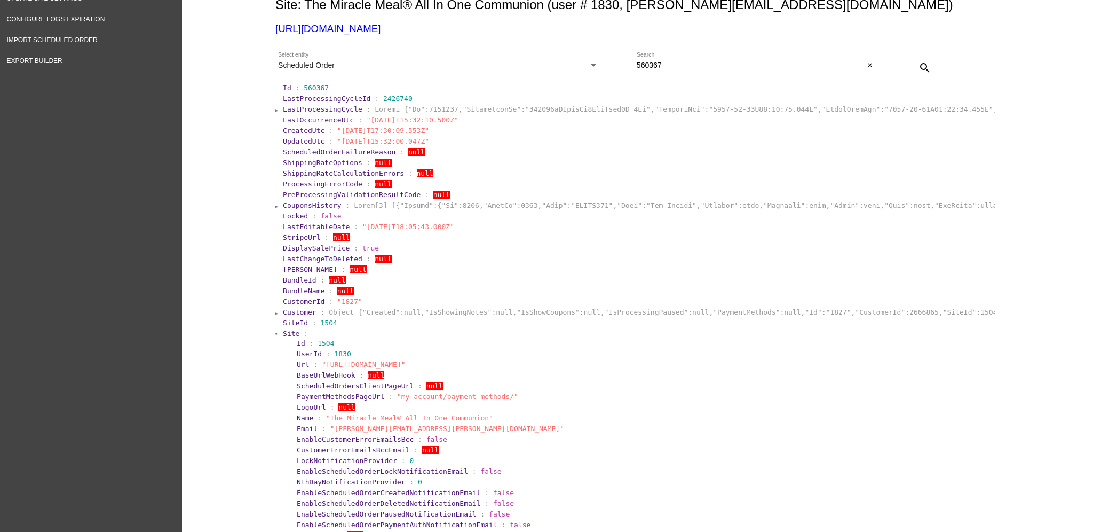
click at [283, 332] on span "Site" at bounding box center [291, 333] width 17 height 8
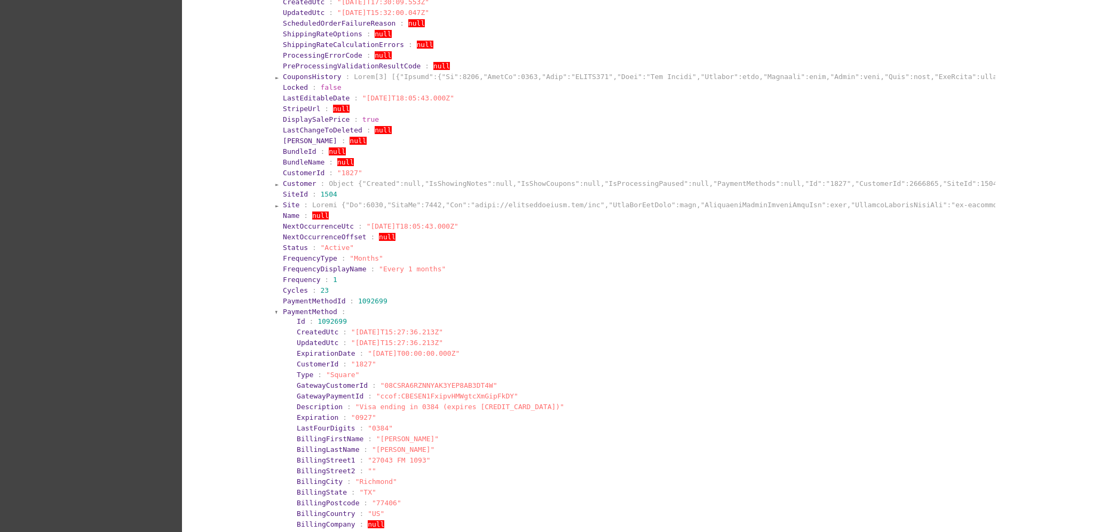
scroll to position [284, 0]
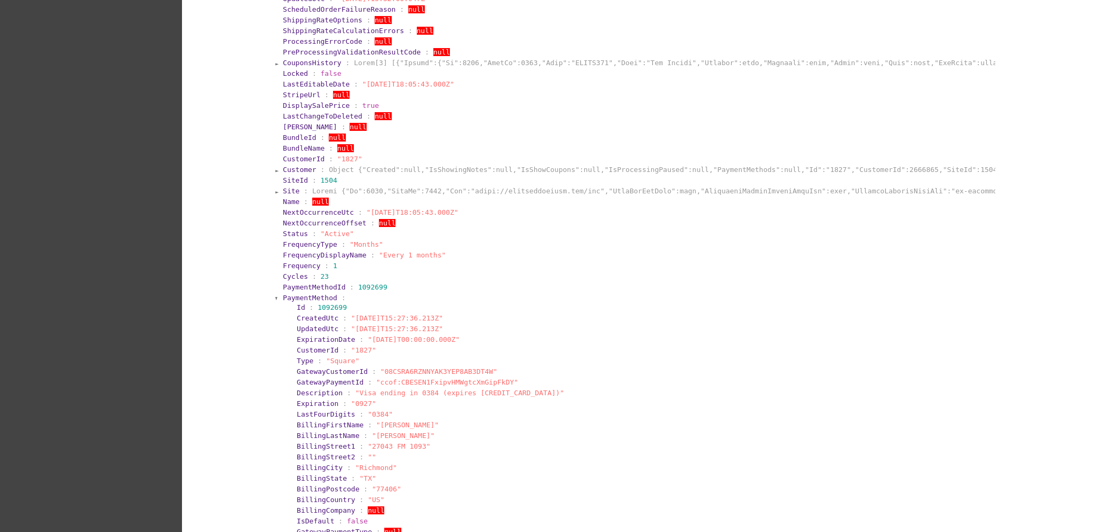
click at [308, 298] on span "PaymentMethod" at bounding box center [310, 298] width 54 height 8
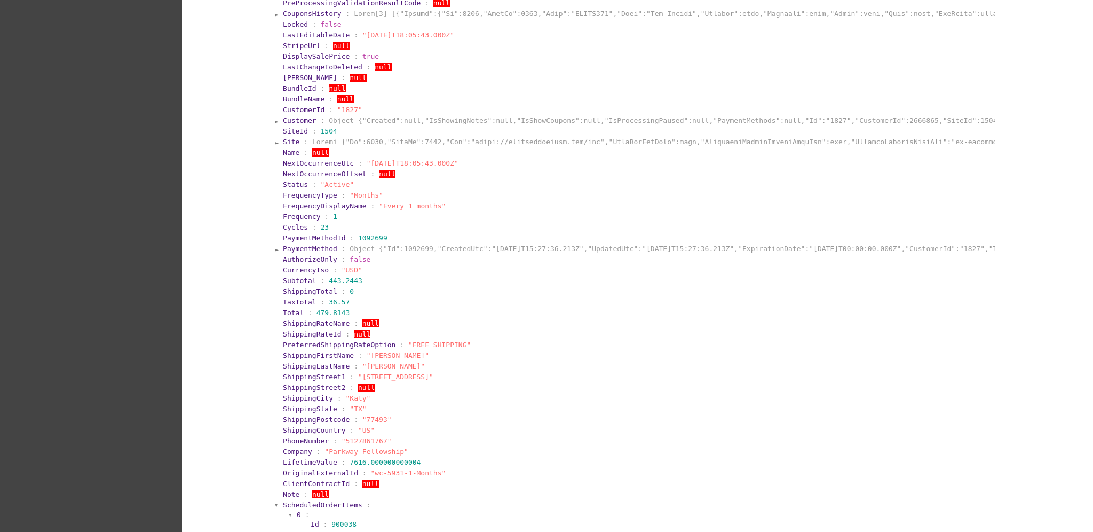
scroll to position [355, 0]
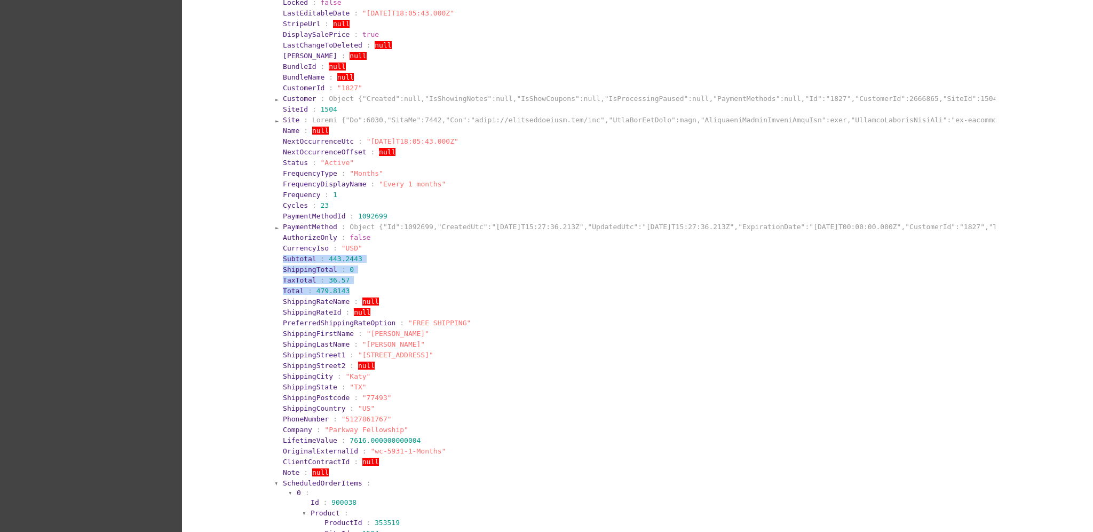
drag, startPoint x: 276, startPoint y: 257, endPoint x: 348, endPoint y: 294, distance: 81.1
copy section "Subtotal : 443.2443 ShippingTotal : 0 TaxTotal : 36.57 Total : 479.8143"
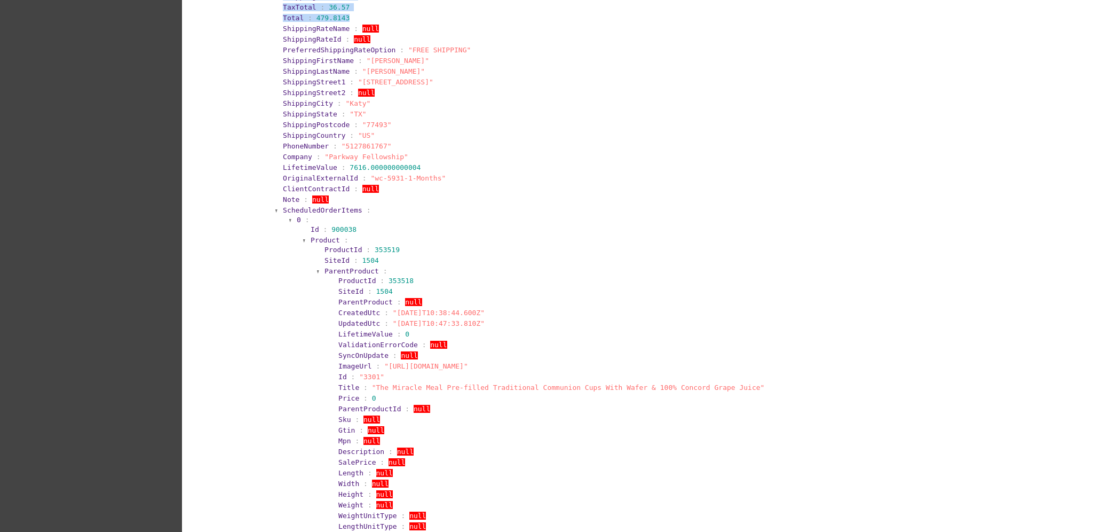
scroll to position [640, 0]
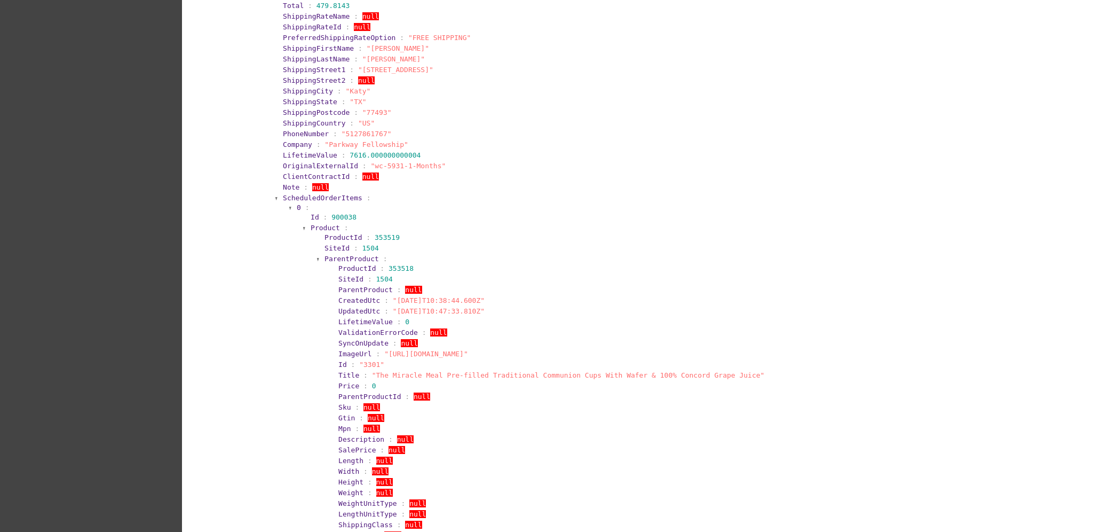
click at [330, 196] on span "ScheduledOrderItems" at bounding box center [323, 198] width 80 height 8
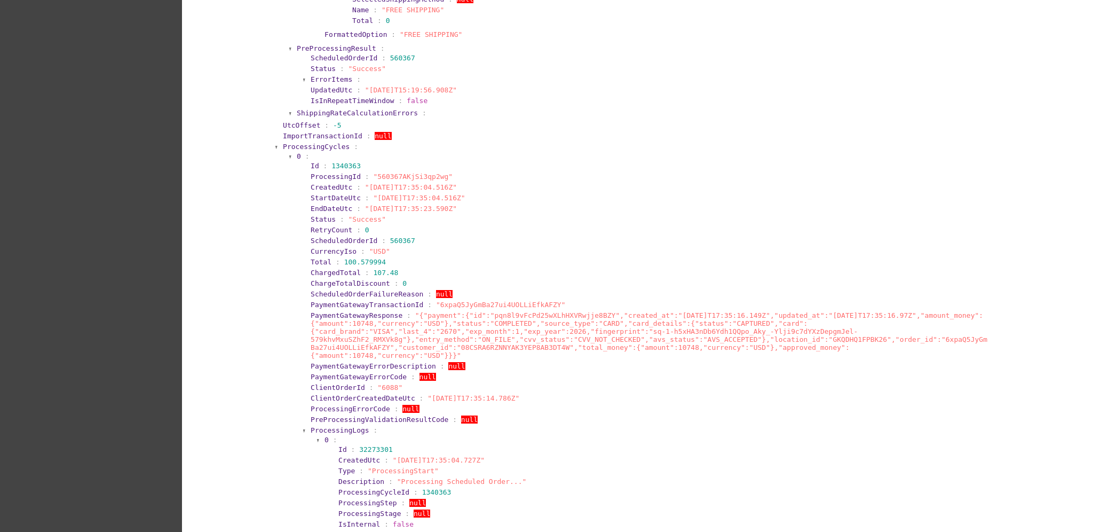
scroll to position [1281, 0]
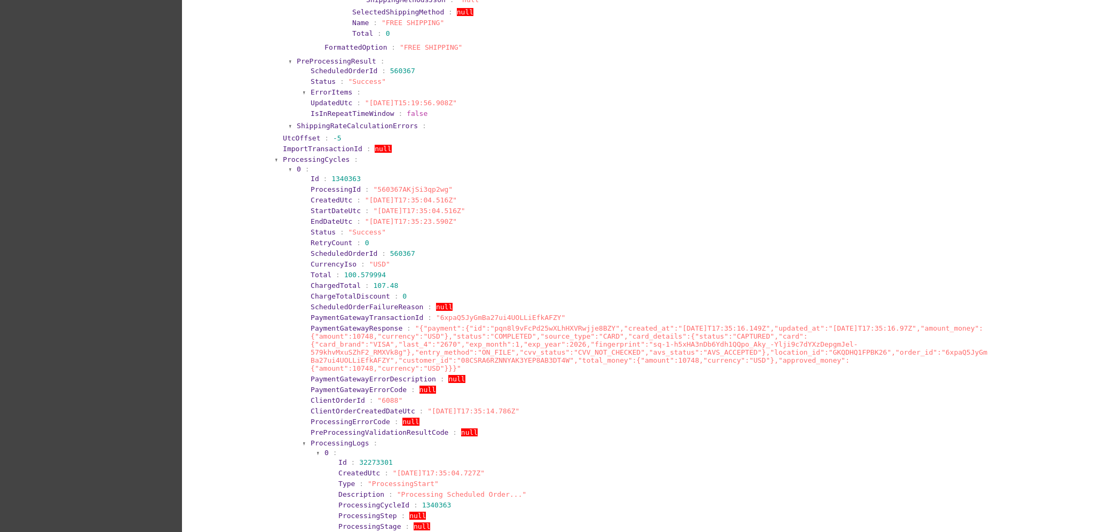
click at [327, 155] on span "ProcessingCycles" at bounding box center [316, 159] width 67 height 8
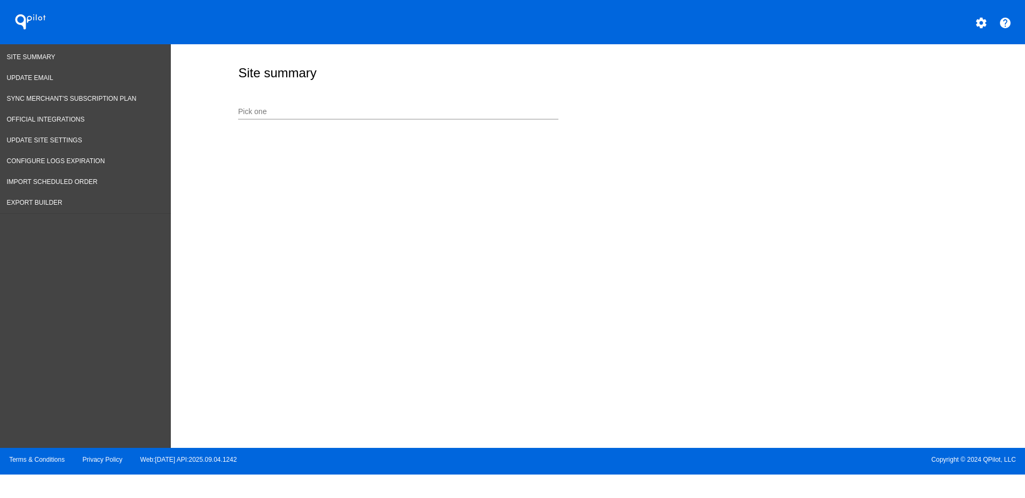
click at [514, 104] on div "Pick one" at bounding box center [398, 109] width 320 height 21
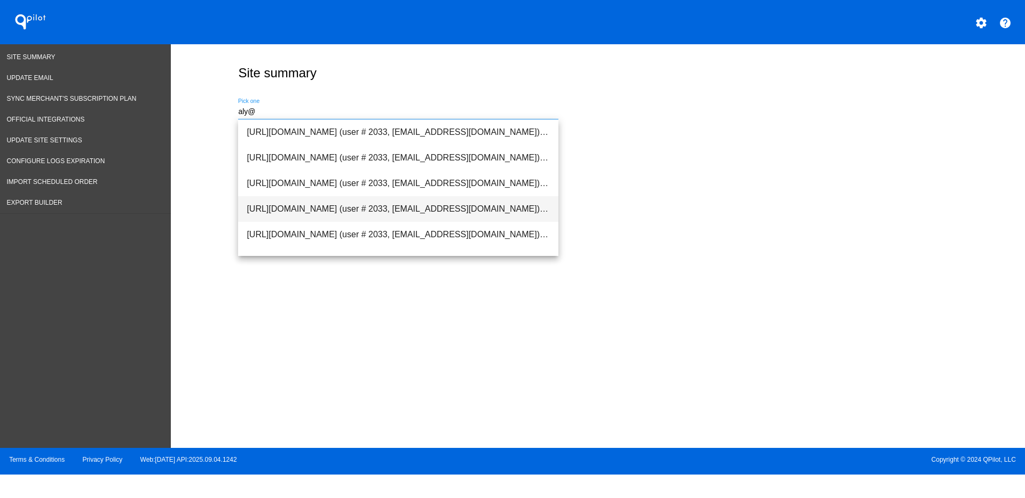
click at [473, 217] on span "[URL][DOMAIN_NAME] (user # 2033, [EMAIL_ADDRESS][DOMAIN_NAME]) - Test" at bounding box center [398, 209] width 303 height 26
type input "[URL][DOMAIN_NAME] (user # 2033, [EMAIL_ADDRESS][DOMAIN_NAME]) - Test"
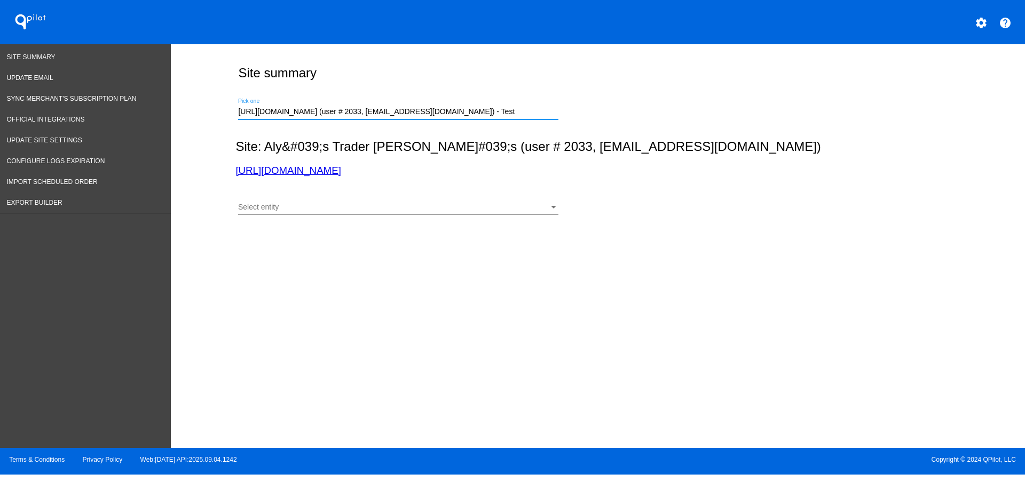
scroll to position [0, 5]
click at [502, 209] on div "Select entity" at bounding box center [393, 207] width 311 height 9
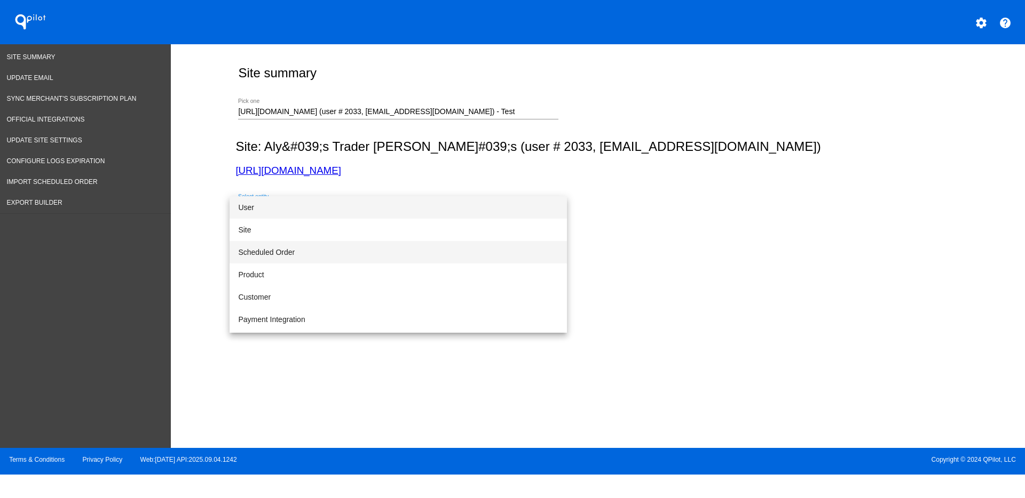
click at [453, 252] on span "Scheduled Order" at bounding box center [398, 252] width 320 height 22
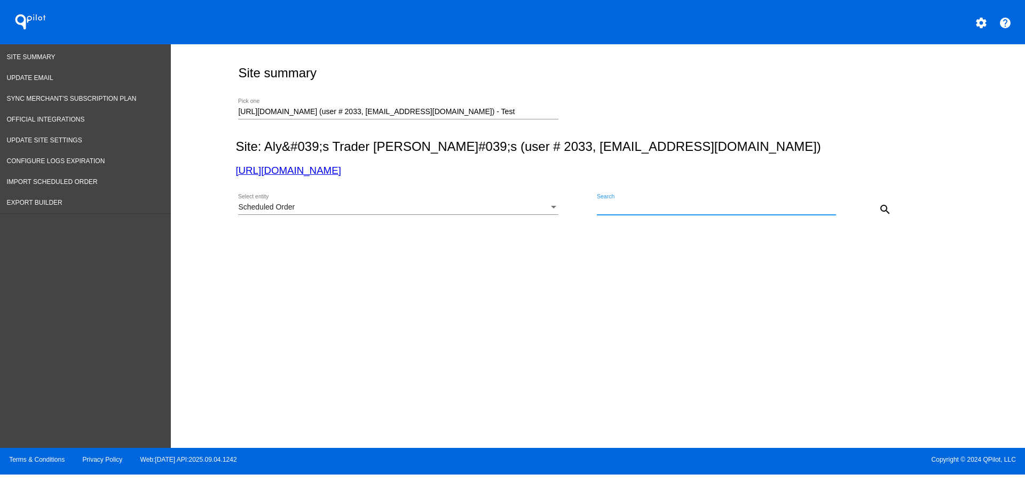
click at [700, 211] on input "Search" at bounding box center [716, 207] width 239 height 9
type input "krob"
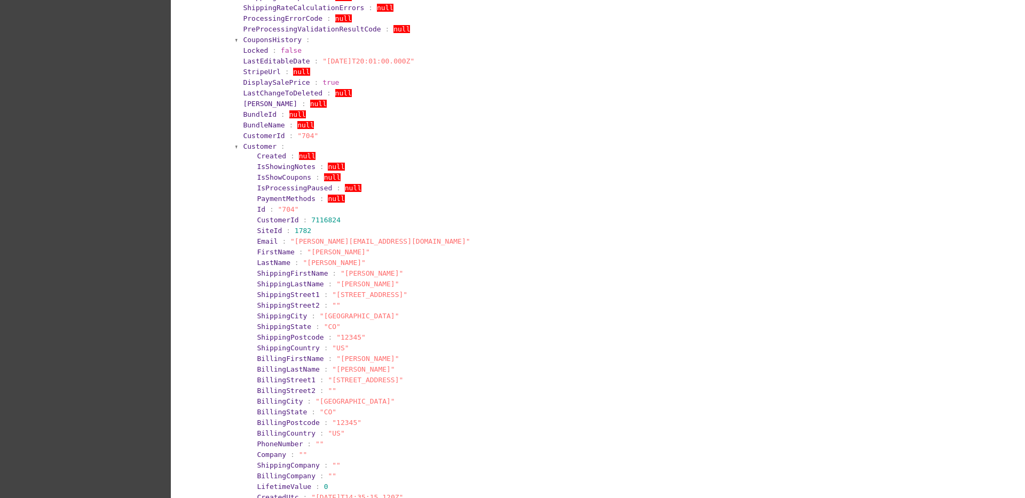
scroll to position [334, 0]
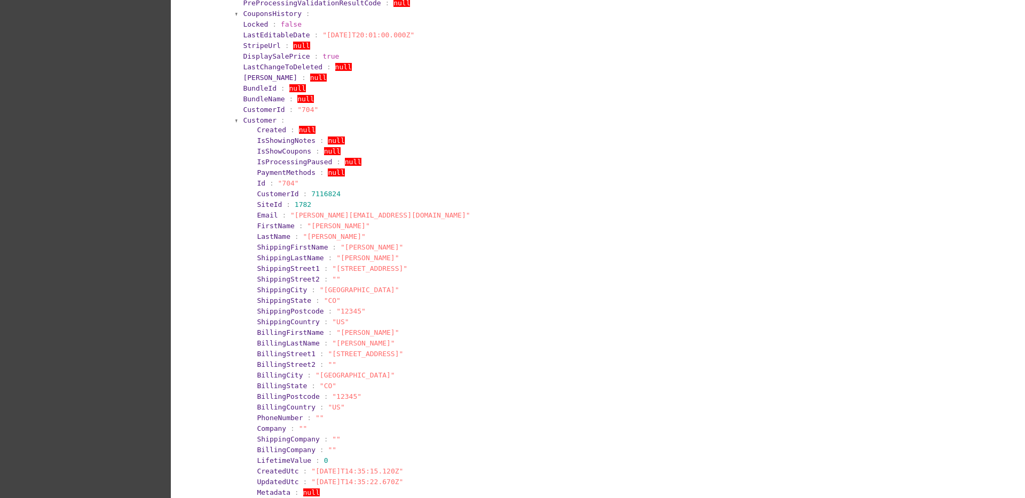
click at [253, 120] on span "Customer" at bounding box center [260, 120] width 34 height 8
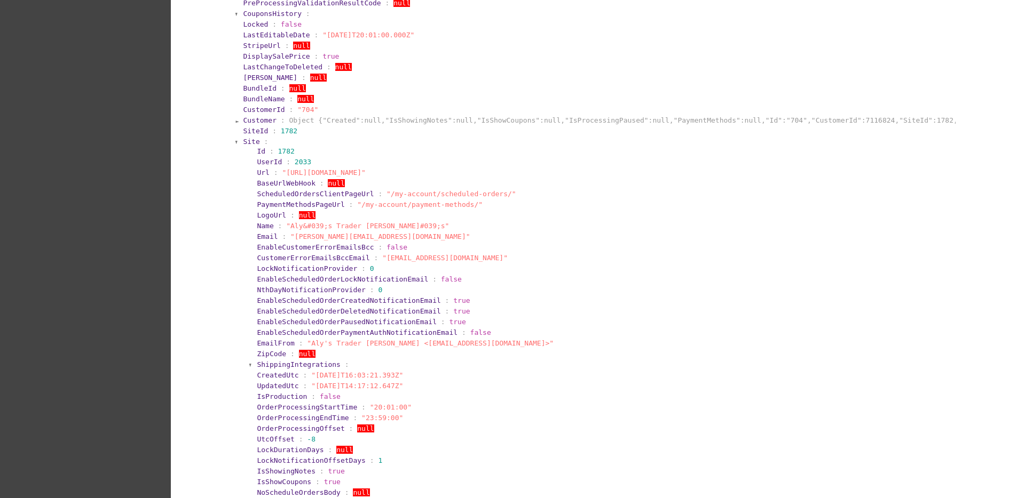
click at [245, 143] on span "Site" at bounding box center [251, 142] width 17 height 8
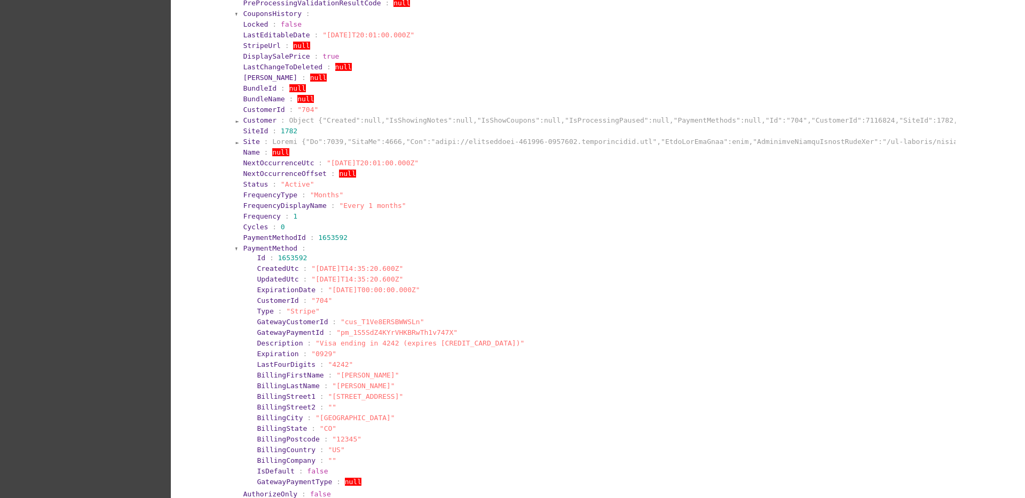
click at [243, 247] on span "PaymentMethod" at bounding box center [270, 248] width 54 height 8
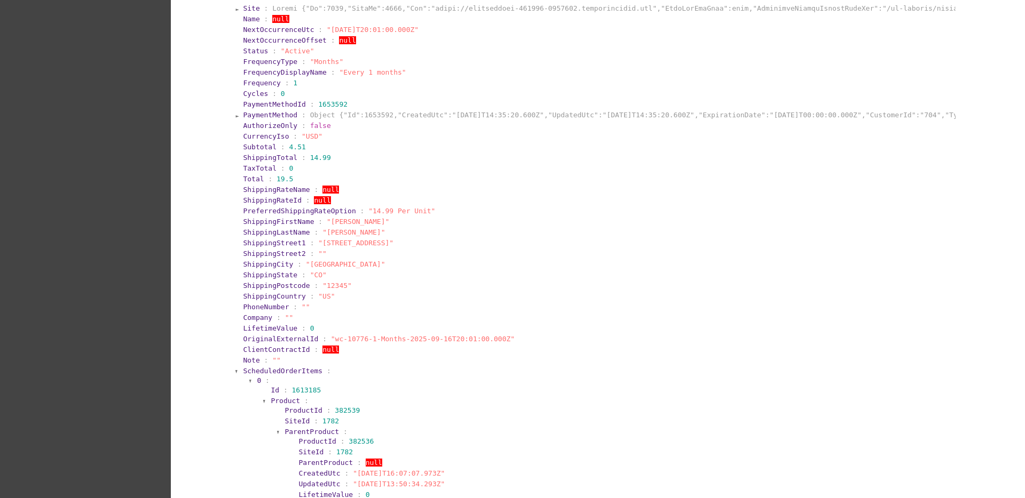
scroll to position [534, 0]
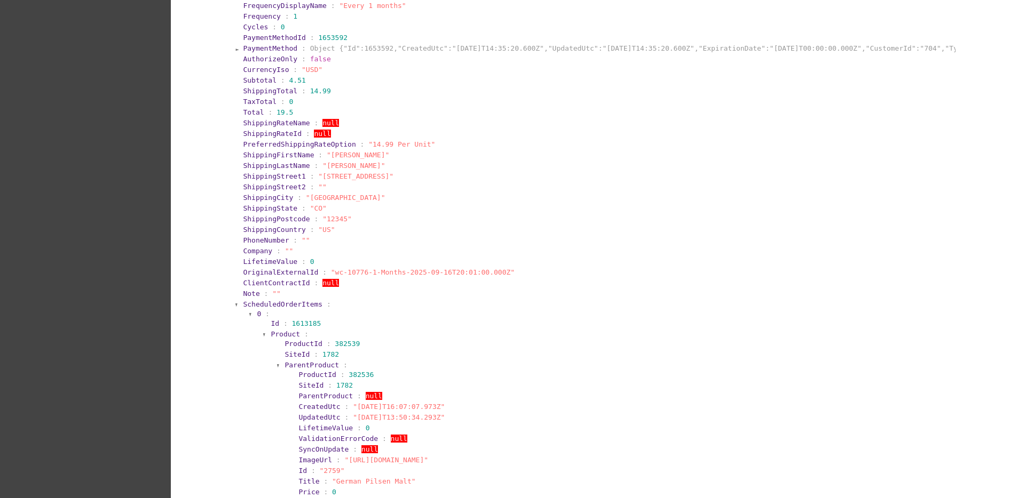
click at [260, 303] on span "ScheduledOrderItems" at bounding box center [283, 304] width 80 height 8
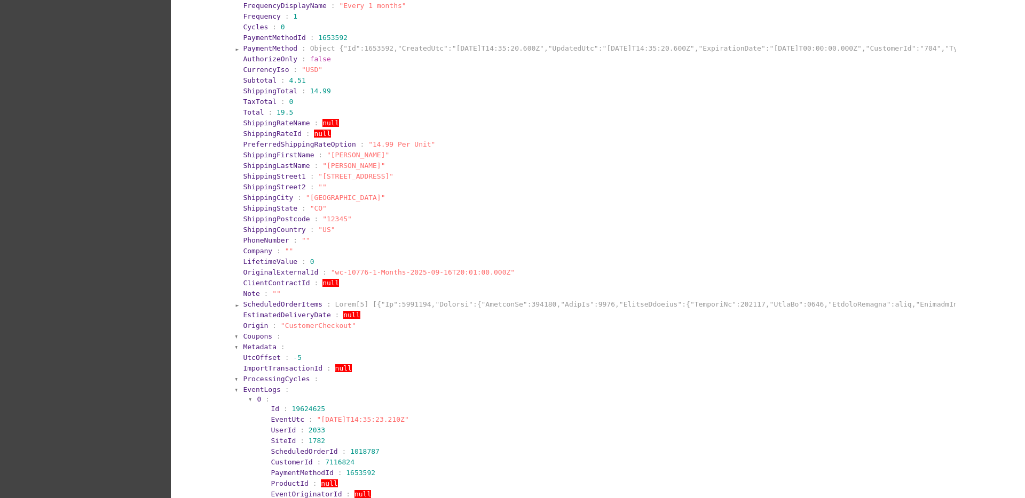
scroll to position [667, 0]
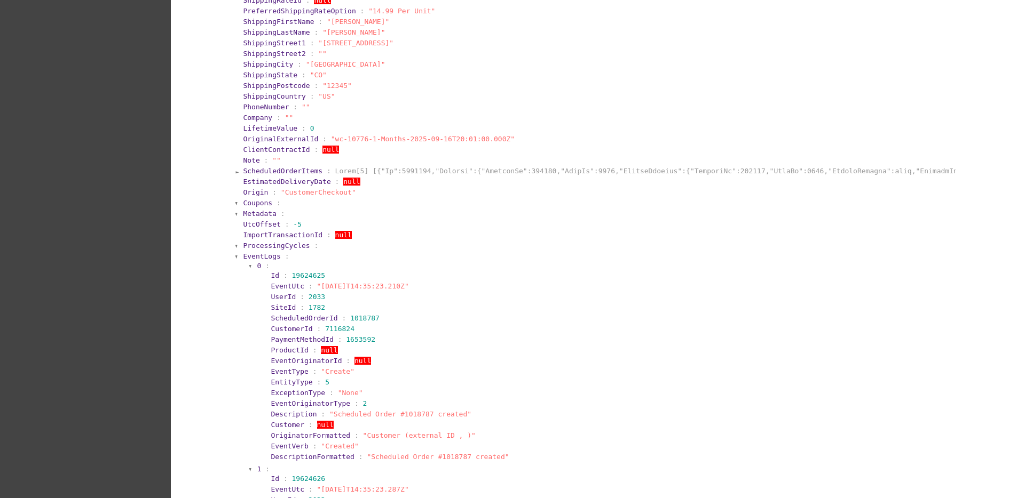
click at [263, 255] on span "EventLogs" at bounding box center [261, 256] width 37 height 8
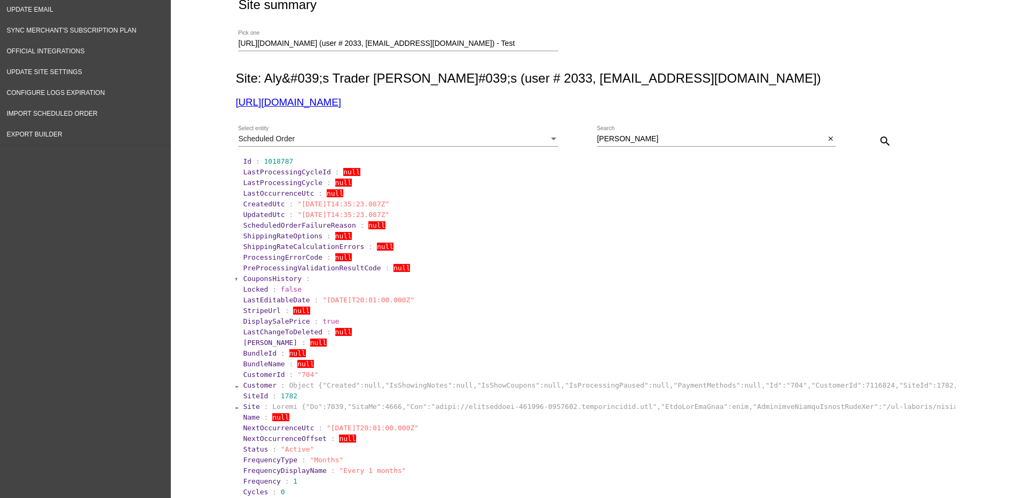
scroll to position [0, 0]
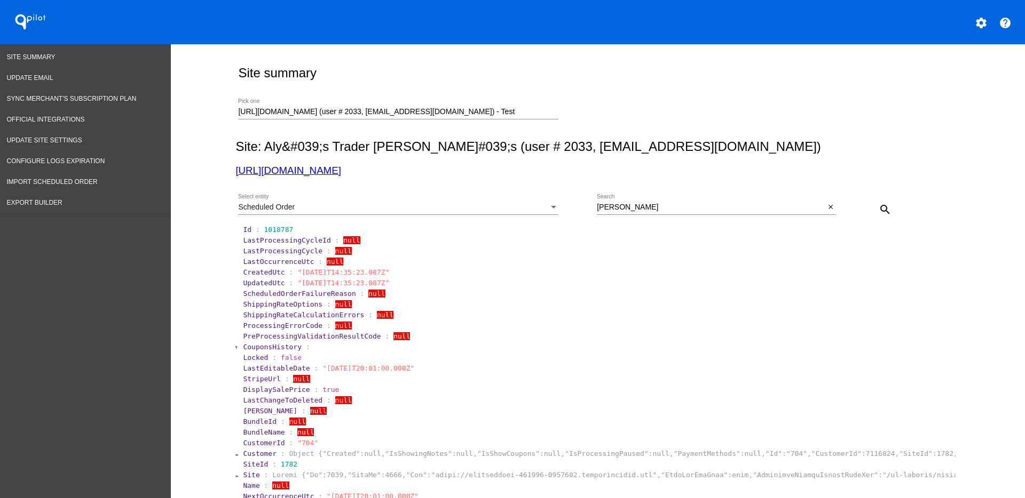
click at [493, 195] on div "Scheduled Order Select entity" at bounding box center [398, 204] width 320 height 21
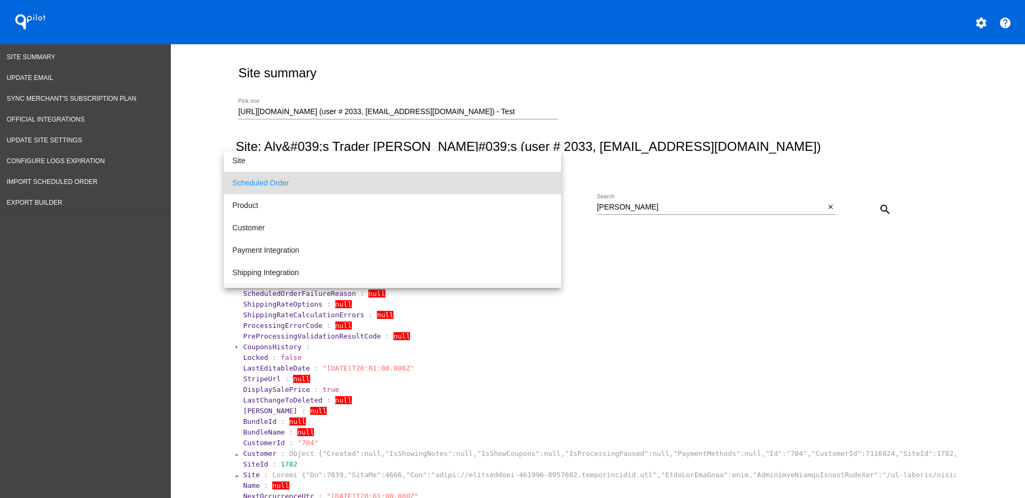
scroll to position [67, 0]
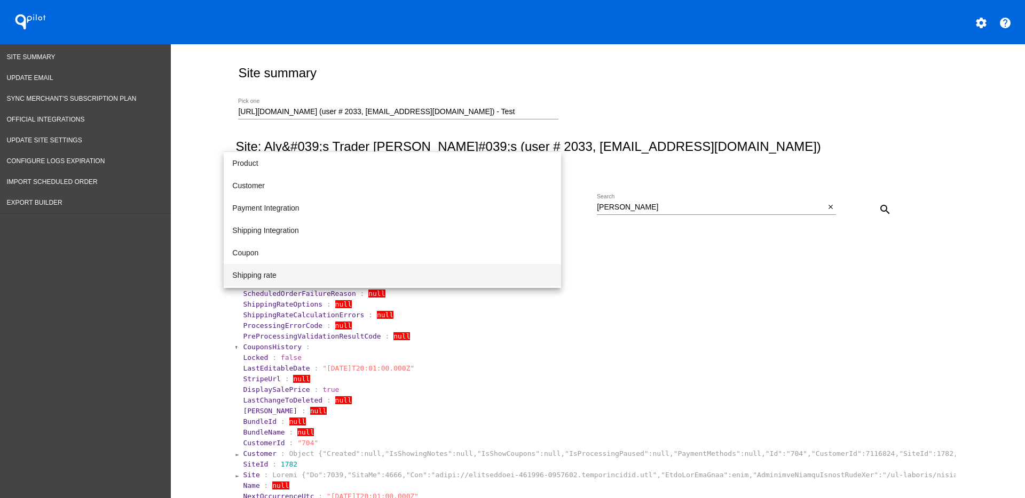
click at [424, 279] on span "Shipping rate" at bounding box center [392, 275] width 320 height 22
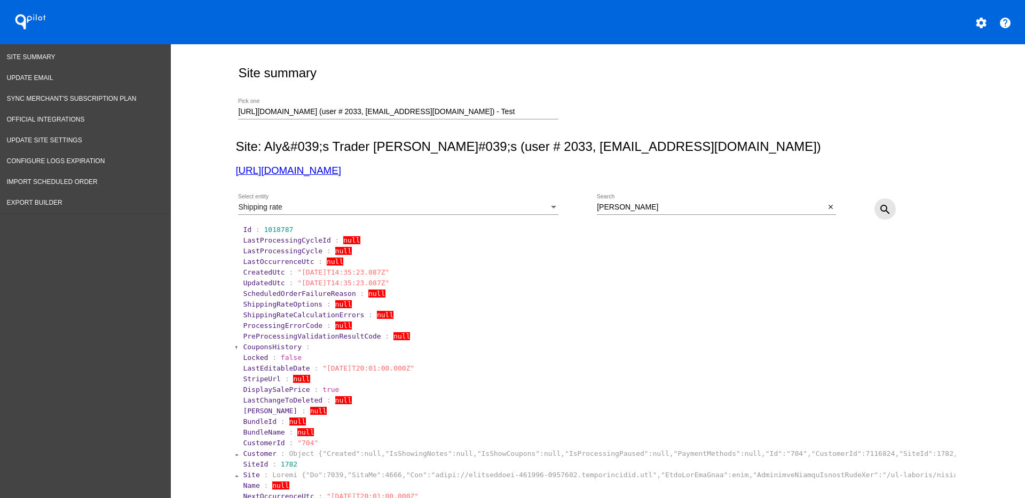
click at [874, 214] on button "search" at bounding box center [884, 209] width 21 height 21
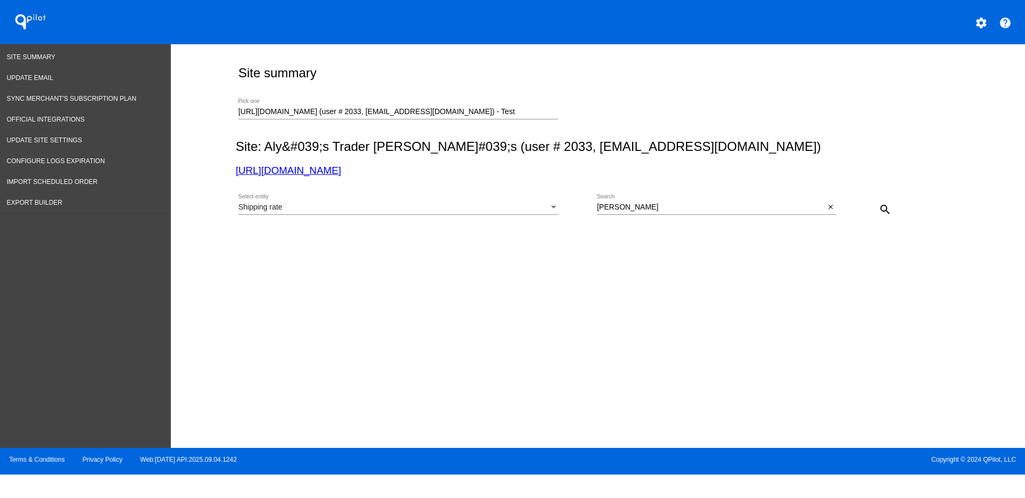
click at [837, 209] on div "search" at bounding box center [866, 209] width 60 height 21
click at [829, 209] on mat-icon "close" at bounding box center [830, 207] width 7 height 9
click at [879, 208] on mat-icon "search" at bounding box center [884, 209] width 13 height 13
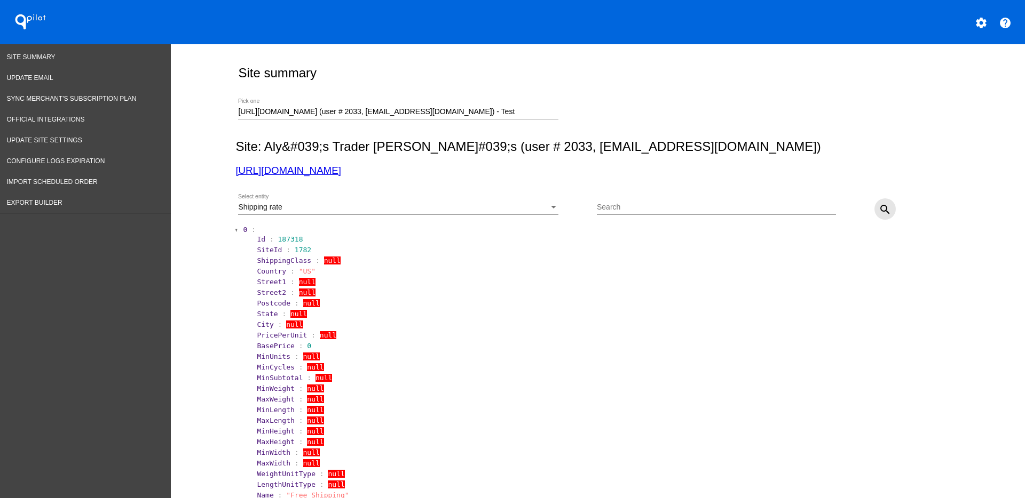
click at [882, 208] on mat-icon "search" at bounding box center [884, 209] width 13 height 13
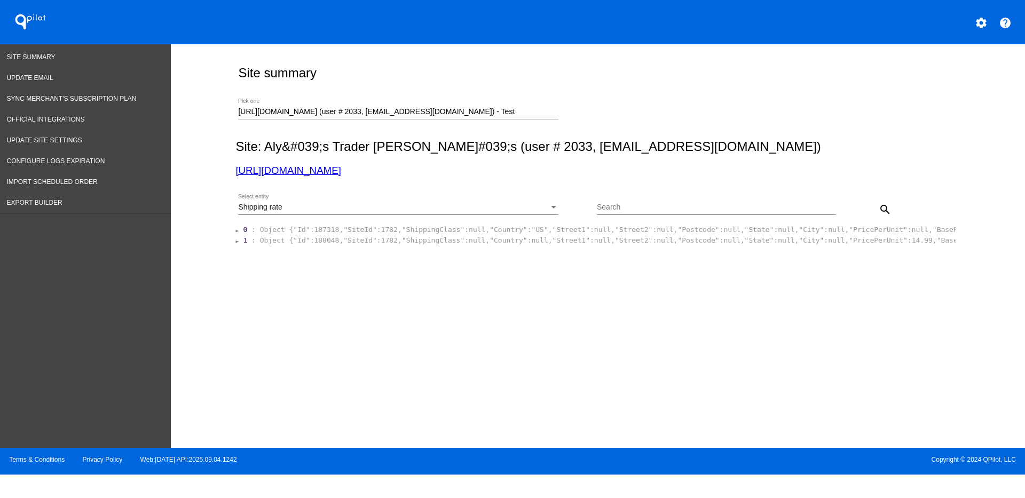
click at [611, 222] on div "Search" at bounding box center [716, 209] width 239 height 30
click at [613, 225] on section "0 : Object {"Id":187318,"SiteId":1782,"ShippingClass":null,"Country":"US","Stre…" at bounding box center [598, 230] width 713 height 10
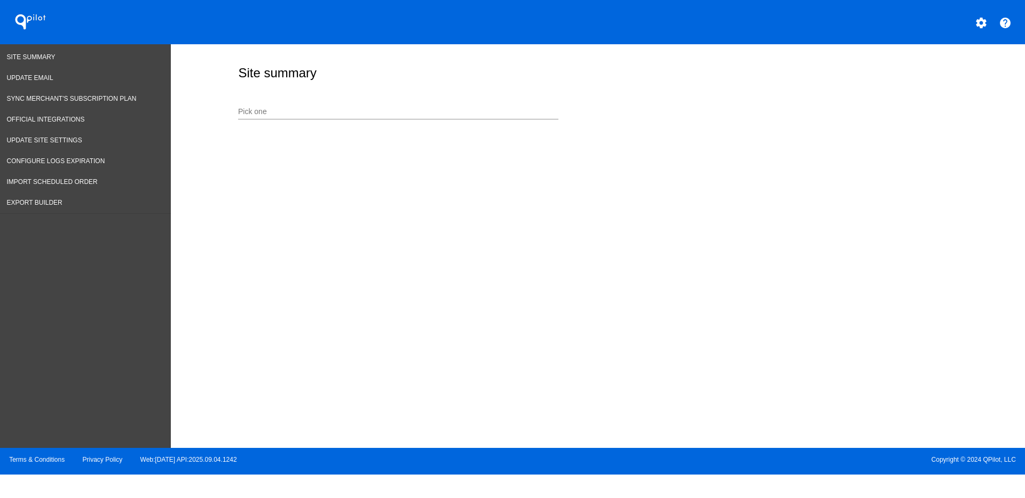
click at [431, 104] on div "Pick one" at bounding box center [398, 109] width 320 height 21
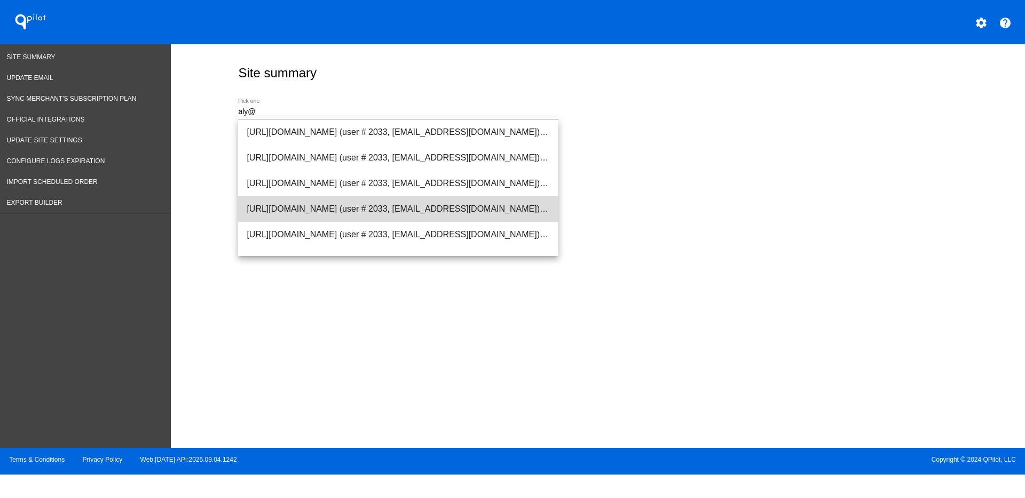
click at [421, 205] on span "[URL][DOMAIN_NAME] (user # 2033, [EMAIL_ADDRESS][DOMAIN_NAME]) - Test" at bounding box center [398, 209] width 303 height 26
type input "[URL][DOMAIN_NAME] (user # 2033, [EMAIL_ADDRESS][DOMAIN_NAME]) - Test"
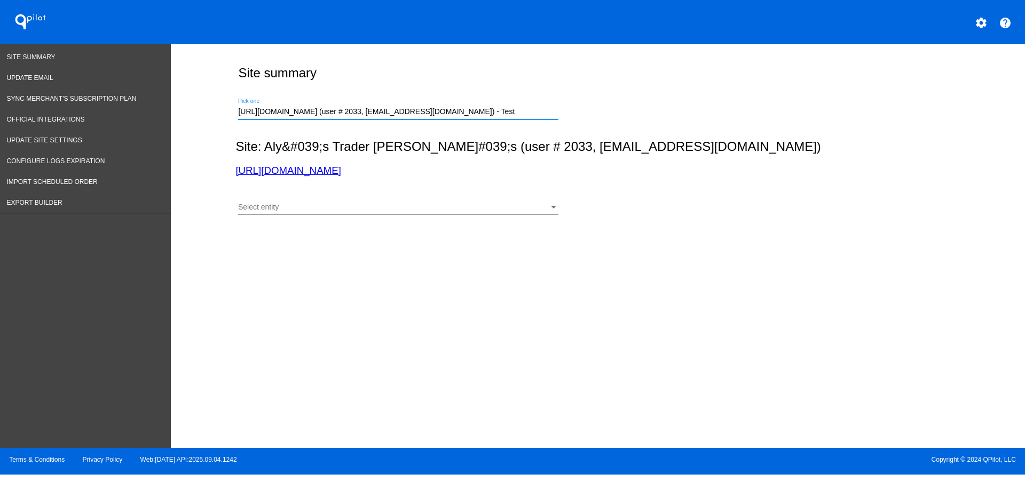
click at [438, 207] on div "Select entity" at bounding box center [393, 207] width 311 height 9
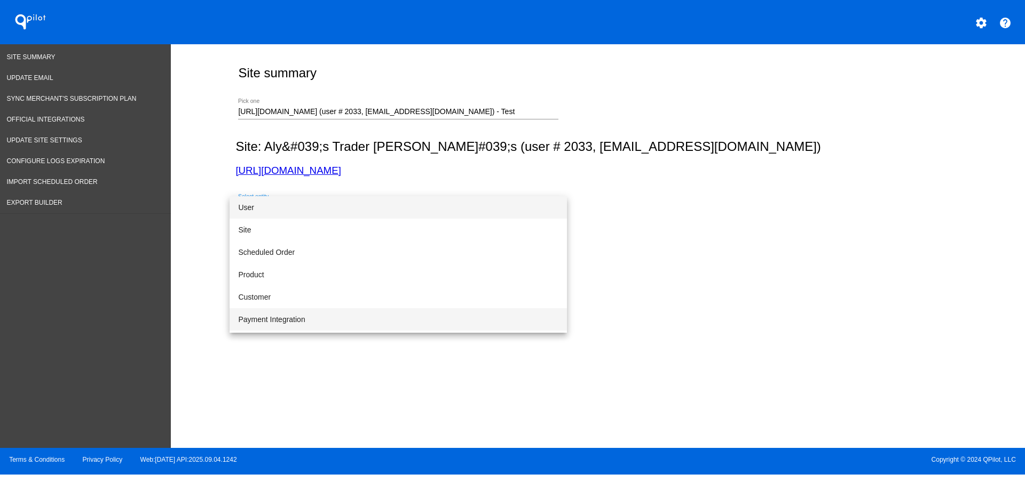
scroll to position [67, 0]
click at [336, 319] on span "Shipping rate" at bounding box center [398, 320] width 320 height 22
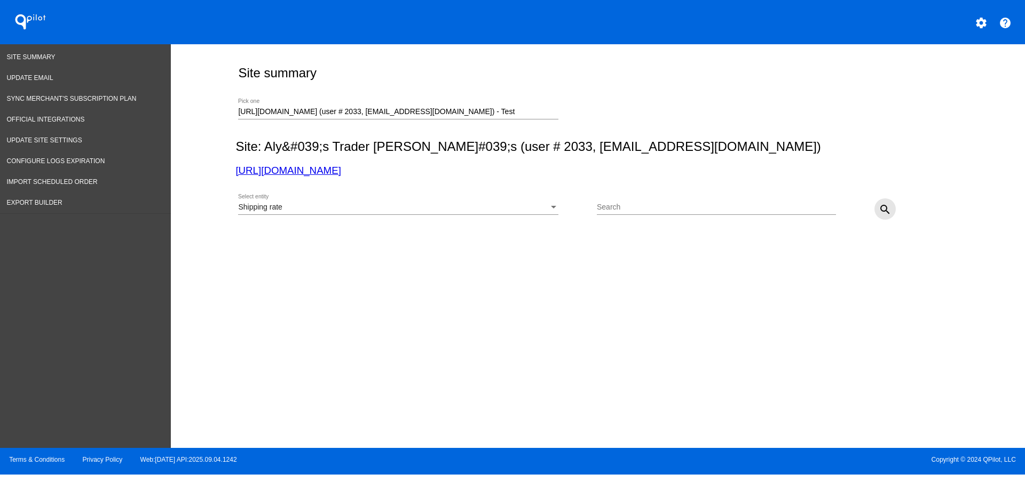
click at [876, 204] on button "search" at bounding box center [884, 209] width 21 height 21
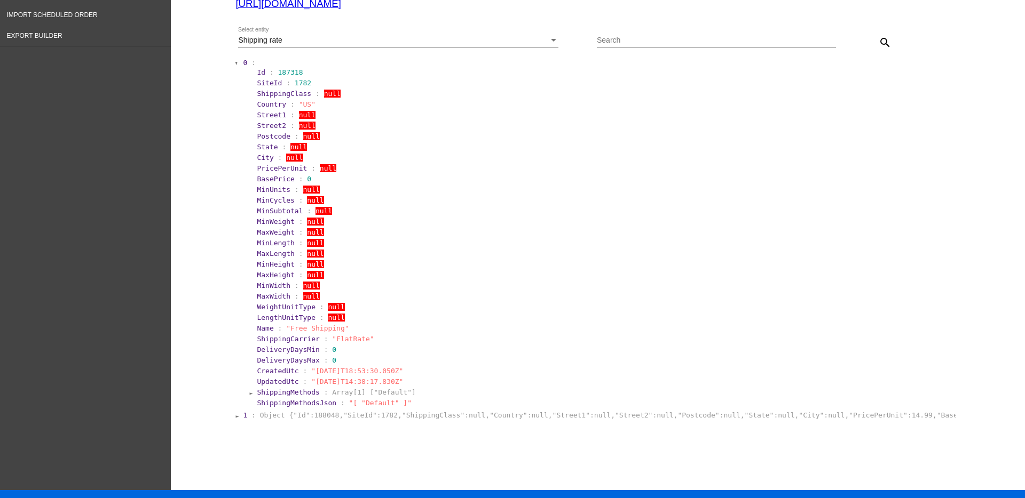
scroll to position [186, 0]
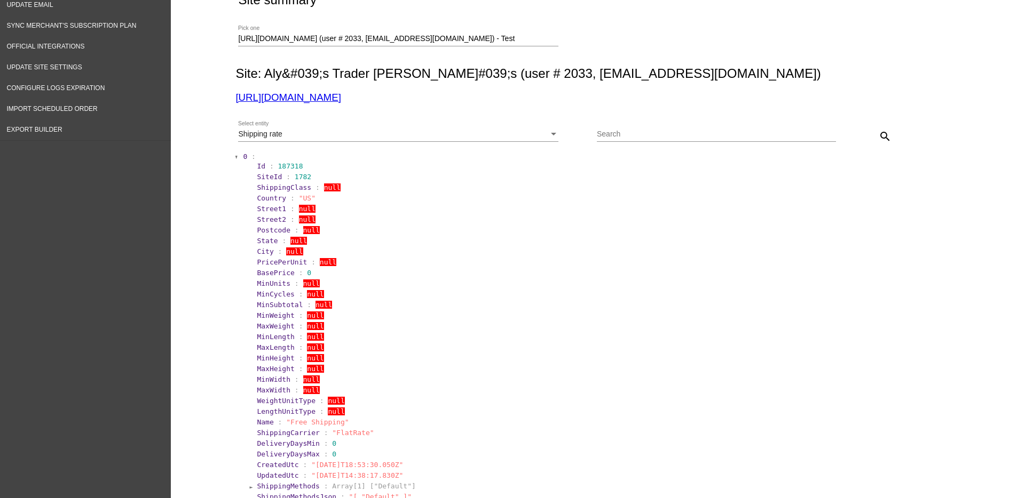
scroll to position [61, 0]
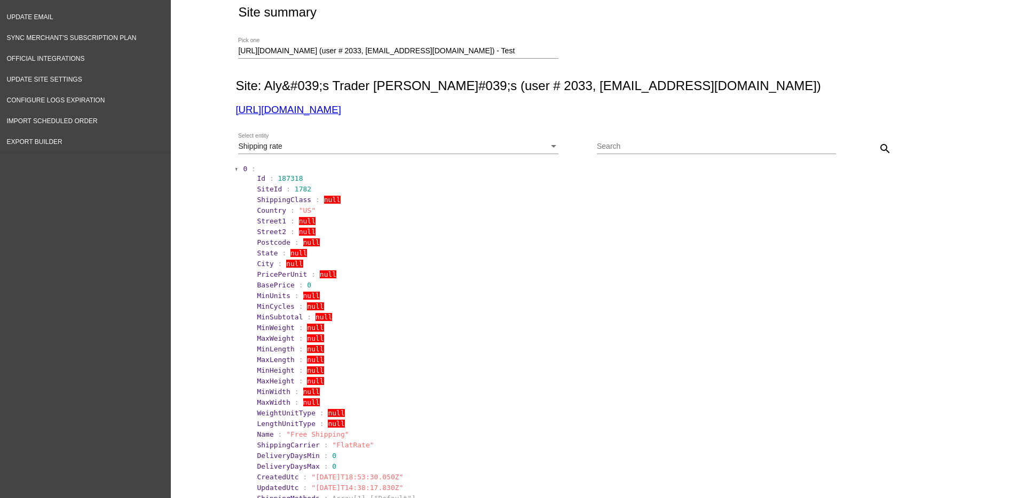
click at [880, 150] on mat-icon "search" at bounding box center [884, 148] width 13 height 13
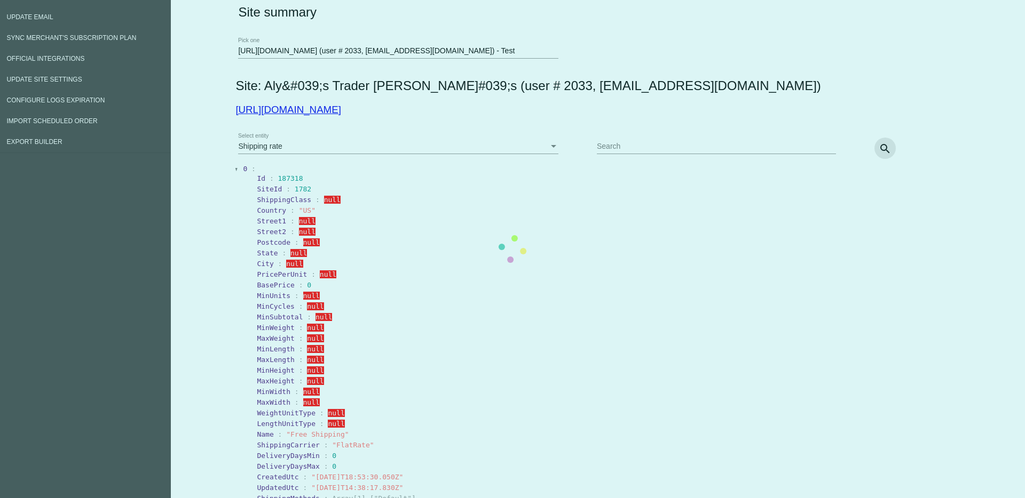
scroll to position [0, 0]
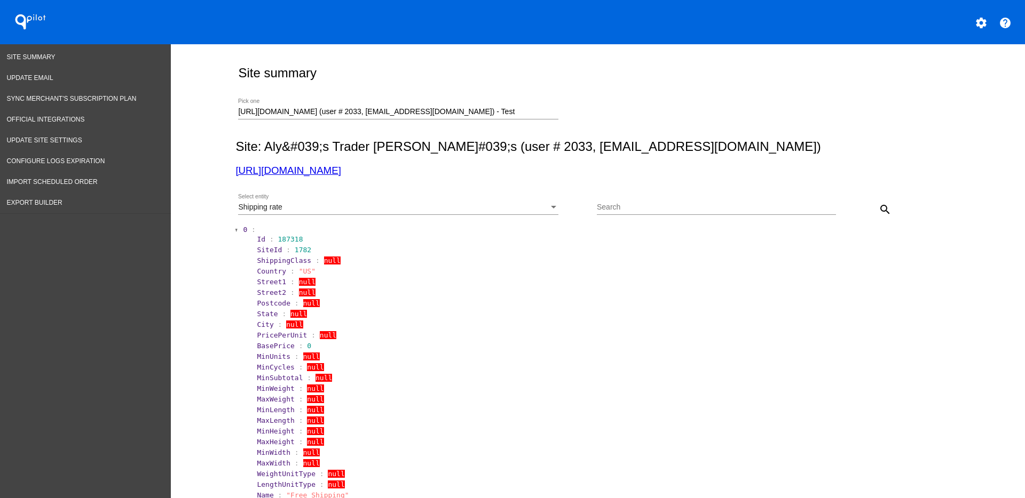
scroll to position [67, 0]
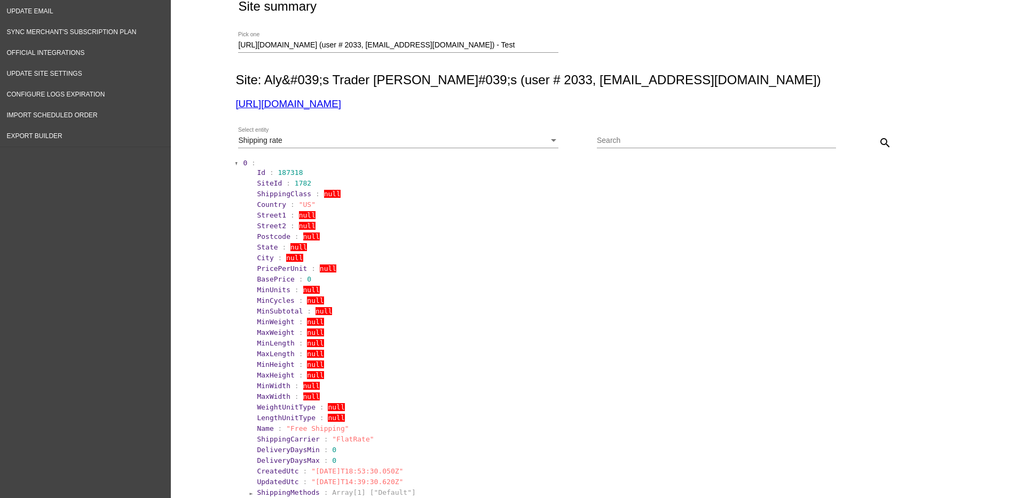
click at [886, 135] on button "search" at bounding box center [884, 142] width 21 height 21
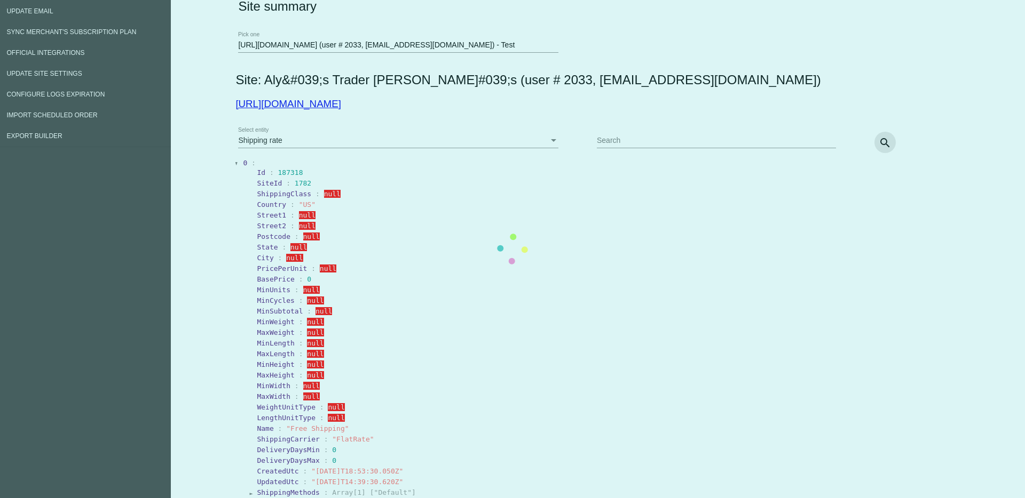
scroll to position [0, 0]
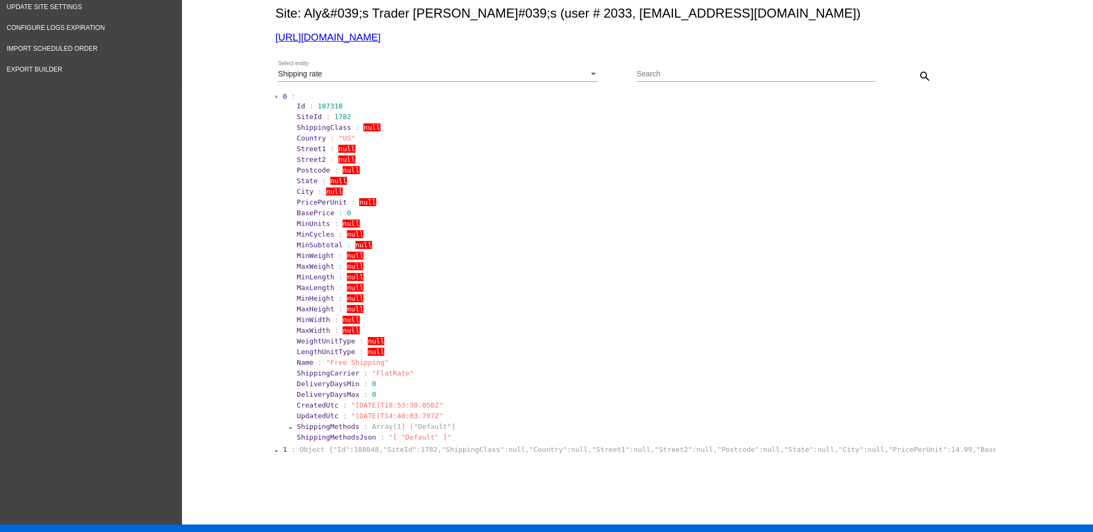
scroll to position [133, 0]
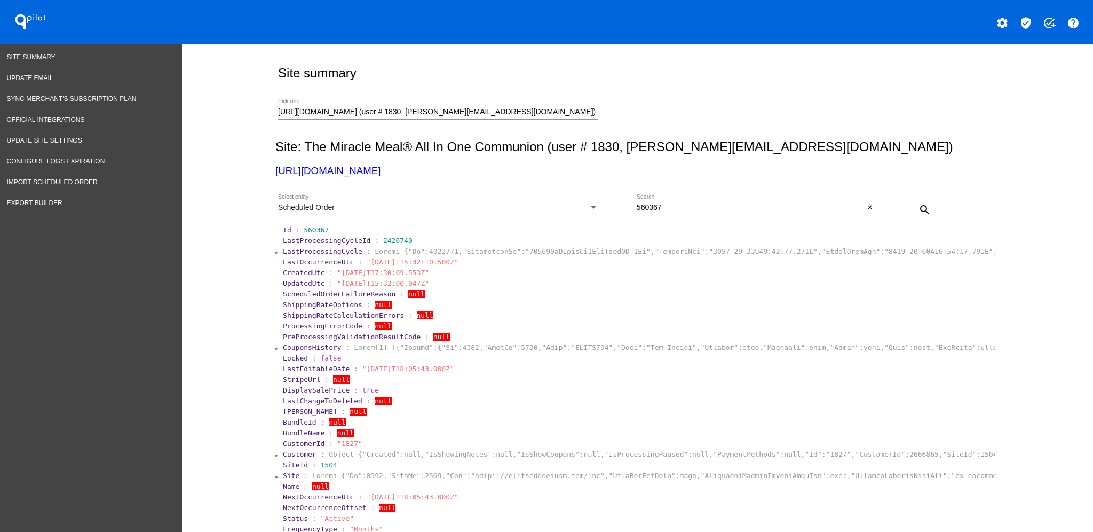
click at [327, 344] on span "CouponsHistory" at bounding box center [312, 347] width 59 height 8
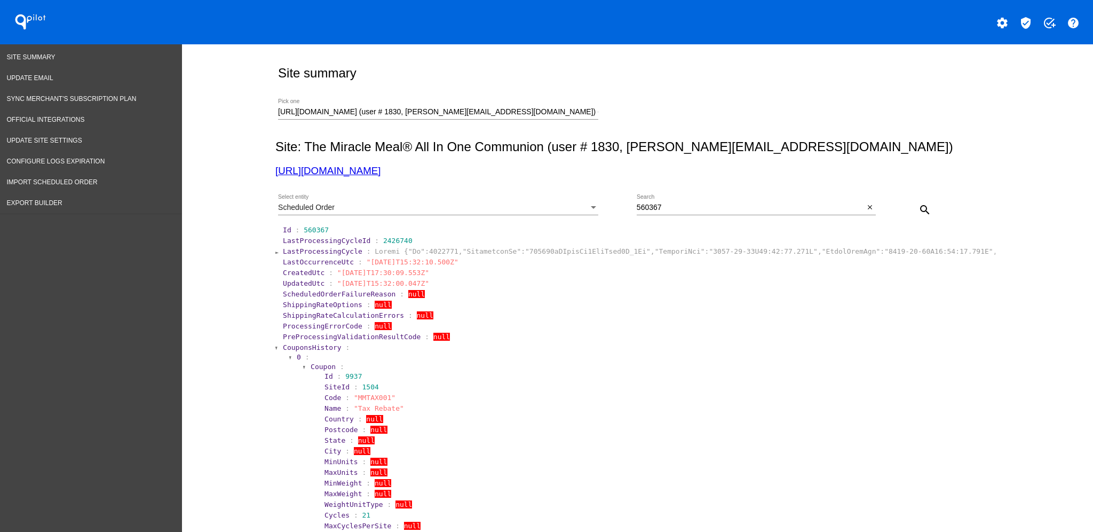
click at [302, 344] on span "CouponsHistory" at bounding box center [312, 347] width 59 height 8
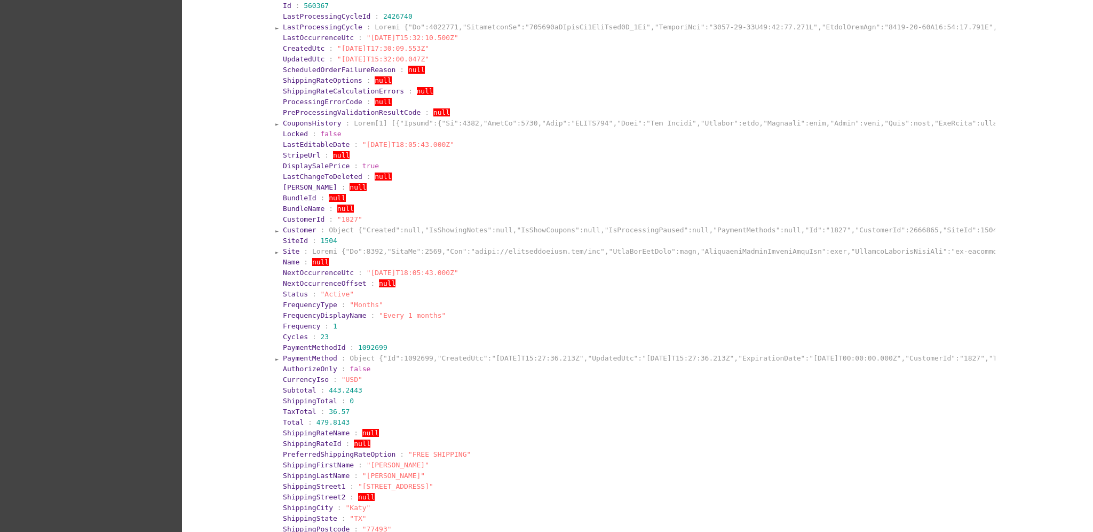
scroll to position [142, 0]
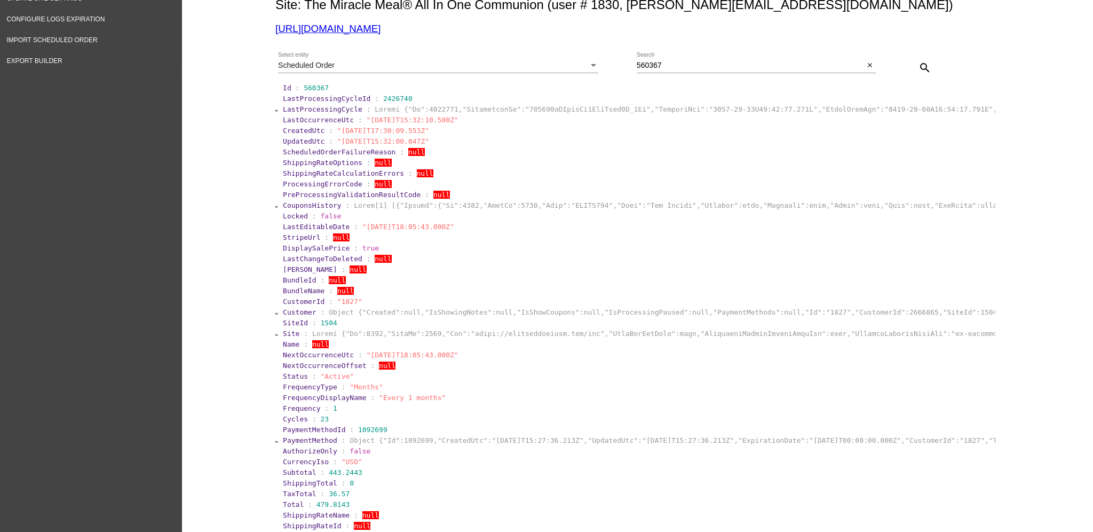
click at [331, 112] on span "LastProcessingCycle" at bounding box center [323, 109] width 80 height 8
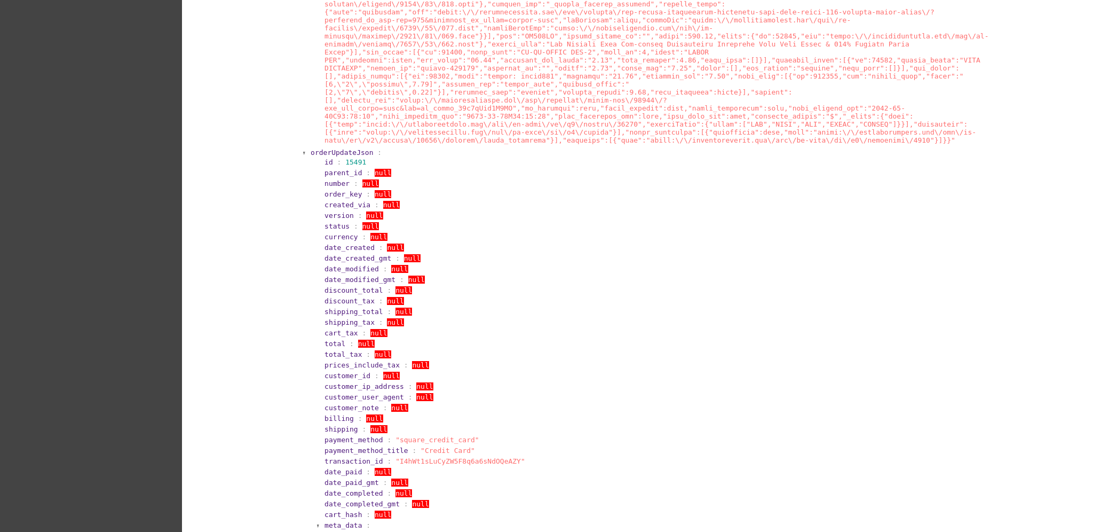
scroll to position [1779, 0]
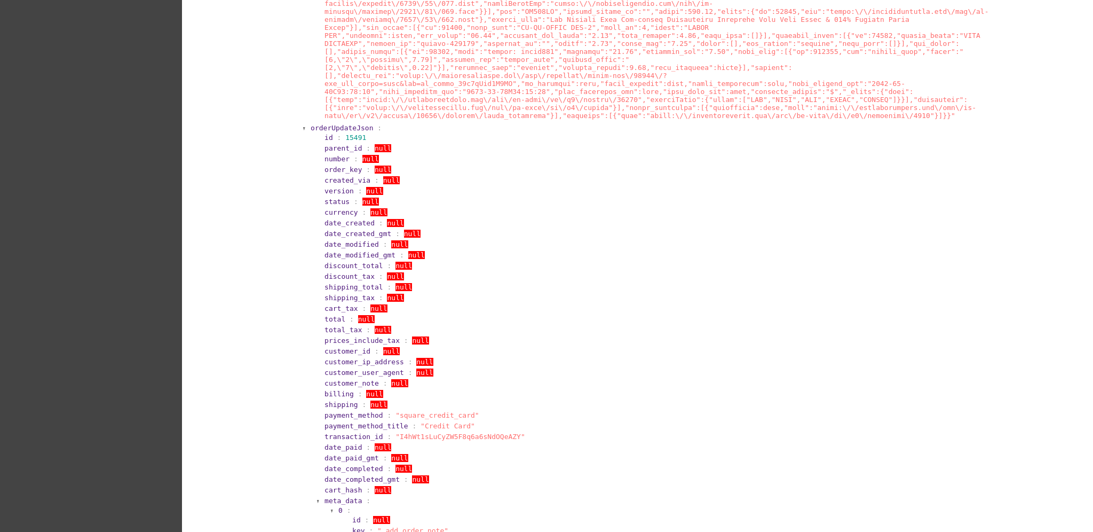
click at [311, 124] on span "orderUpdateJson" at bounding box center [342, 128] width 62 height 8
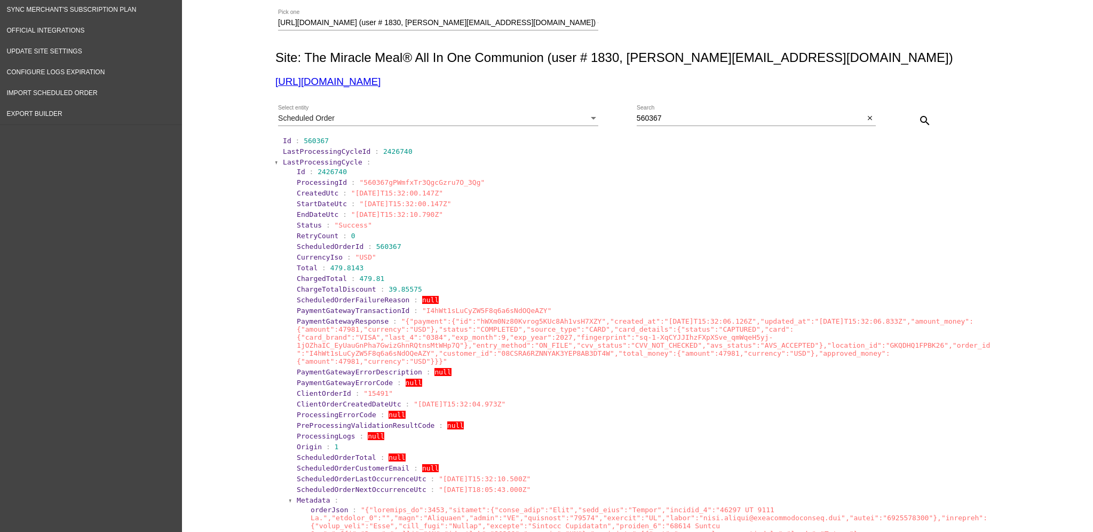
scroll to position [0, 0]
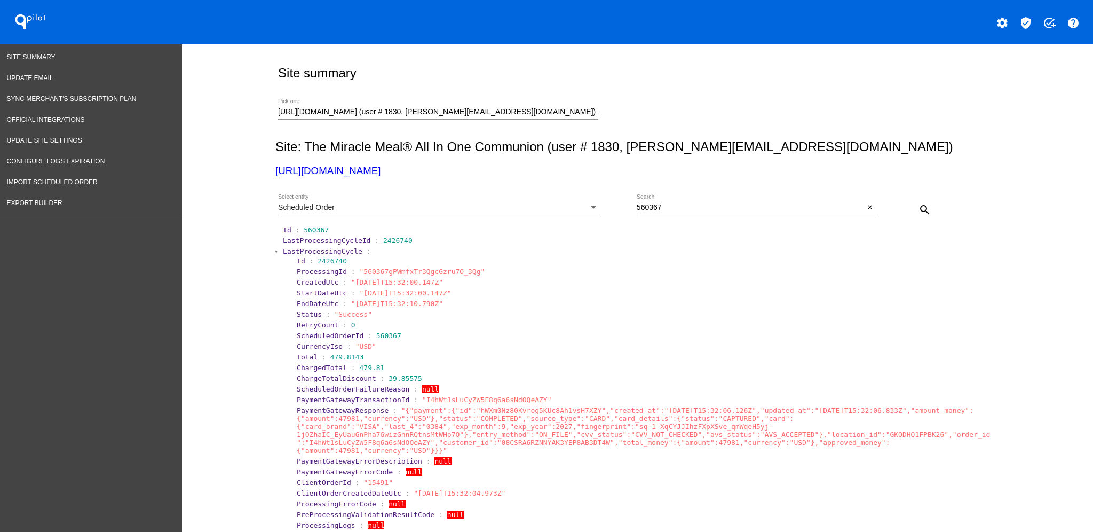
click at [303, 252] on span "LastProcessingCycle" at bounding box center [323, 251] width 80 height 8
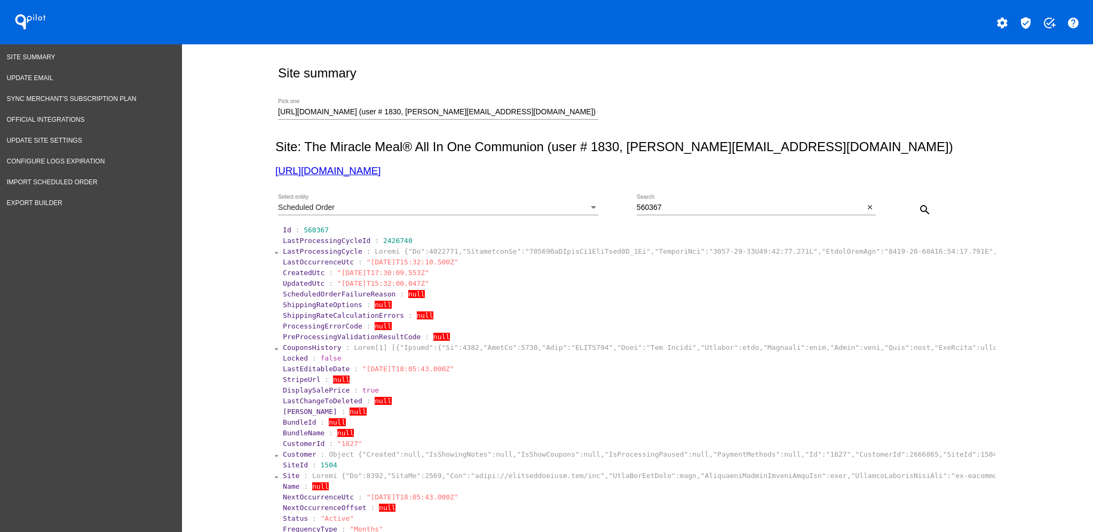
click at [392, 201] on div "Scheduled Order Select entity" at bounding box center [438, 204] width 320 height 21
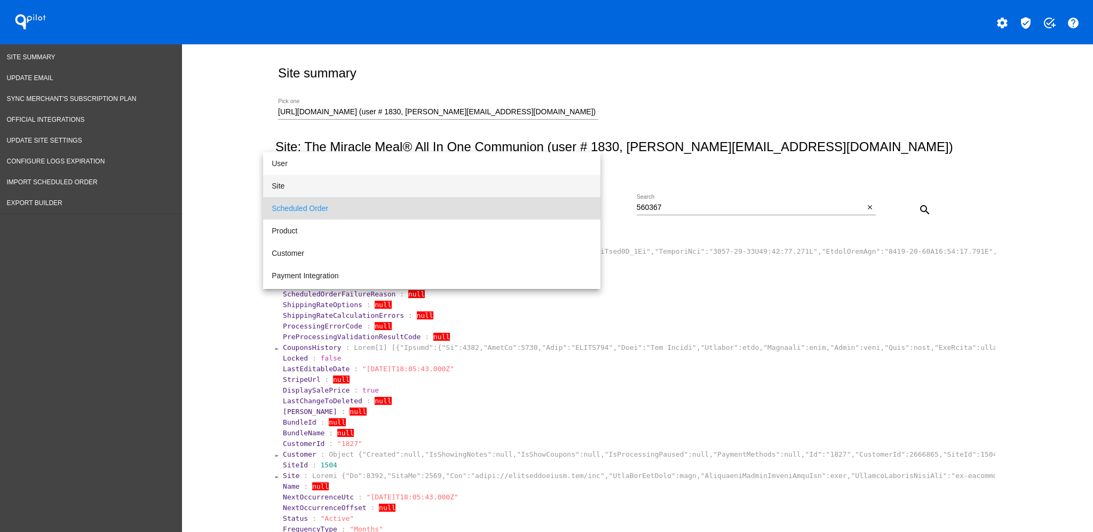
drag, startPoint x: 362, startPoint y: 183, endPoint x: 384, endPoint y: 179, distance: 22.2
click at [362, 182] on span "Site" at bounding box center [432, 186] width 320 height 22
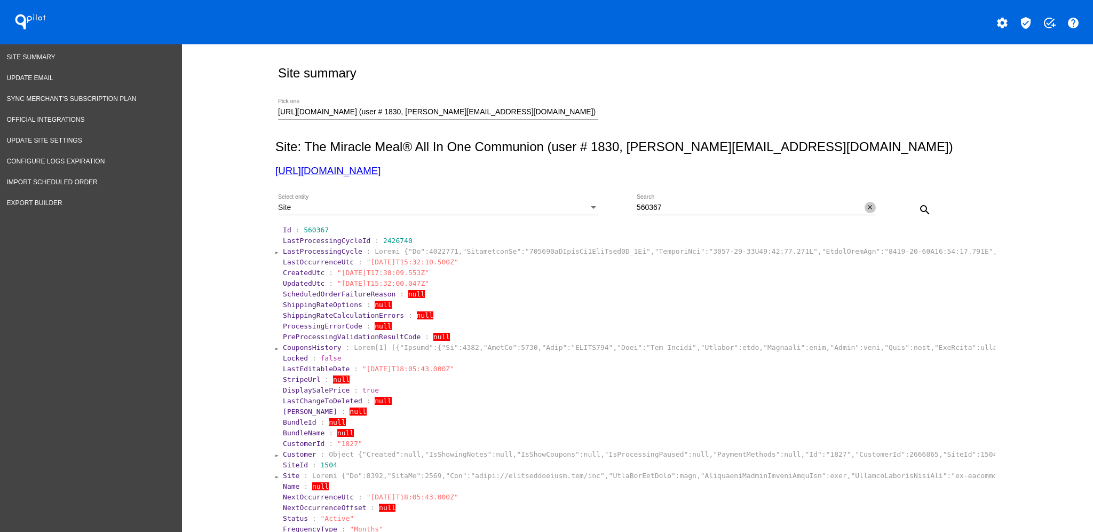
click at [866, 209] on mat-icon "close" at bounding box center [869, 207] width 7 height 9
click at [920, 205] on mat-icon "search" at bounding box center [924, 209] width 13 height 13
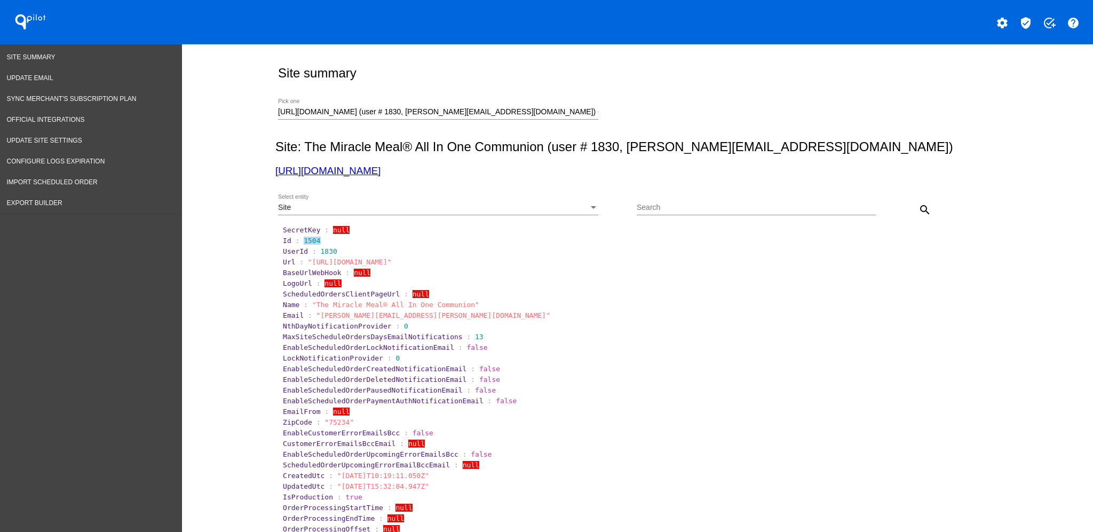
drag, startPoint x: 302, startPoint y: 239, endPoint x: 332, endPoint y: 239, distance: 30.4
click at [332, 239] on section "Id : 1504" at bounding box center [638, 240] width 711 height 8
copy span "1504"
drag, startPoint x: 576, startPoint y: 106, endPoint x: 385, endPoint y: 119, distance: 191.0
click at [385, 119] on div "https://themiraclemeal.com/usa (user # 1830, dominic@themiraclemeal.com) - Prod…" at bounding box center [438, 114] width 320 height 30
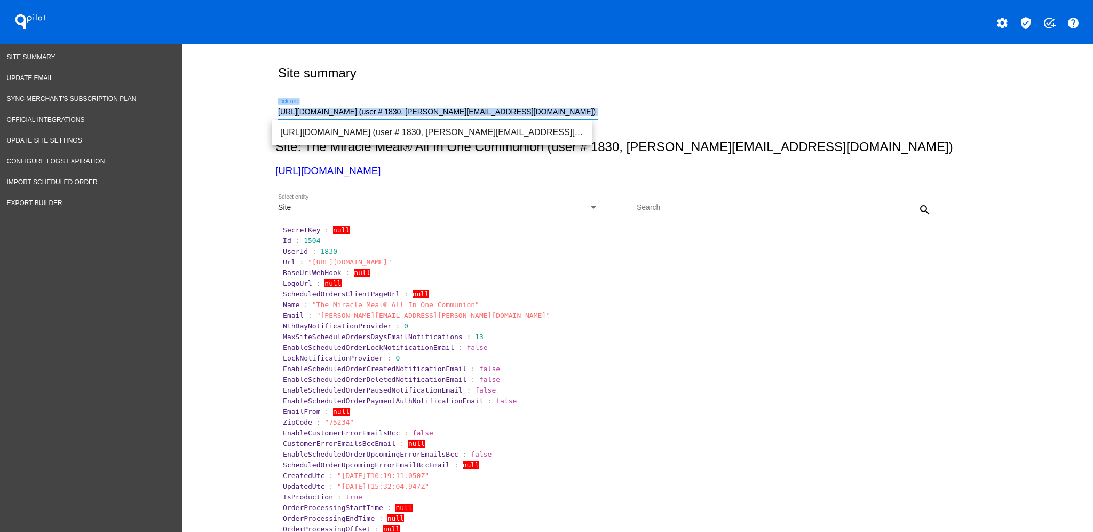
click at [583, 109] on input "[URL][DOMAIN_NAME] (user # 1830, [PERSON_NAME][EMAIL_ADDRESS][DOMAIN_NAME]) - P…" at bounding box center [438, 112] width 320 height 9
drag, startPoint x: 581, startPoint y: 109, endPoint x: 258, endPoint y: 112, distance: 323.4
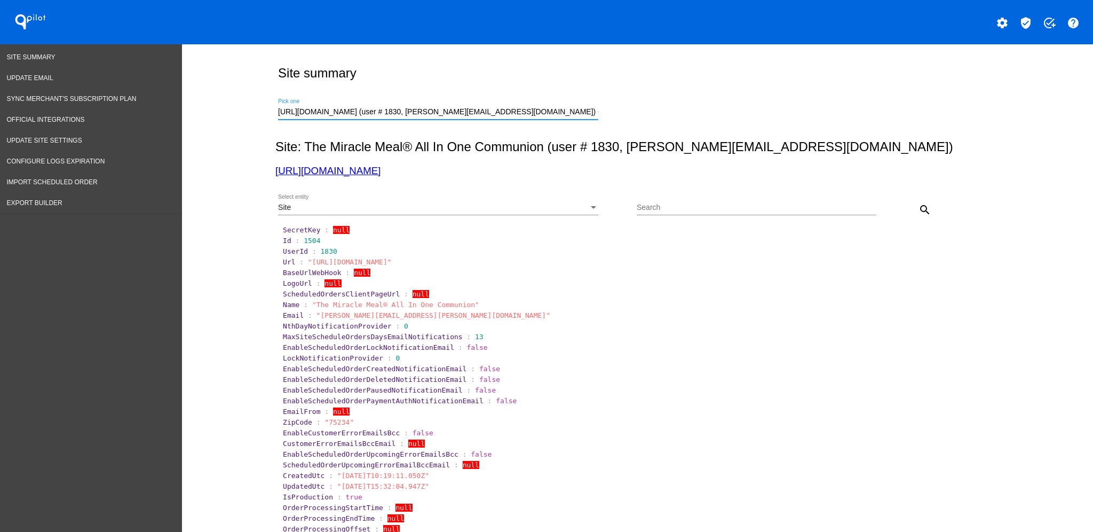
paste input "www.alternativeanimal.com/"
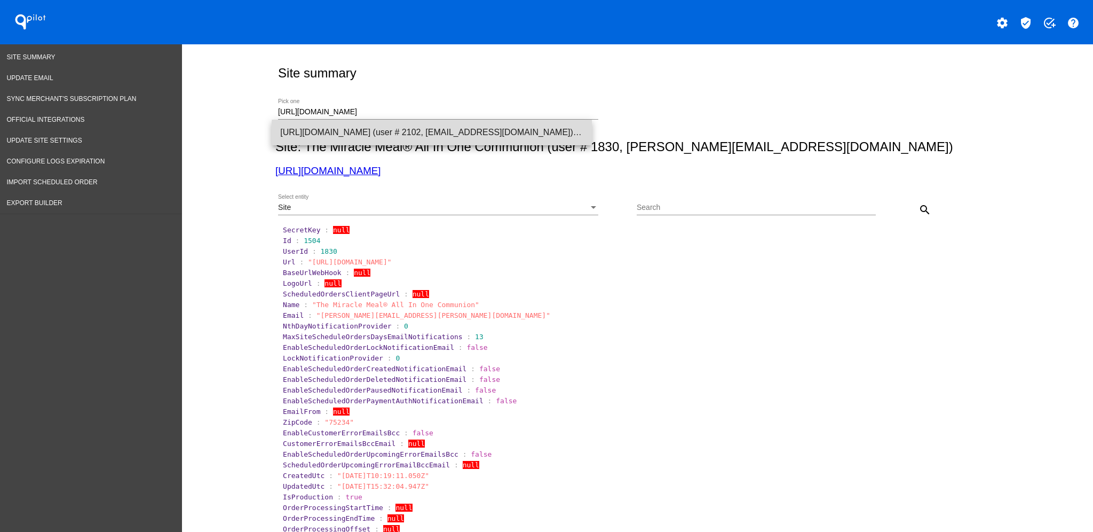
click at [450, 136] on span "[URL][DOMAIN_NAME] (user # 2102, [EMAIL_ADDRESS][DOMAIN_NAME]) - Production" at bounding box center [431, 133] width 303 height 26
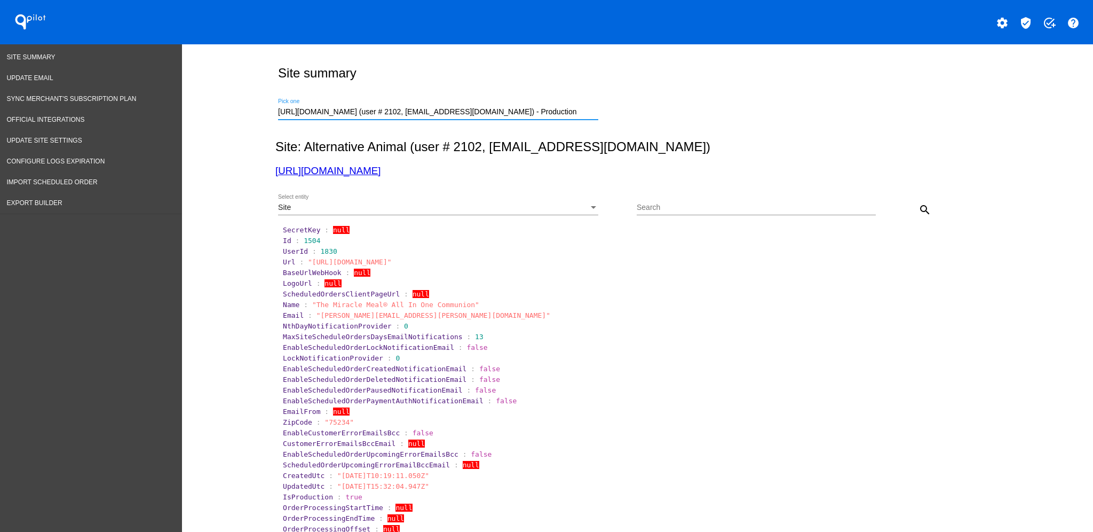
click at [918, 210] on mat-icon "search" at bounding box center [924, 209] width 13 height 13
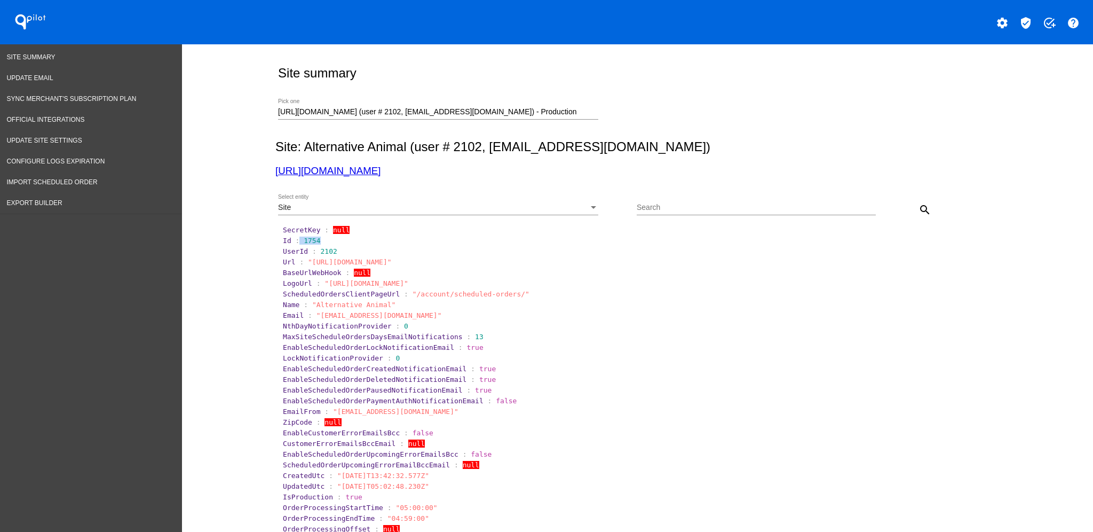
drag, startPoint x: 294, startPoint y: 241, endPoint x: 333, endPoint y: 243, distance: 39.5
click at [332, 244] on section "Id : 1754" at bounding box center [638, 240] width 711 height 8
copy section "1754"
drag, startPoint x: 562, startPoint y: 109, endPoint x: 209, endPoint y: 2, distance: 368.7
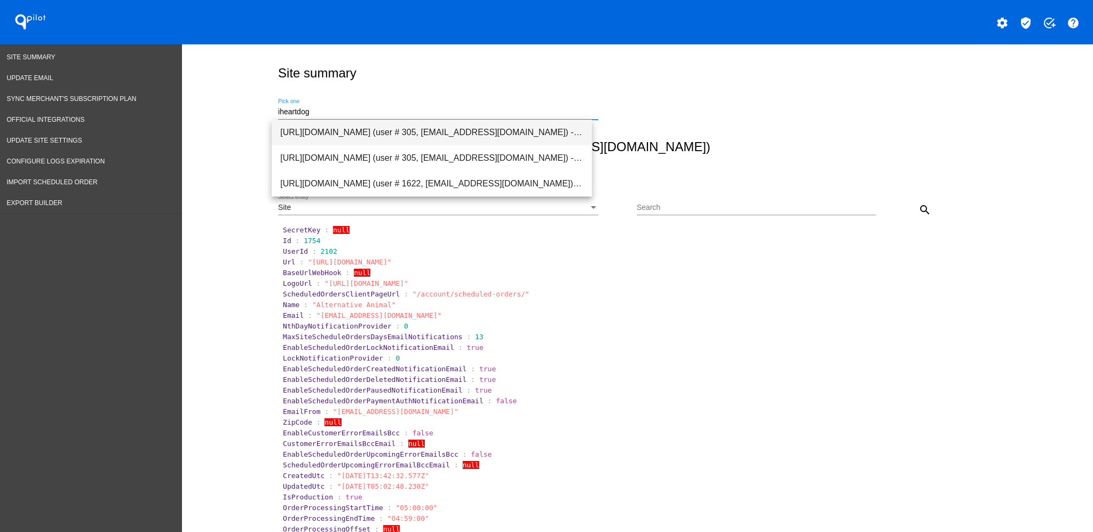
click at [414, 131] on span "[URL][DOMAIN_NAME] (user # 305, [EMAIL_ADDRESS][DOMAIN_NAME]) - Production" at bounding box center [431, 133] width 303 height 26
type input "[URL][DOMAIN_NAME] (user # 305, [EMAIL_ADDRESS][DOMAIN_NAME]) - Production"
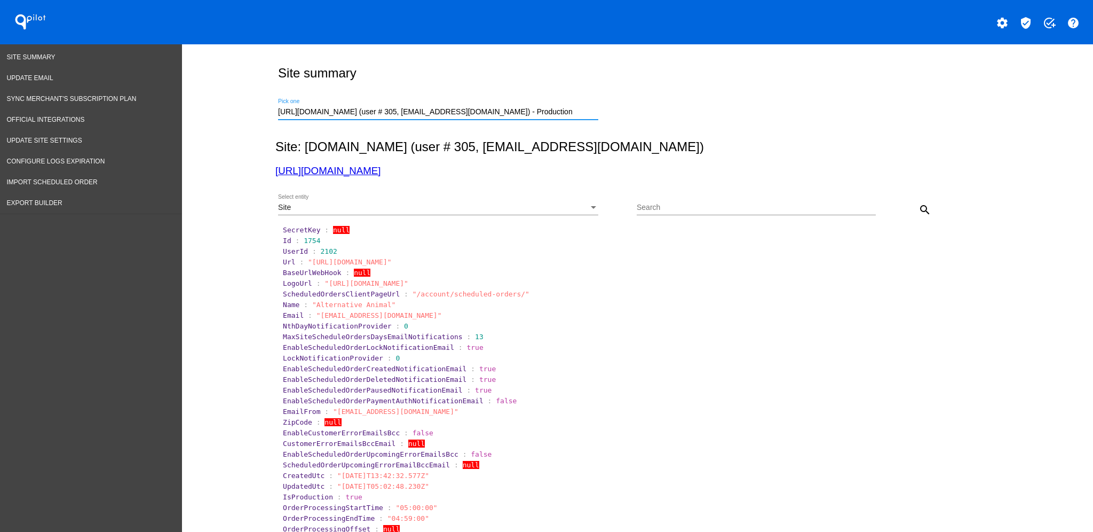
click at [539, 207] on div "Site" at bounding box center [433, 207] width 311 height 9
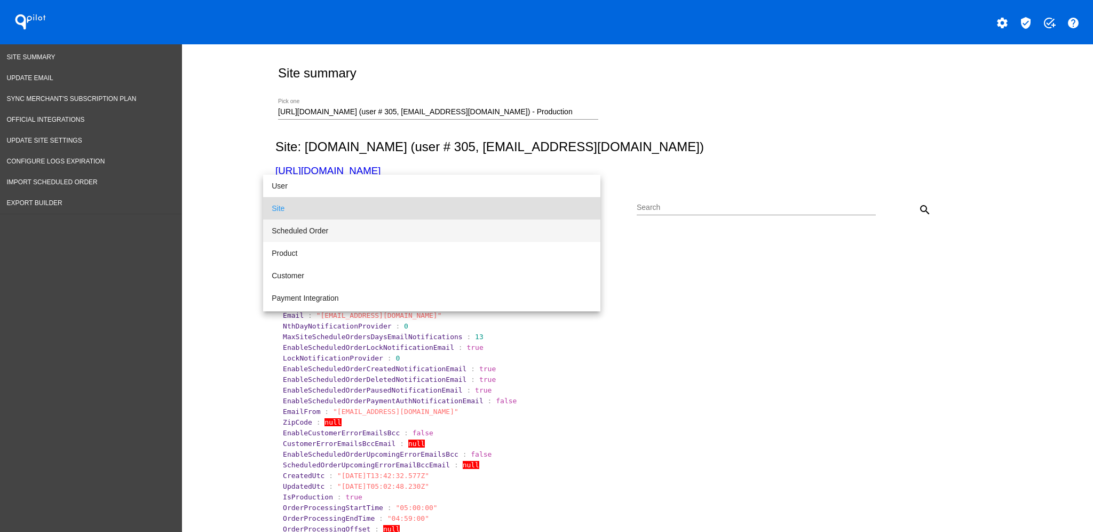
click at [514, 229] on span "Scheduled Order" at bounding box center [432, 230] width 320 height 22
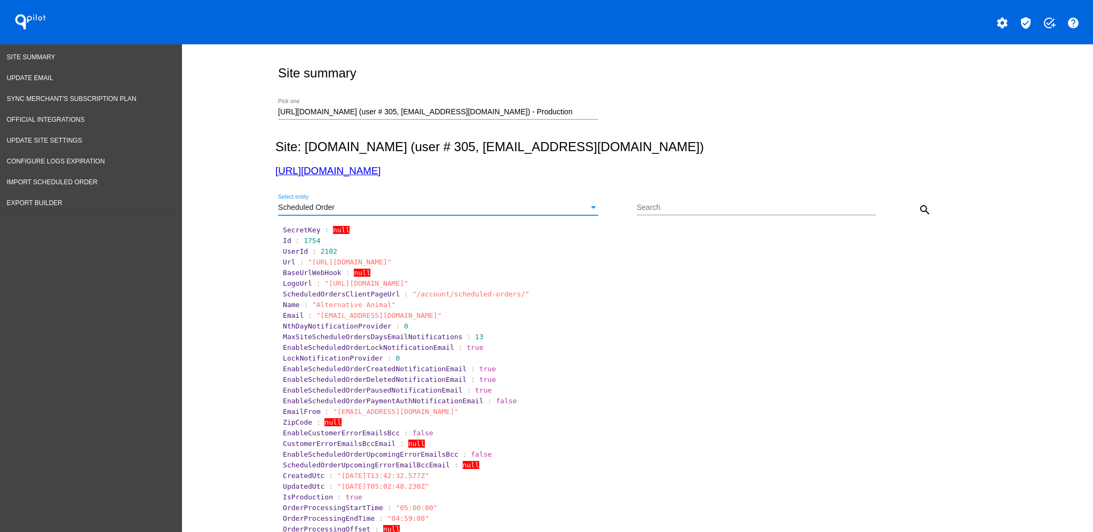
click at [735, 206] on input "Search" at bounding box center [756, 207] width 239 height 9
paste input "1008261"
type input "1008261"
click at [914, 206] on button "search" at bounding box center [924, 209] width 21 height 21
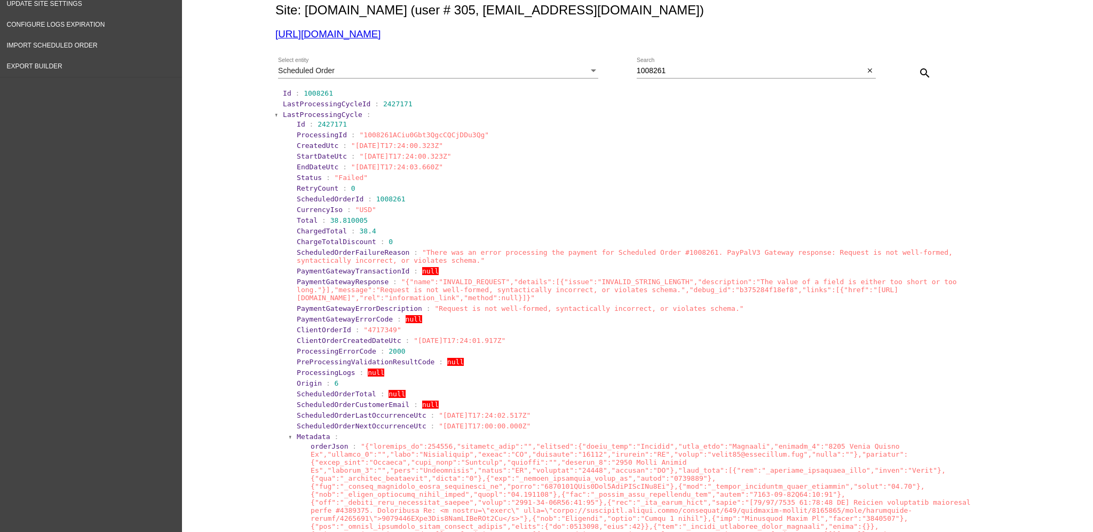
scroll to position [142, 0]
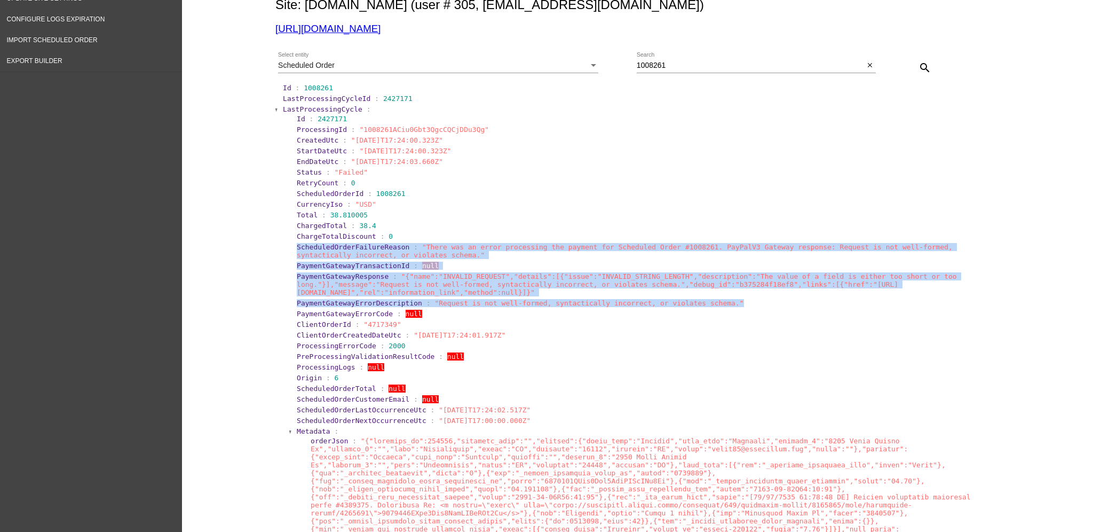
drag, startPoint x: 284, startPoint y: 242, endPoint x: 797, endPoint y: 300, distance: 516.2
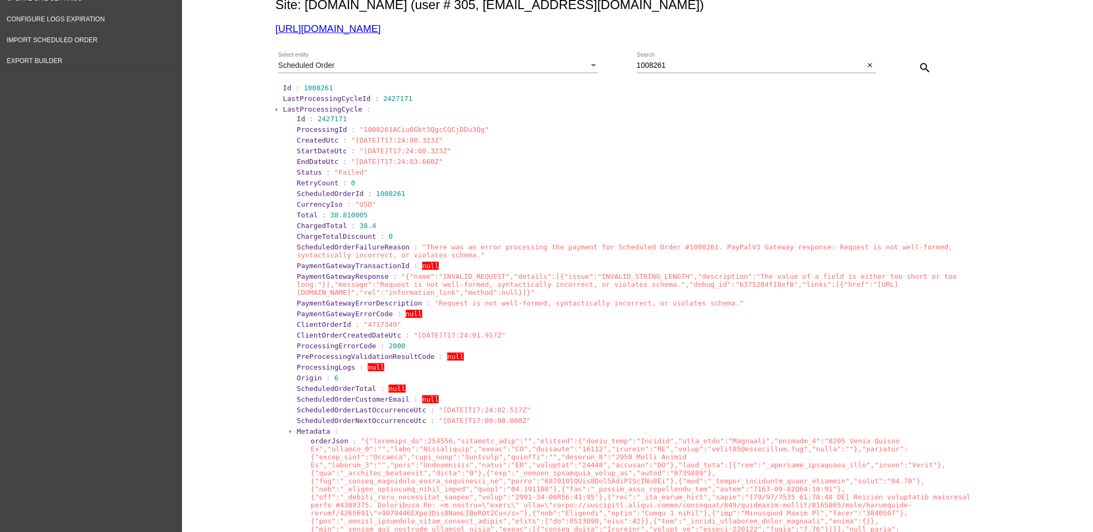
drag, startPoint x: 797, startPoint y: 300, endPoint x: 716, endPoint y: 308, distance: 81.0
click at [716, 308] on section "PaymentGatewayErrorCode : null" at bounding box center [645, 313] width 698 height 10
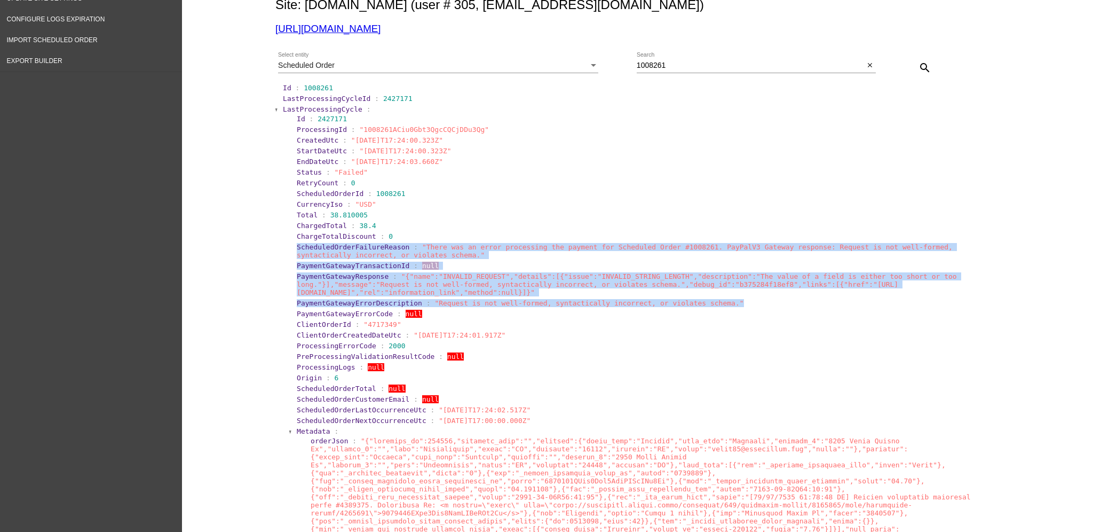
drag, startPoint x: 287, startPoint y: 247, endPoint x: 774, endPoint y: 299, distance: 490.0
copy section "ScheduledOrderFailureReason : "There was an error processing the payment for Sc…"
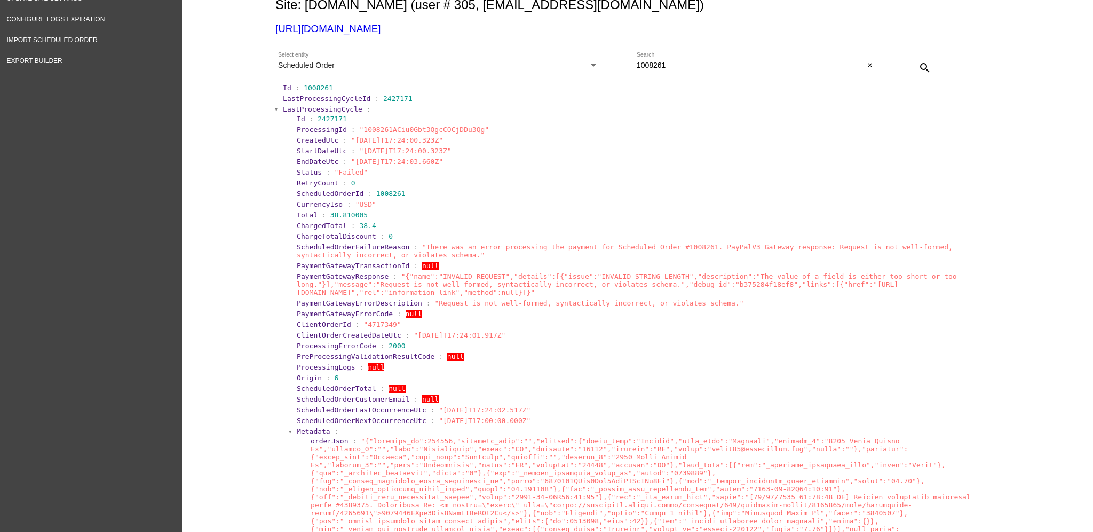
click at [859, 352] on section "PreProcessingValidationResultCode : null" at bounding box center [644, 356] width 695 height 8
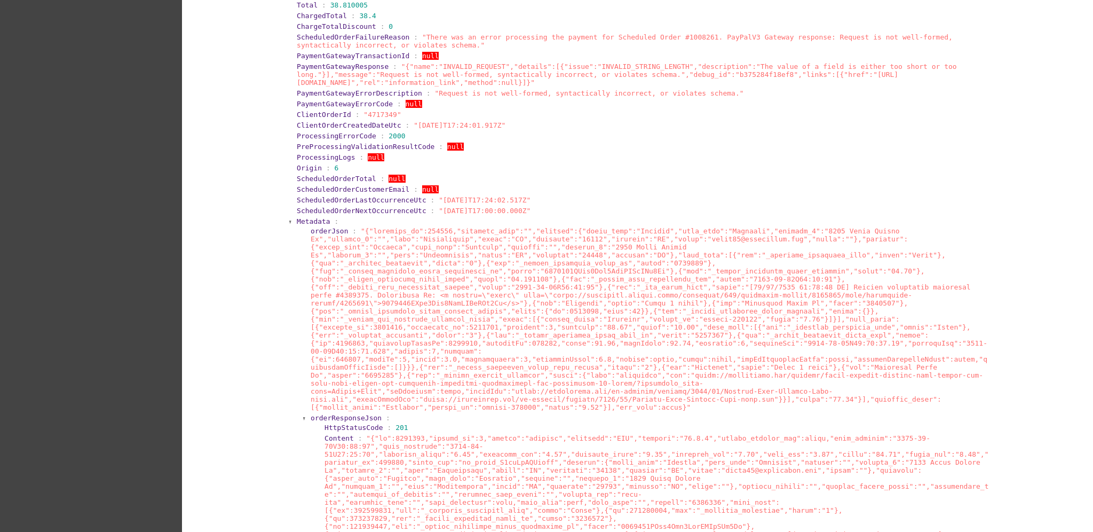
scroll to position [355, 0]
click at [301, 215] on span "Metadata" at bounding box center [314, 217] width 34 height 8
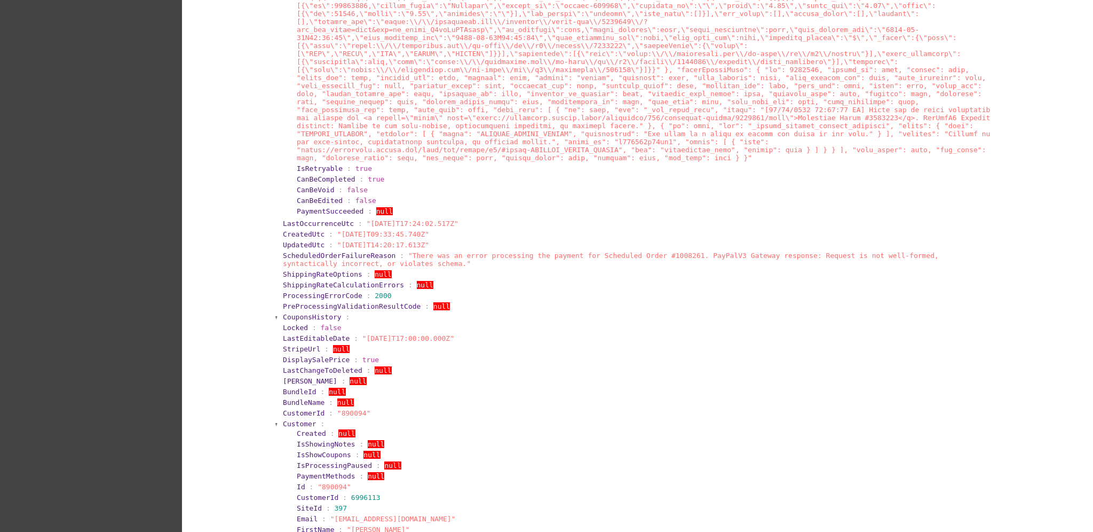
scroll to position [1494, 0]
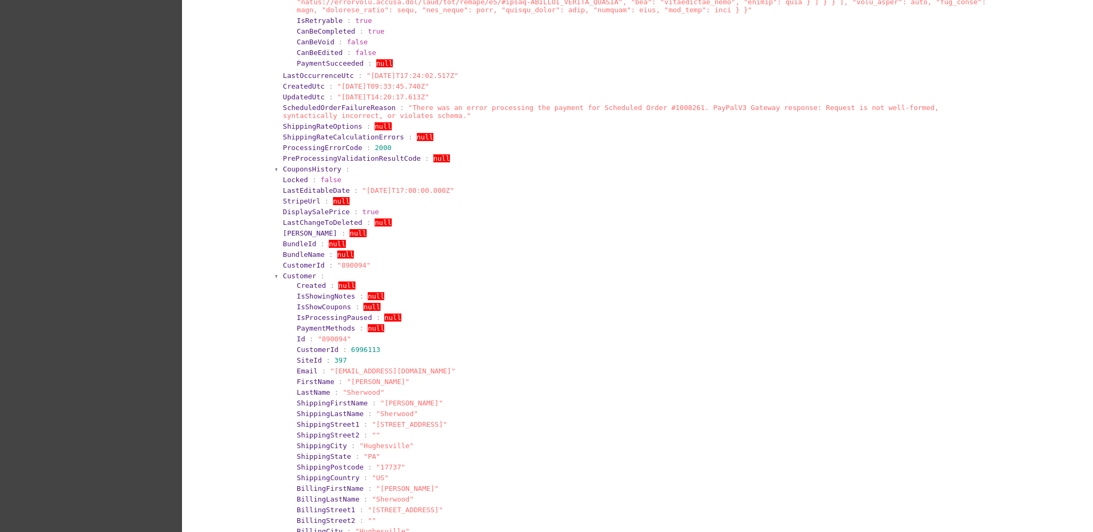
click at [294, 272] on span "Customer" at bounding box center [300, 276] width 34 height 8
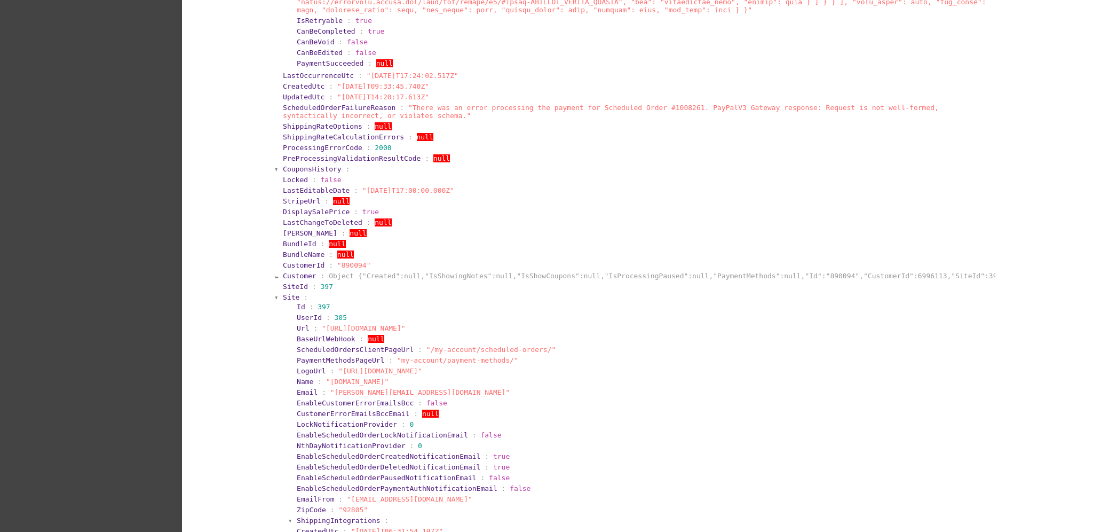
click at [283, 293] on span "Site" at bounding box center [291, 297] width 17 height 8
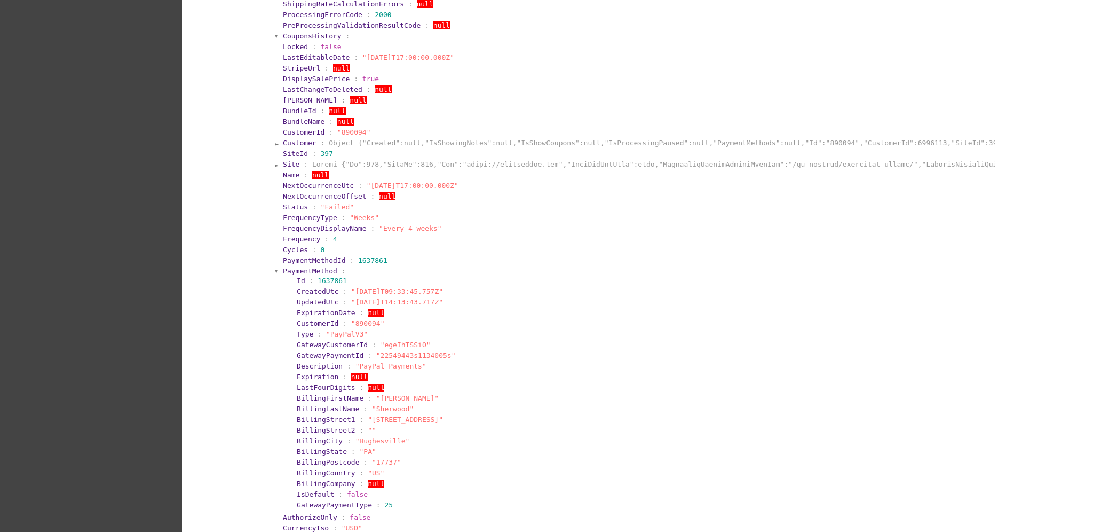
scroll to position [1636, 0]
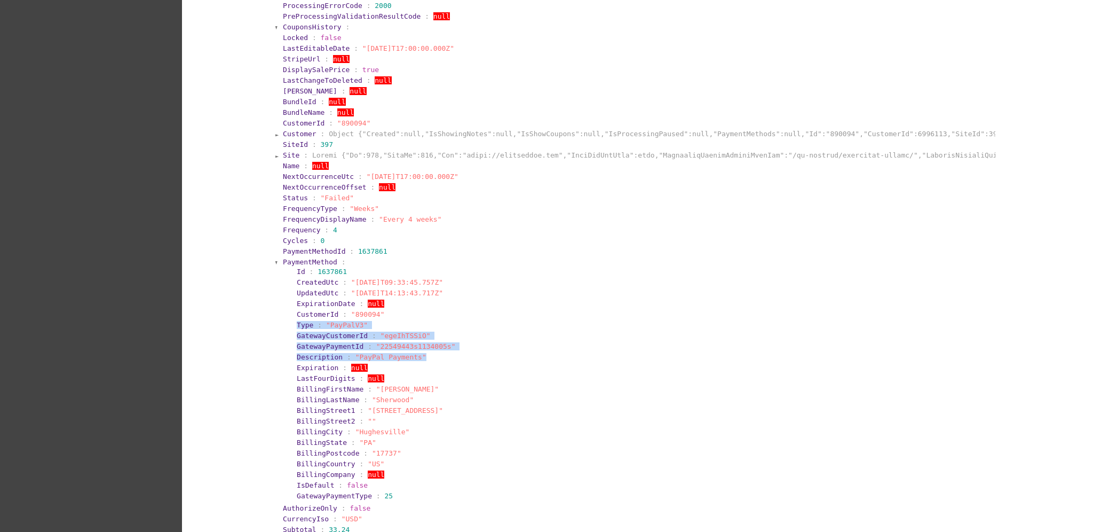
drag, startPoint x: 416, startPoint y: 256, endPoint x: 283, endPoint y: 225, distance: 137.1
click at [289, 266] on section "Id : 1637861 CreatedUtc : "2025-08-09T09:33:45.757Z" UpdatedUtc : "2025-09-09T1…" at bounding box center [641, 383] width 704 height 235
copy section "Type : "PayPalV3" GatewayCustomerId : "egeIhTSSiO" GatewayPaymentId : "22549443…"
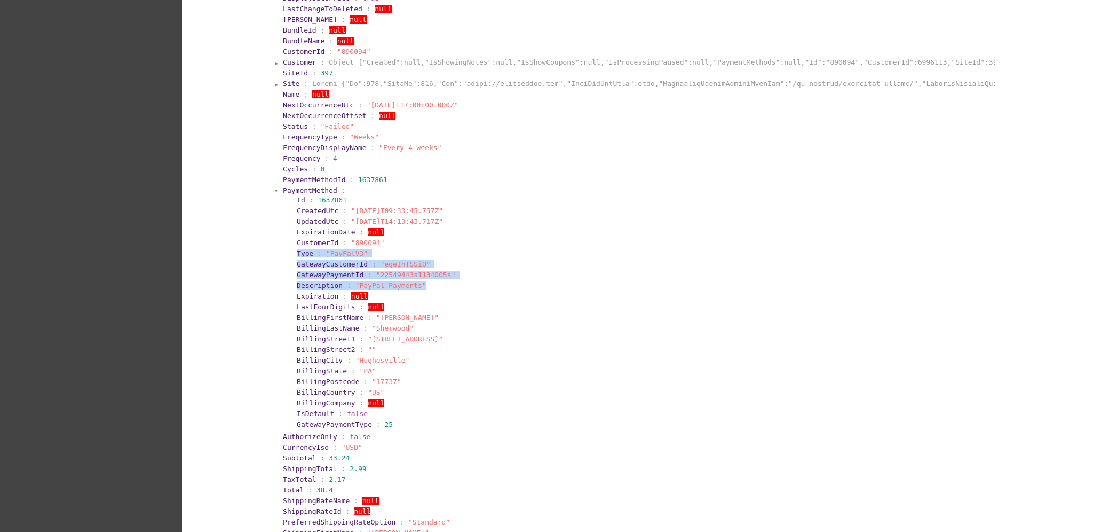
scroll to position [1921, 0]
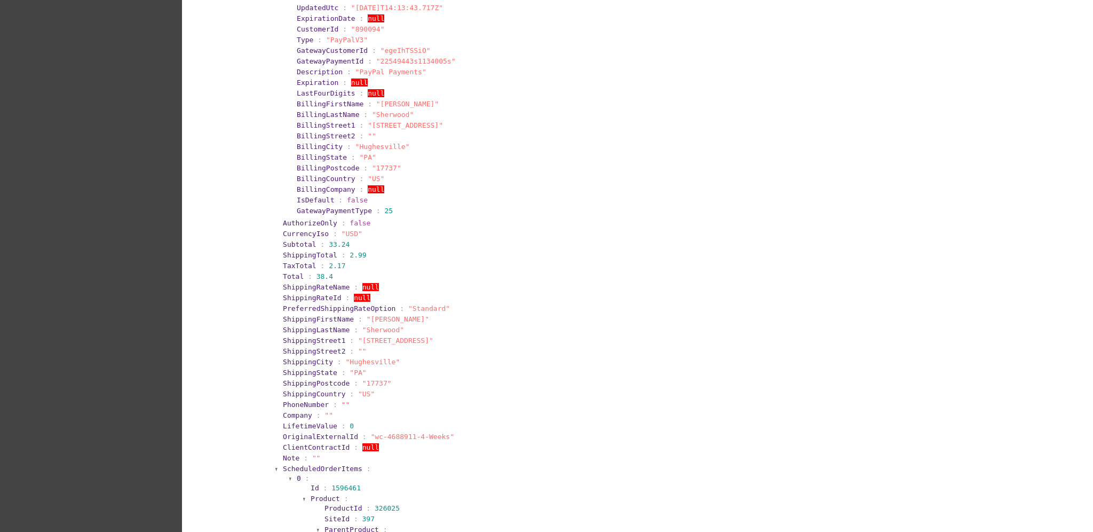
click at [331, 464] on span "ScheduledOrderItems" at bounding box center [323, 468] width 80 height 8
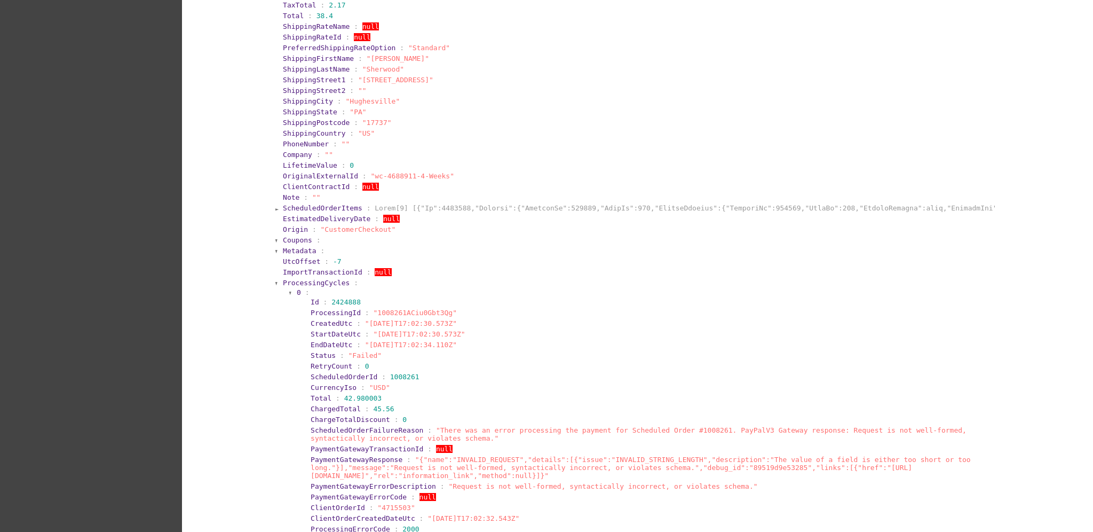
scroll to position [2206, 0]
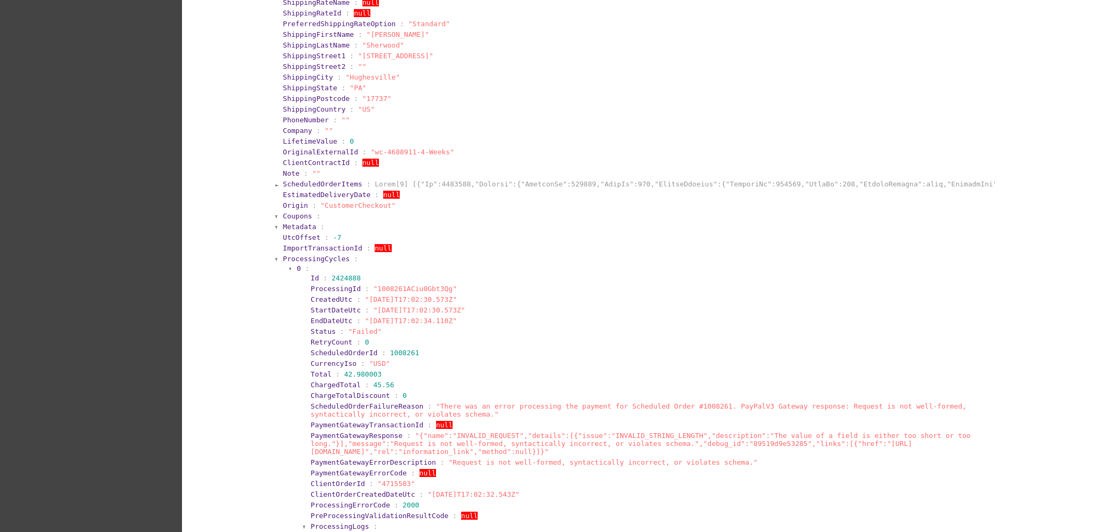
click at [297, 264] on span "0" at bounding box center [299, 268] width 4 height 8
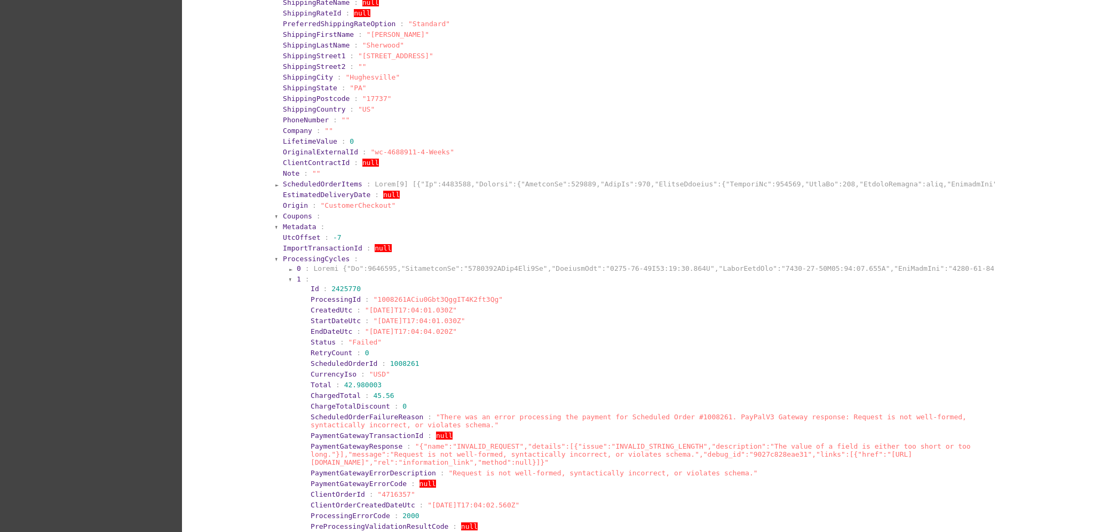
click at [297, 275] on section "1 :" at bounding box center [644, 279] width 695 height 8
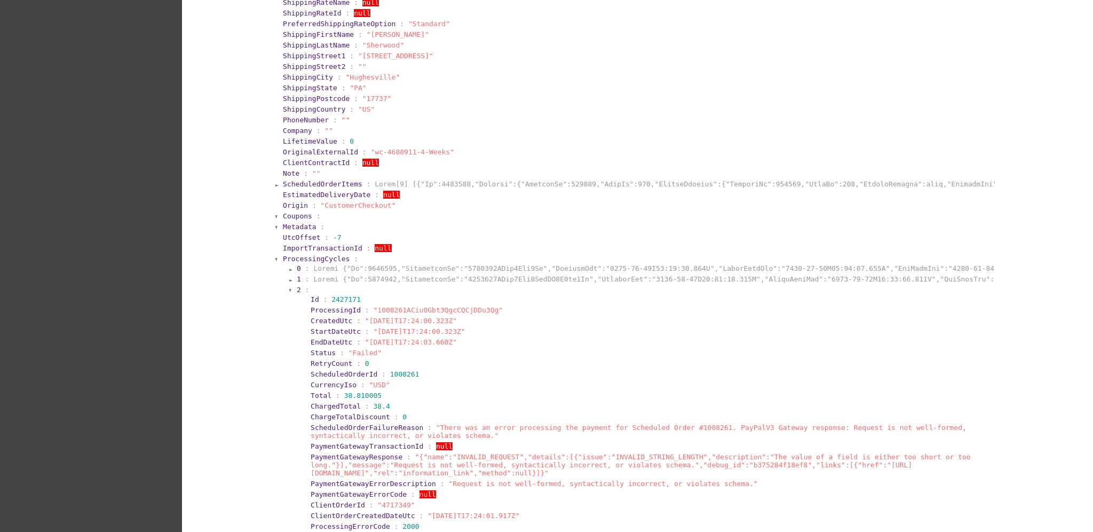
click at [297, 286] on section "2 :" at bounding box center [644, 290] width 695 height 8
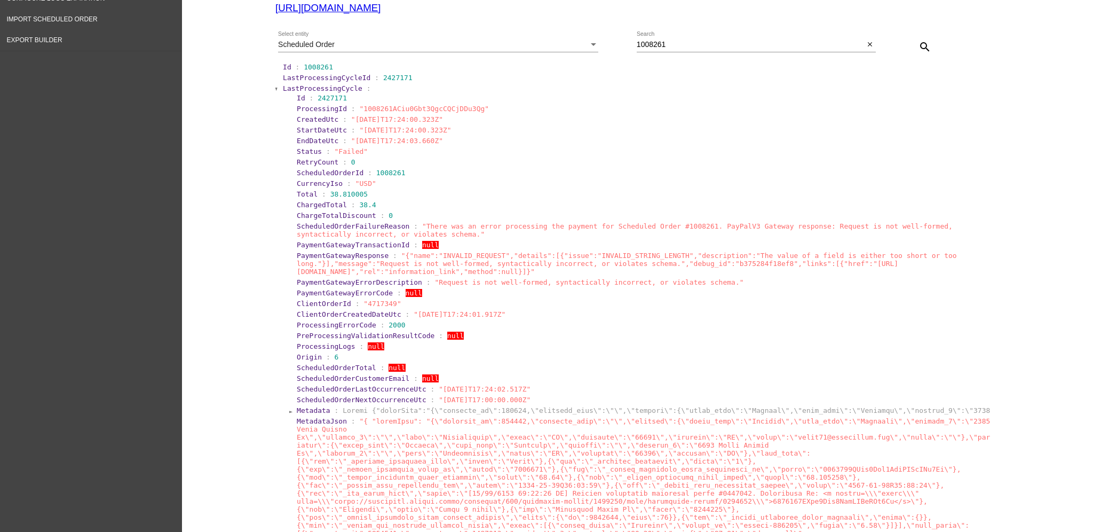
scroll to position [71, 0]
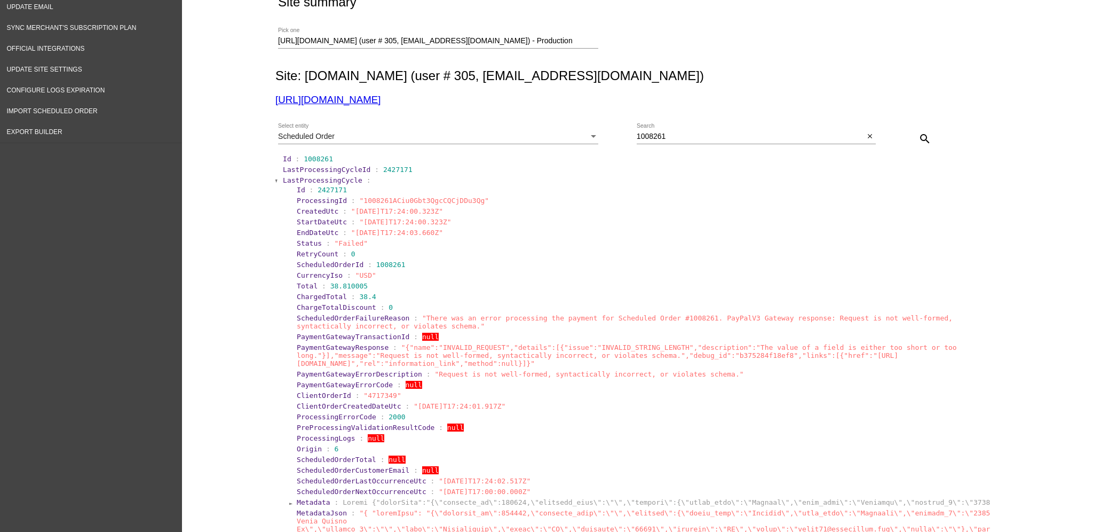
click at [671, 356] on span ""{"name":"INVALID_REQUEST","details":[{"issue":"INVALID_STRING_LENGTH","descrip…" at bounding box center [627, 355] width 660 height 24
click at [456, 358] on span ""{"name":"INVALID_REQUEST","details":[{"issue":"INVALID_STRING_LENGTH","descrip…" at bounding box center [627, 355] width 660 height 24
drag, startPoint x: 328, startPoint y: 364, endPoint x: 619, endPoint y: 361, distance: 290.3
click at [619, 361] on span ""{"name":"INVALID_REQUEST","details":[{"issue":"INVALID_STRING_LENGTH","descrip…" at bounding box center [627, 355] width 660 height 24
drag, startPoint x: 620, startPoint y: 363, endPoint x: 337, endPoint y: 365, distance: 283.4
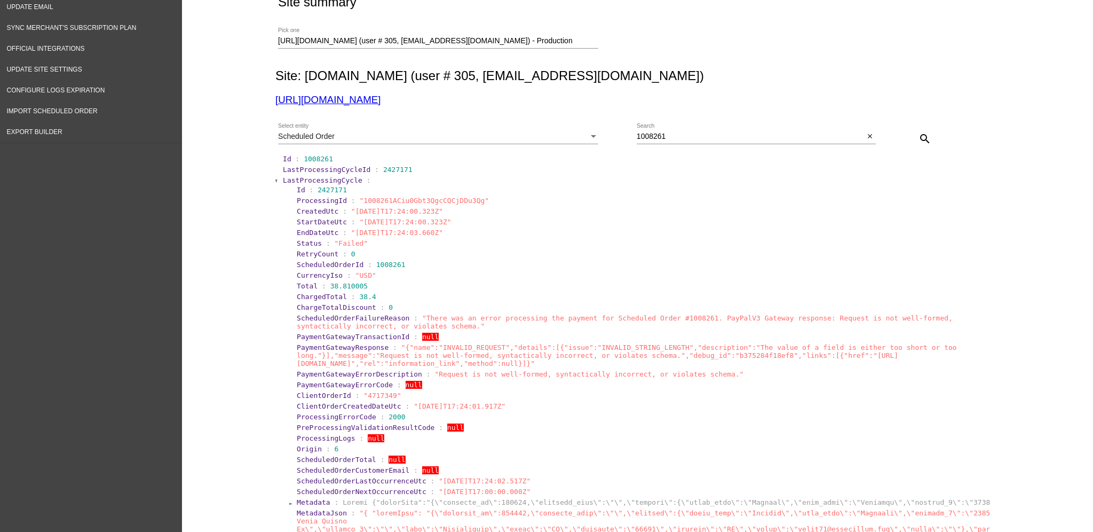
click at [434, 370] on span ""Request is not well-formed, syntactically incorrect, or violates schema."" at bounding box center [588, 374] width 309 height 8
drag, startPoint x: 328, startPoint y: 365, endPoint x: 617, endPoint y: 363, distance: 289.8
click at [617, 363] on span ""{"name":"INVALID_REQUEST","details":[{"issue":"INVALID_STRING_LENGTH","descrip…" at bounding box center [627, 355] width 660 height 24
copy span "https://developer.paypal.com/docs/api/orders/v2/#error-INVALID_STRING_LENGTH"
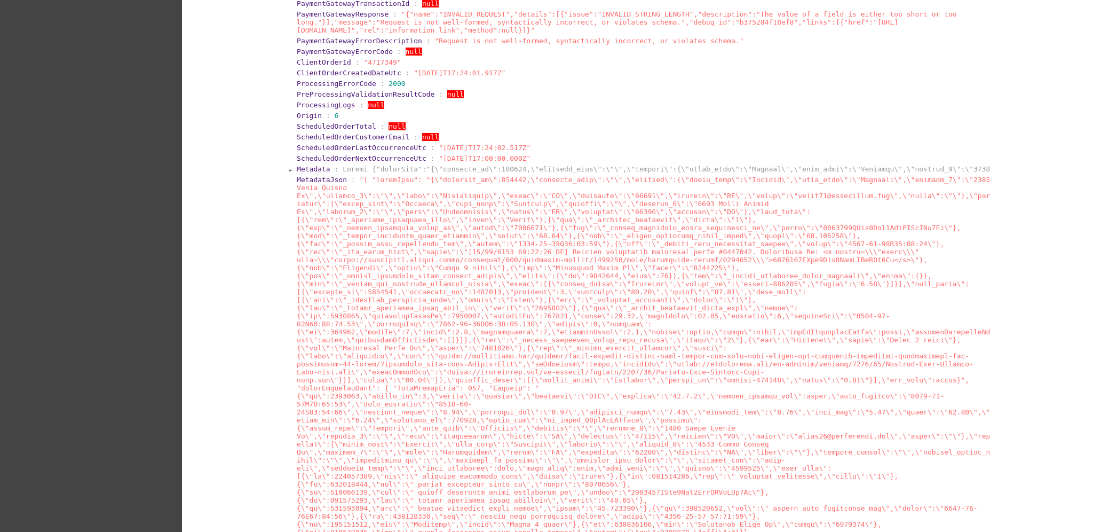
scroll to position [427, 0]
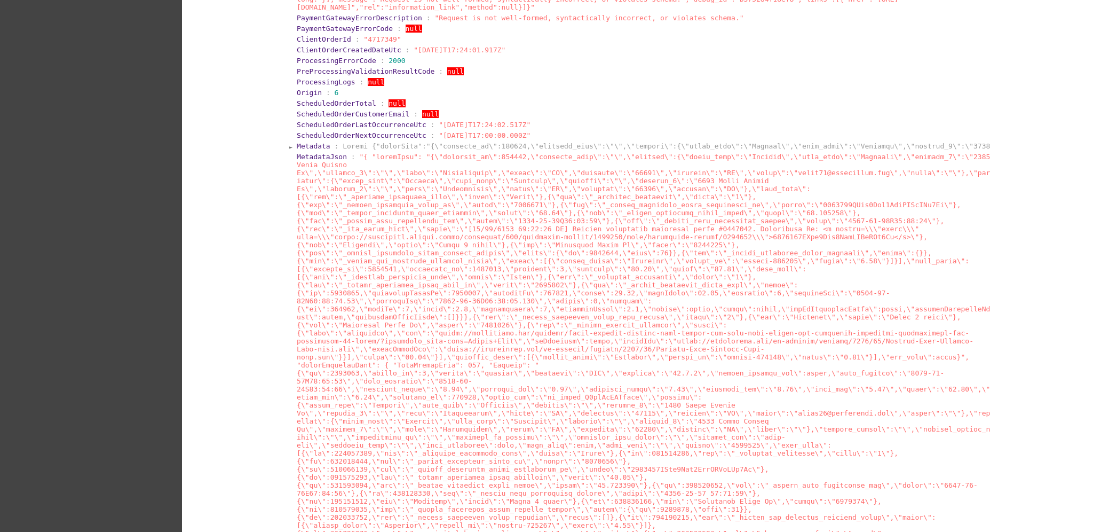
click at [308, 145] on span "Metadata" at bounding box center [314, 146] width 34 height 8
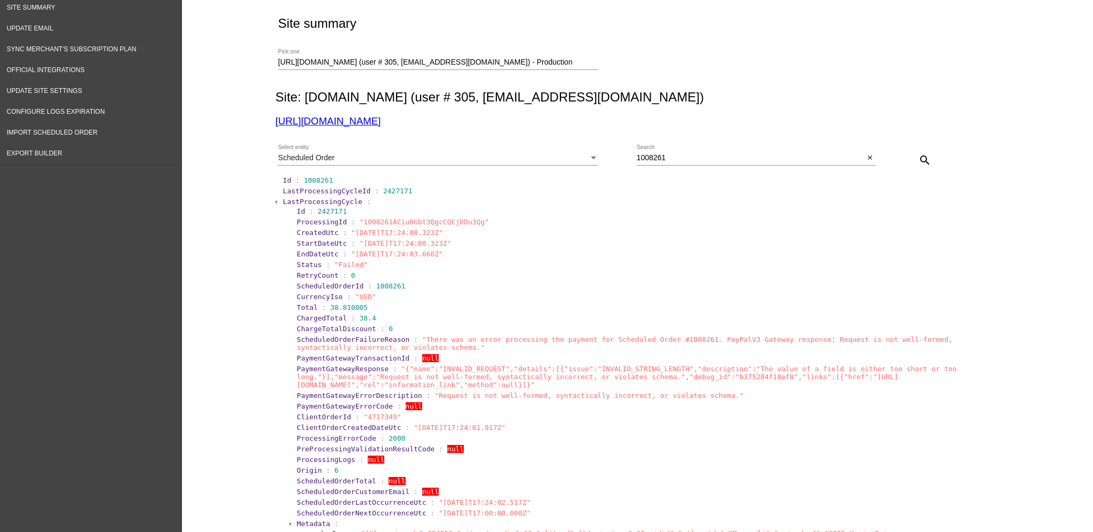
scroll to position [0, 0]
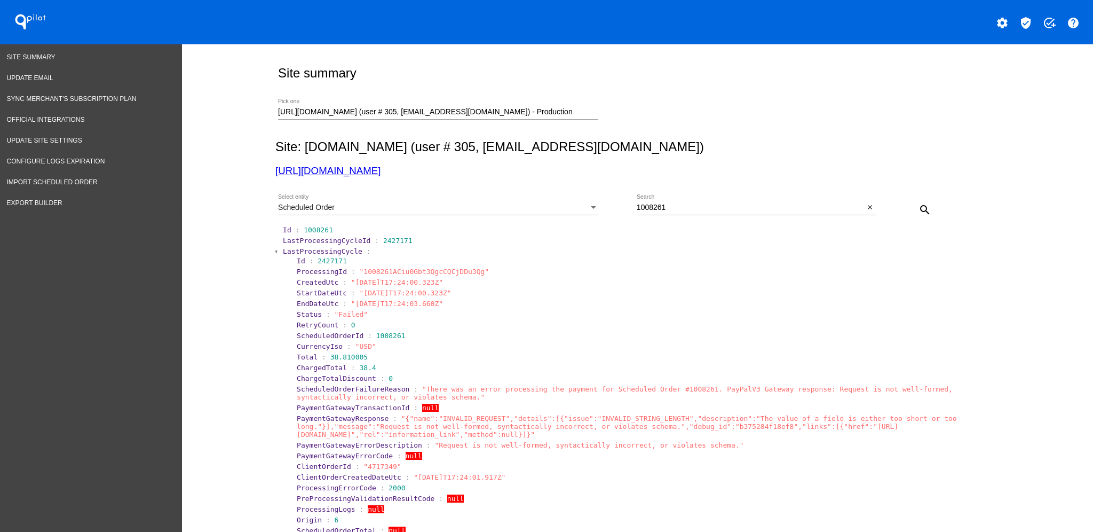
click at [333, 250] on span "LastProcessingCycle" at bounding box center [323, 251] width 80 height 8
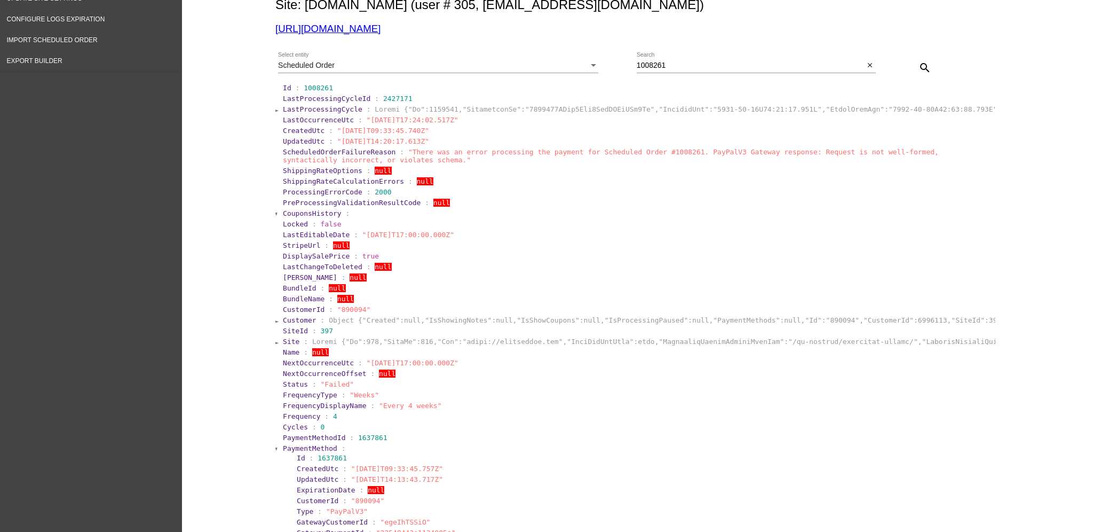
scroll to position [213, 0]
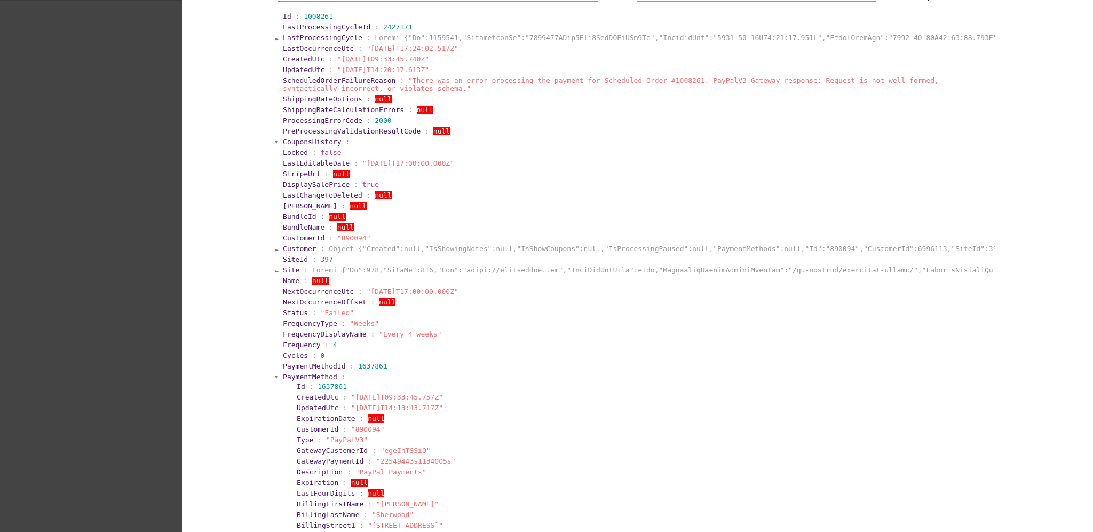
click at [321, 247] on span ":" at bounding box center [323, 248] width 4 height 8
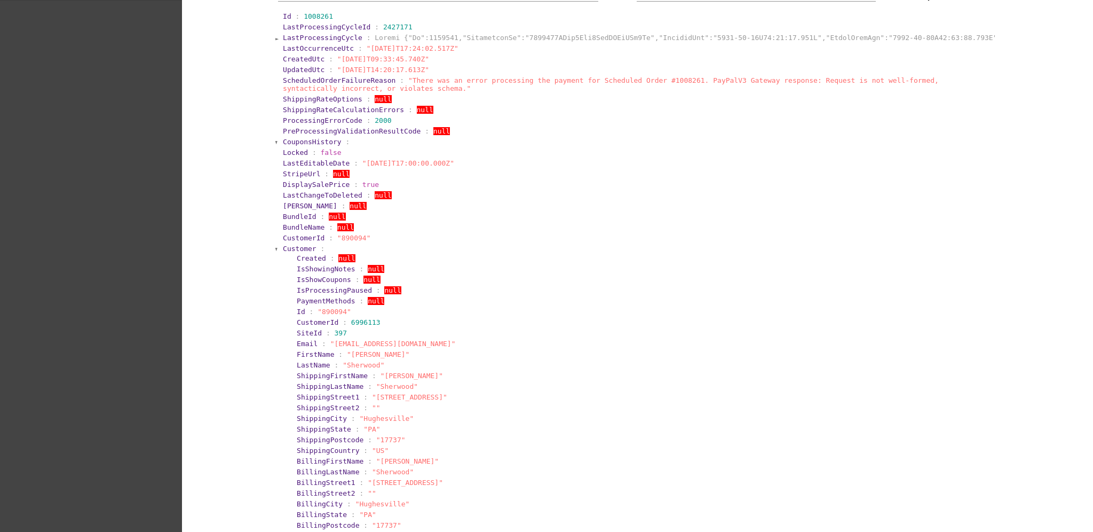
click at [314, 247] on section "Customer :" at bounding box center [638, 248] width 711 height 8
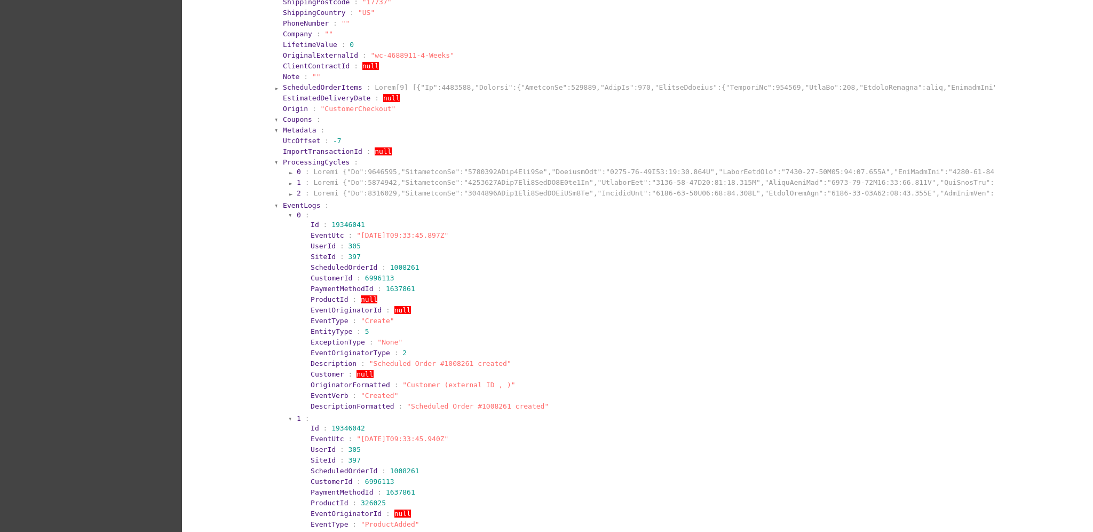
scroll to position [996, 0]
